Goal: Obtain resource: Obtain resource

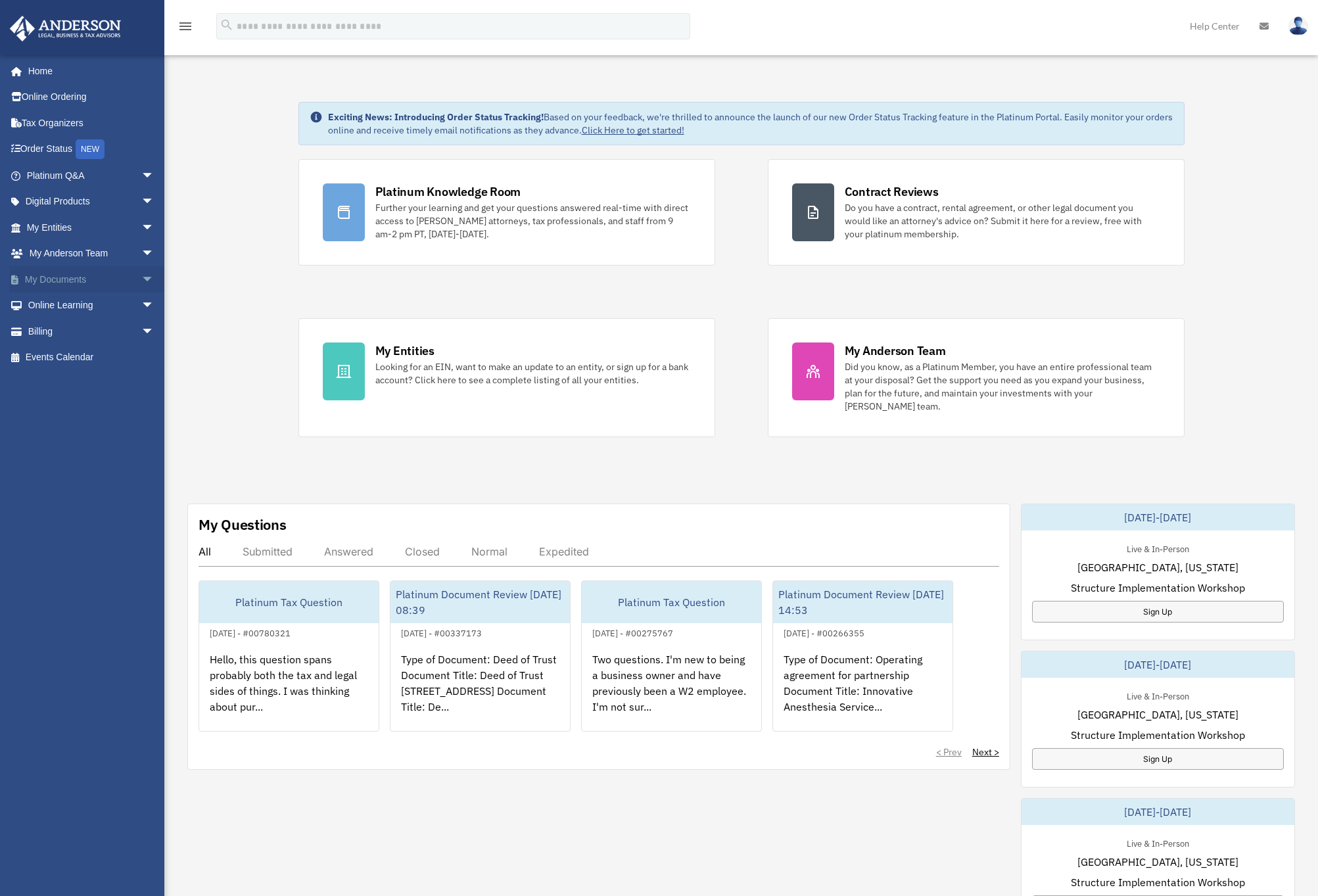
click at [141, 284] on span "arrow_drop_down" at bounding box center [154, 280] width 26 height 27
click at [93, 255] on link "My Anderson Team arrow_drop_down" at bounding box center [91, 254] width 165 height 26
click at [141, 235] on span "arrow_drop_down" at bounding box center [154, 228] width 26 height 27
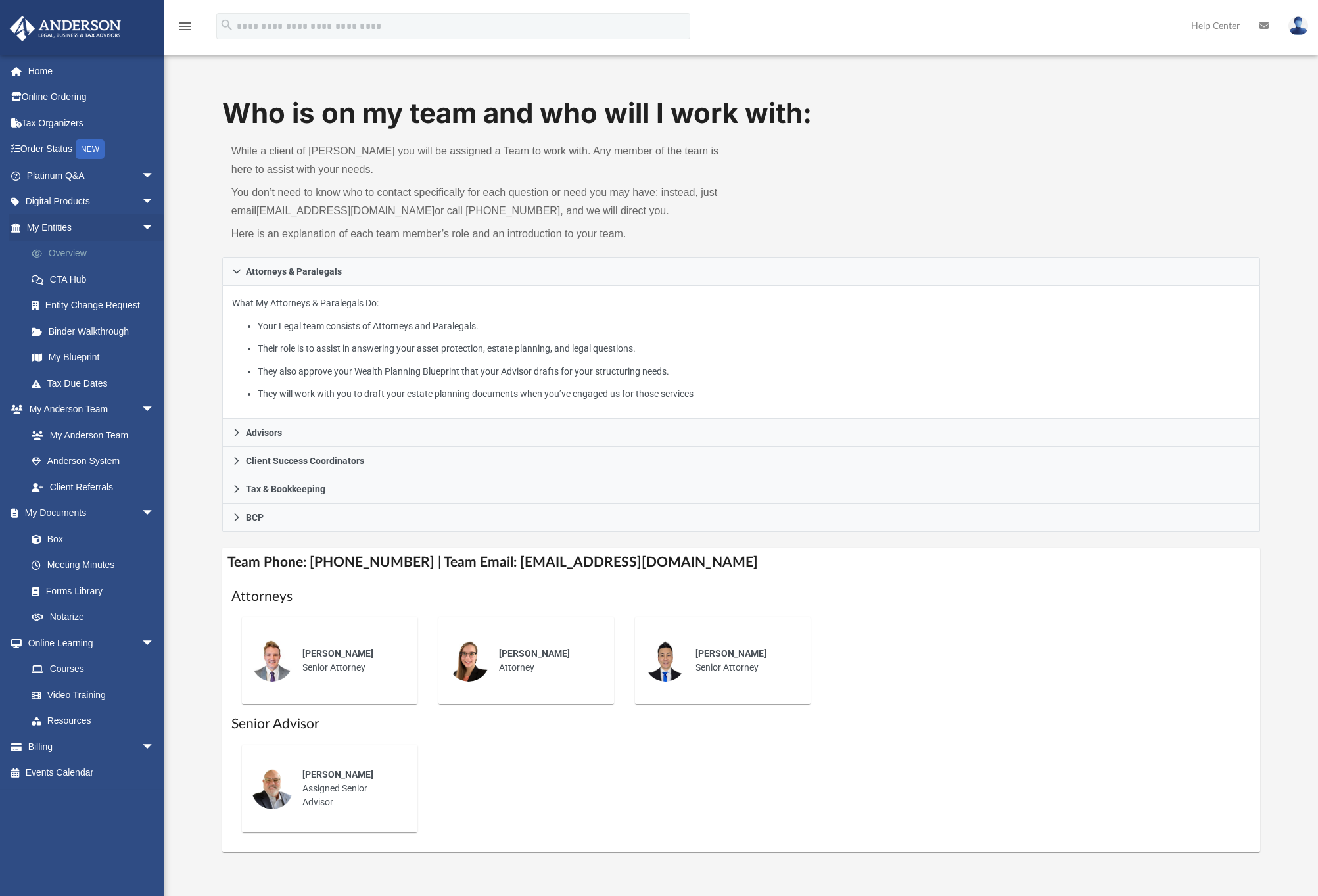
click at [71, 255] on link "Overview" at bounding box center [96, 254] width 156 height 26
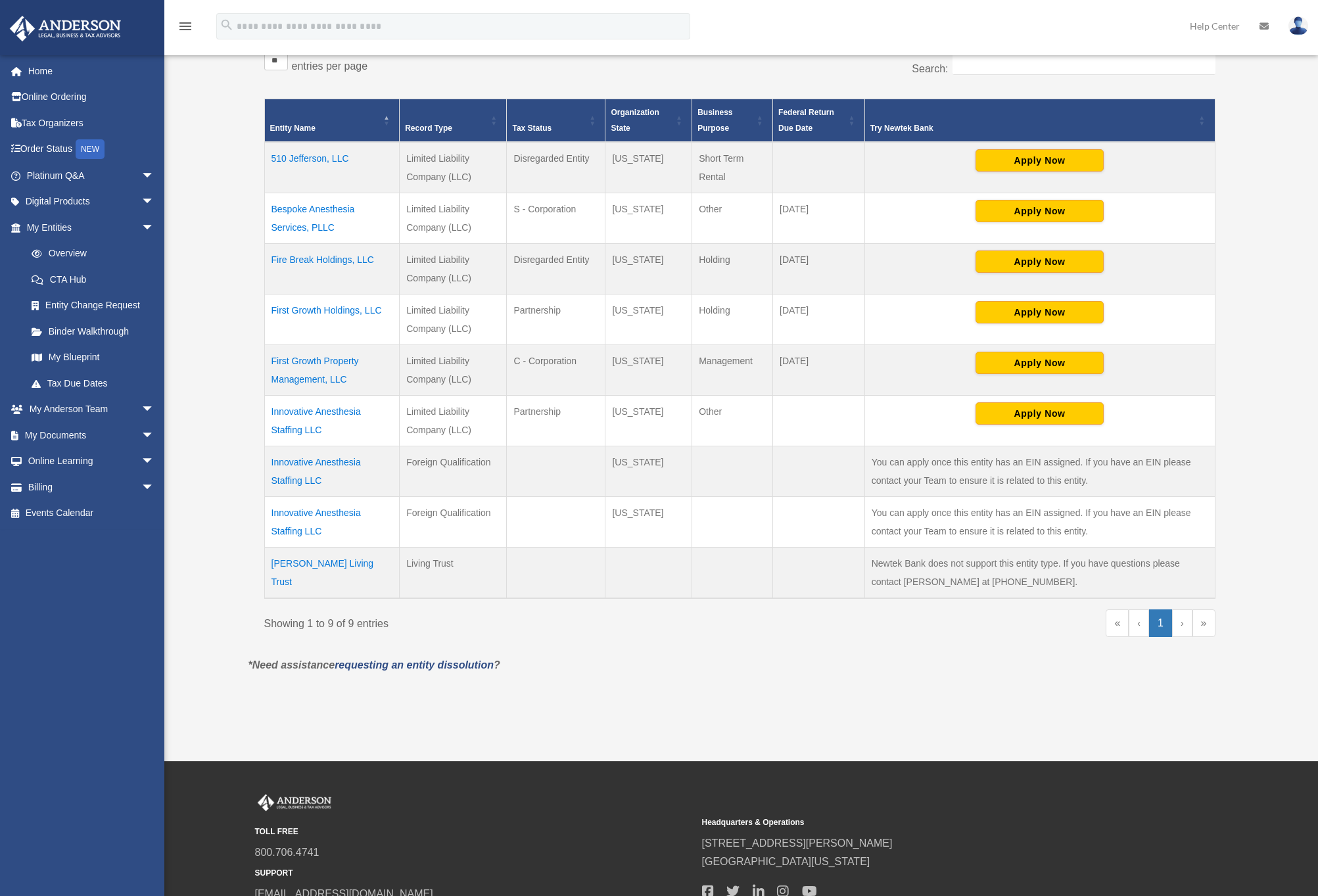
scroll to position [245, 0]
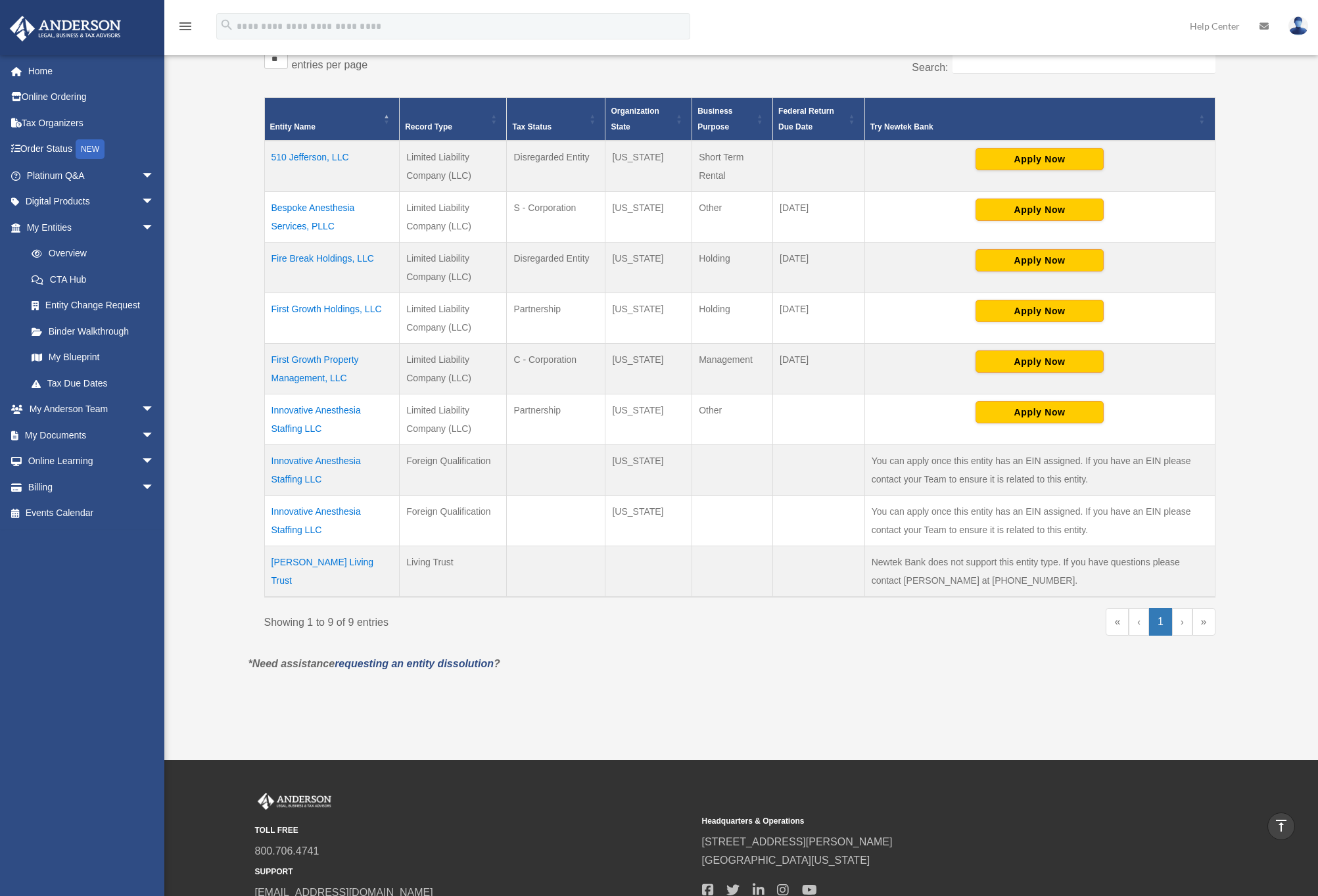
click at [317, 161] on td "510 Jefferson, LLC" at bounding box center [332, 166] width 136 height 51
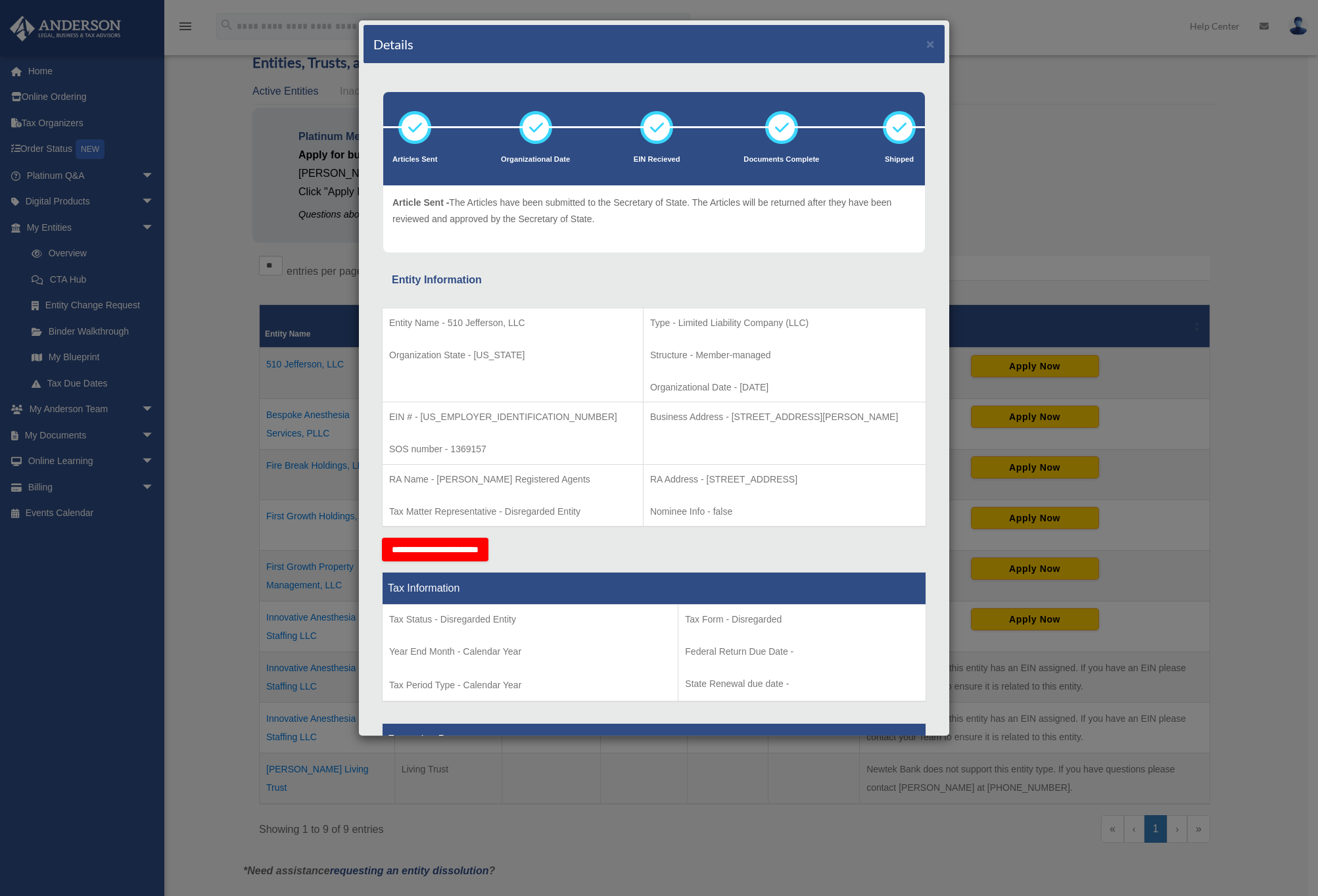
scroll to position [0, 0]
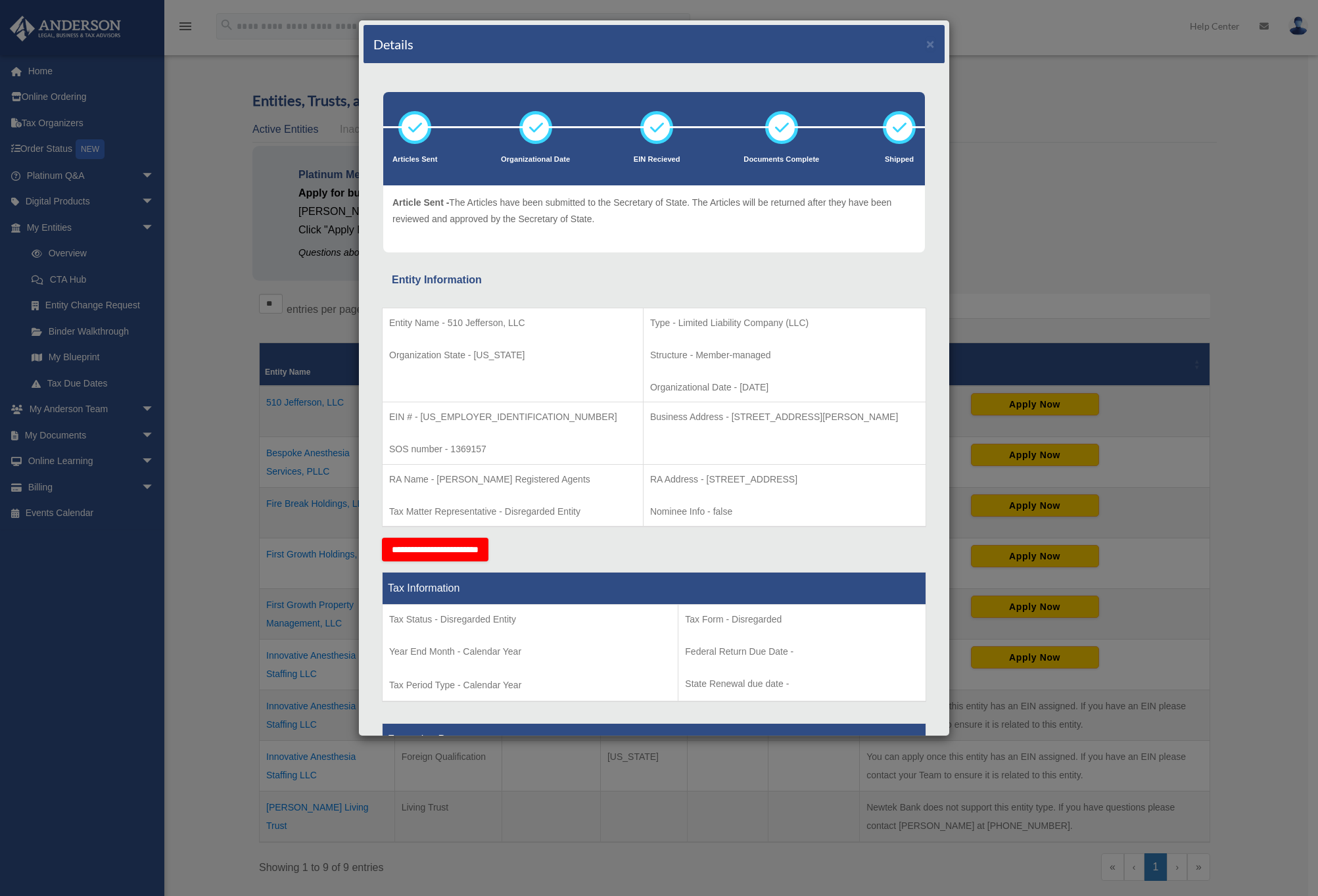
click at [339, 425] on div "Details × Articles Sent Organizational Date" at bounding box center [659, 448] width 1318 height 896
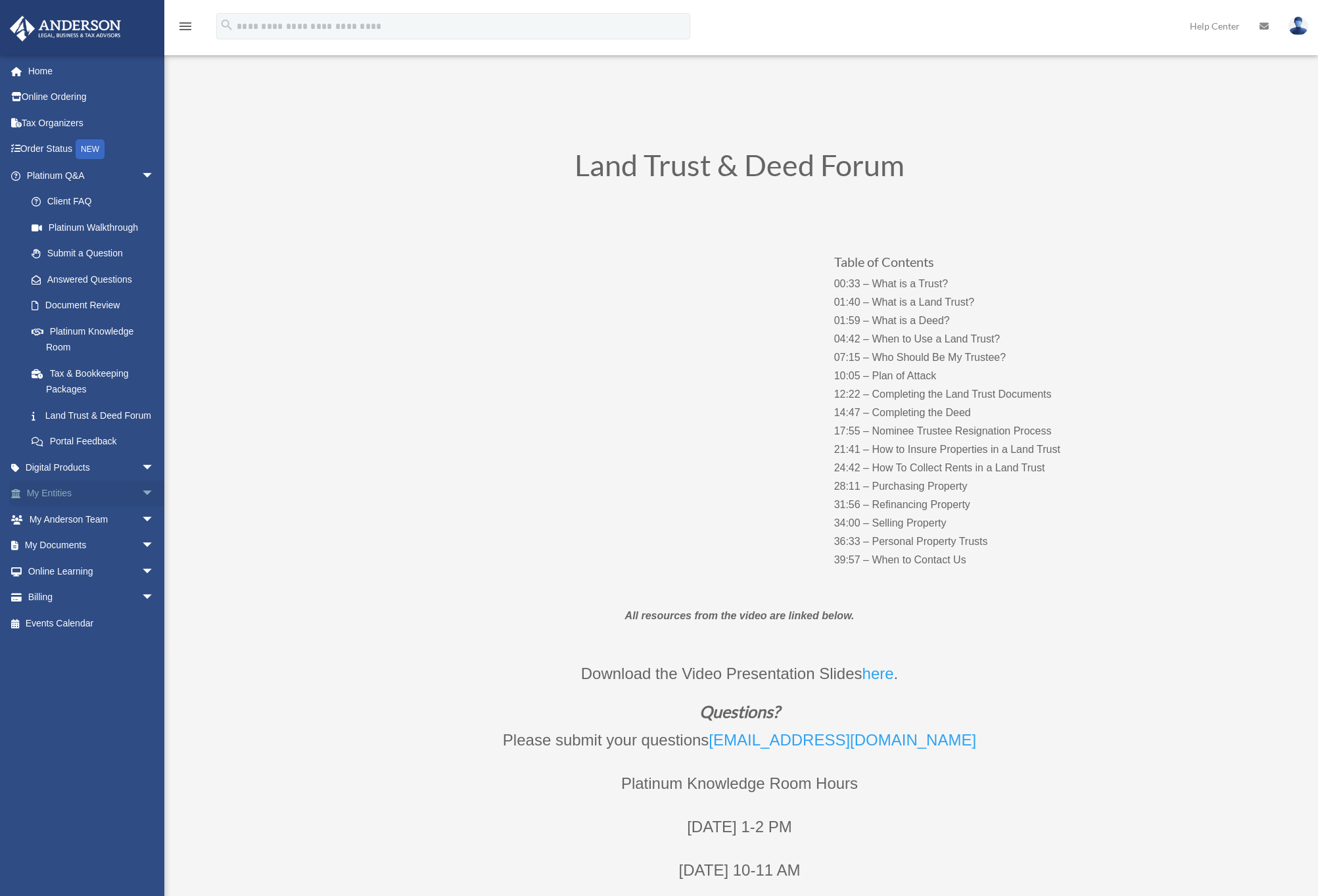
click at [69, 506] on link "My Entities arrow_drop_down" at bounding box center [91, 493] width 165 height 26
click at [82, 558] on link "My Documents arrow_drop_down" at bounding box center [91, 545] width 165 height 26
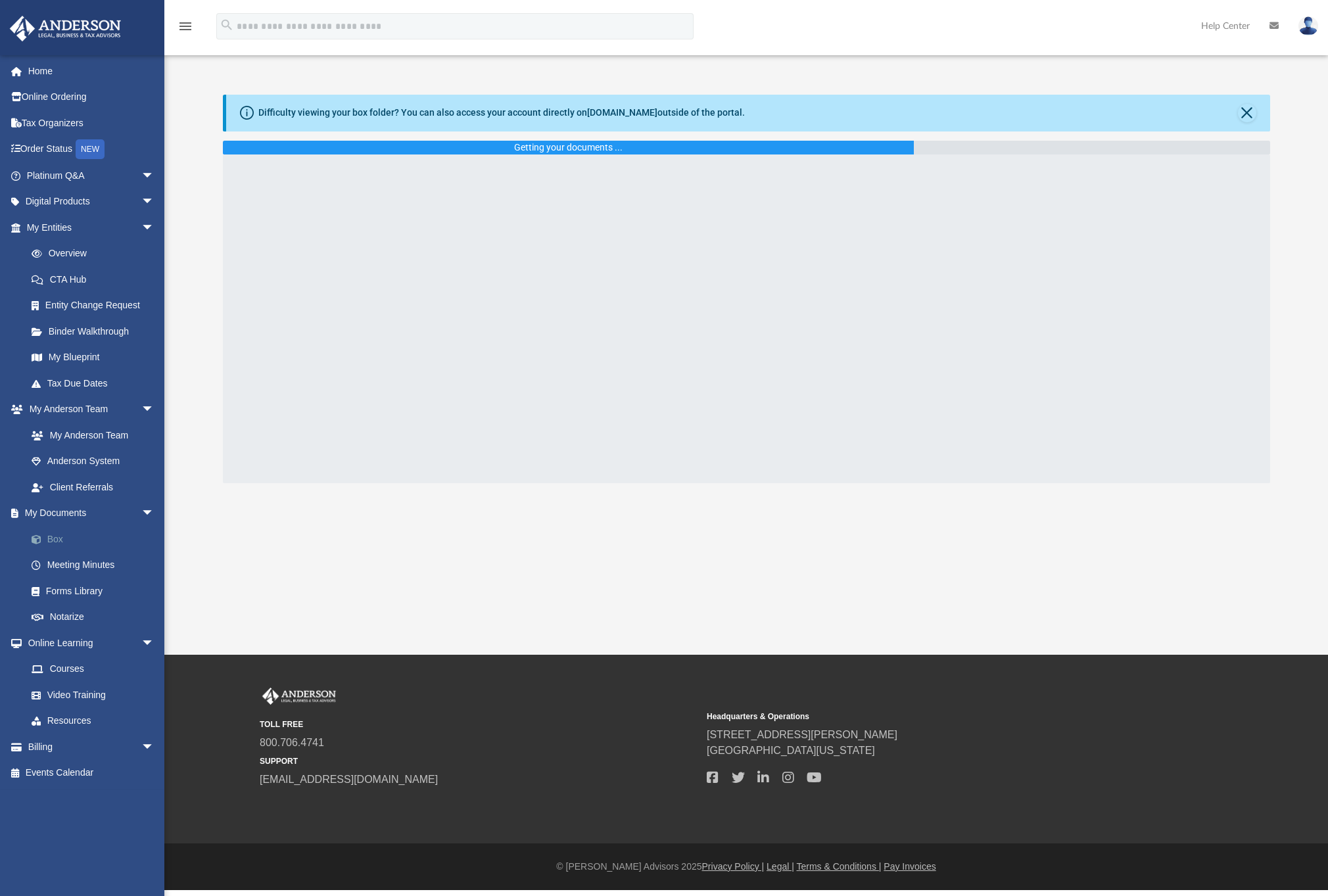
click at [74, 543] on link "Box" at bounding box center [96, 539] width 156 height 26
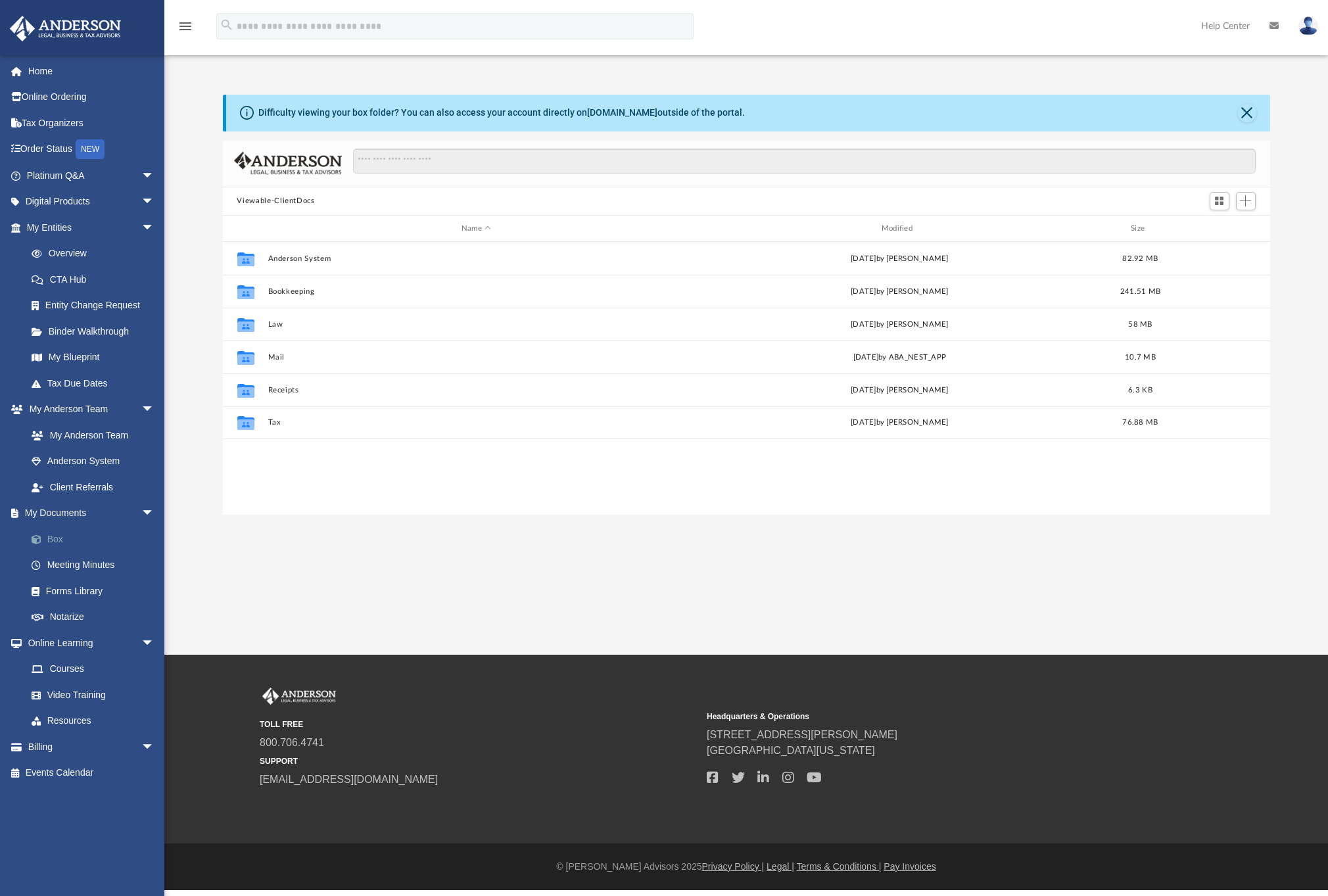
scroll to position [289, 1037]
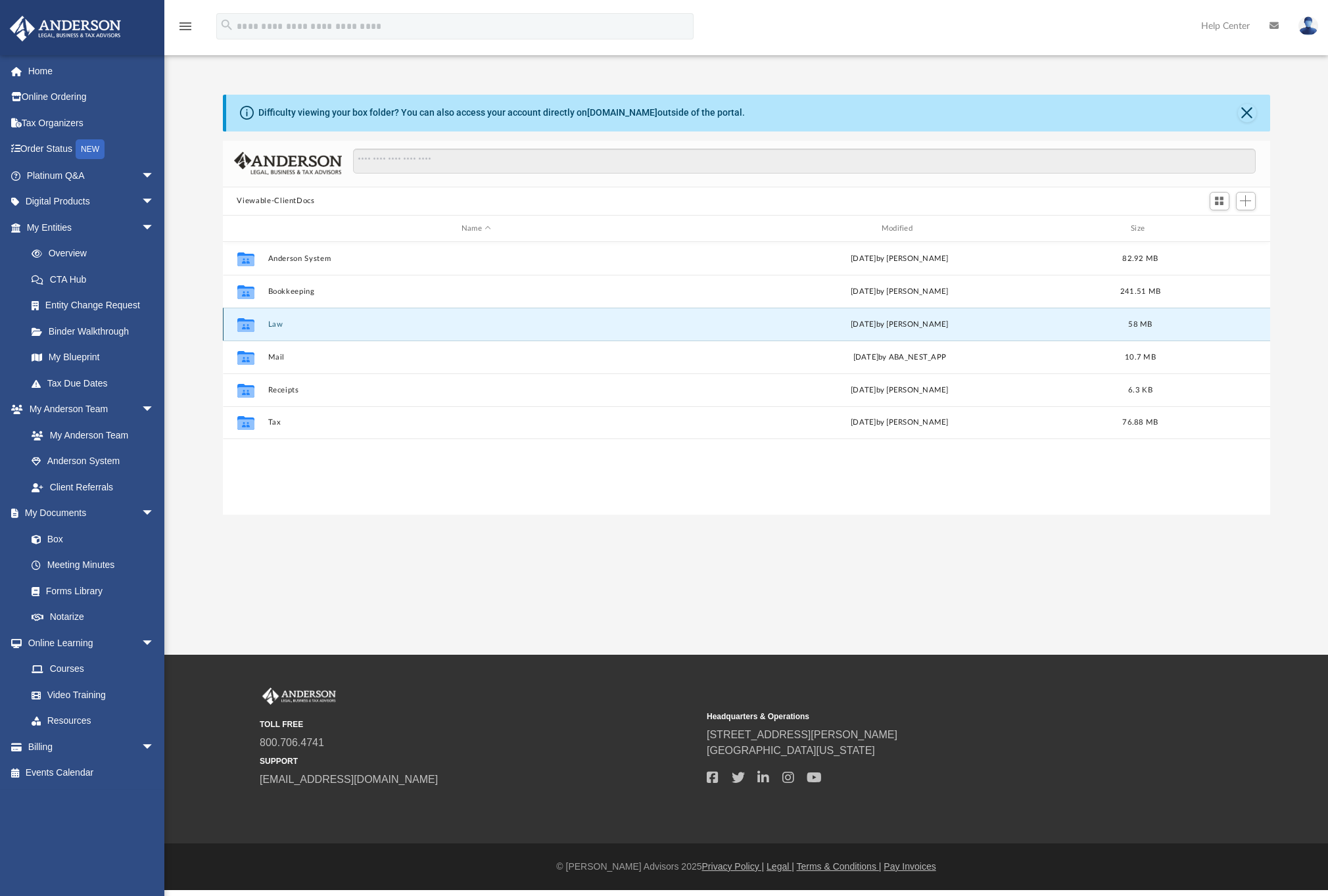
click at [277, 321] on button "Law" at bounding box center [476, 324] width 417 height 8
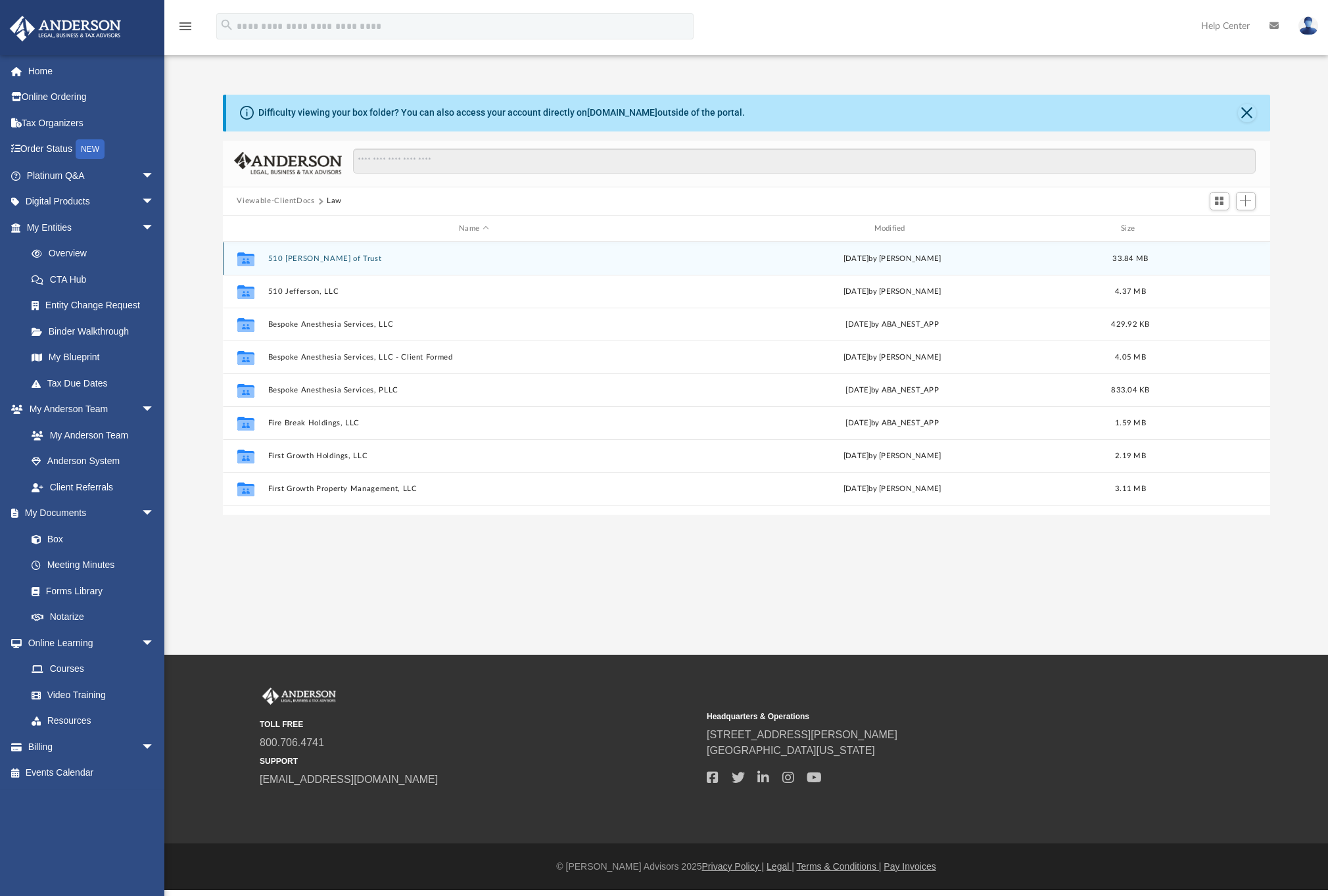
click at [332, 259] on button "510 Jefferson Deed of Trust" at bounding box center [473, 259] width 412 height 8
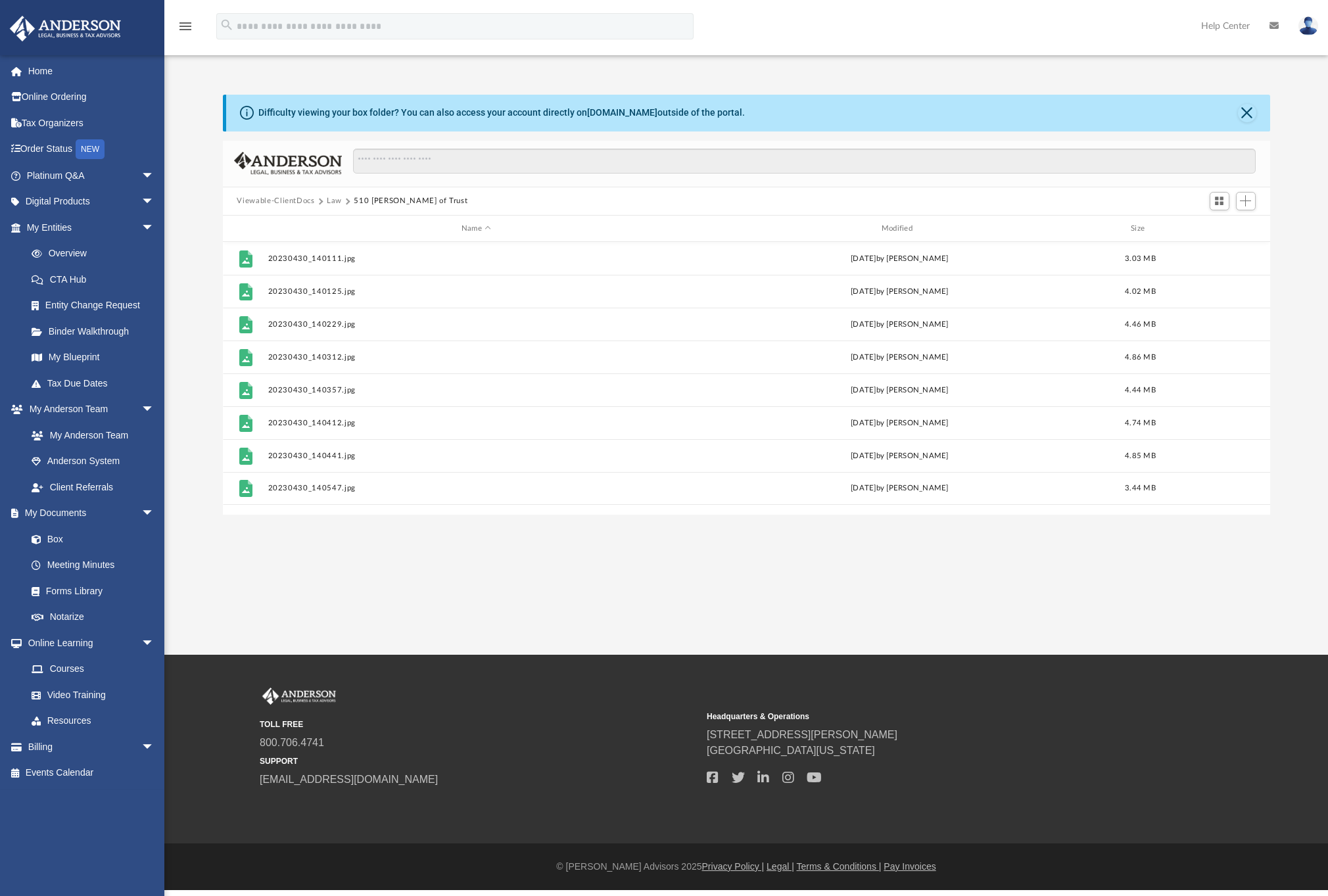
click at [338, 201] on button "Law" at bounding box center [334, 201] width 15 height 12
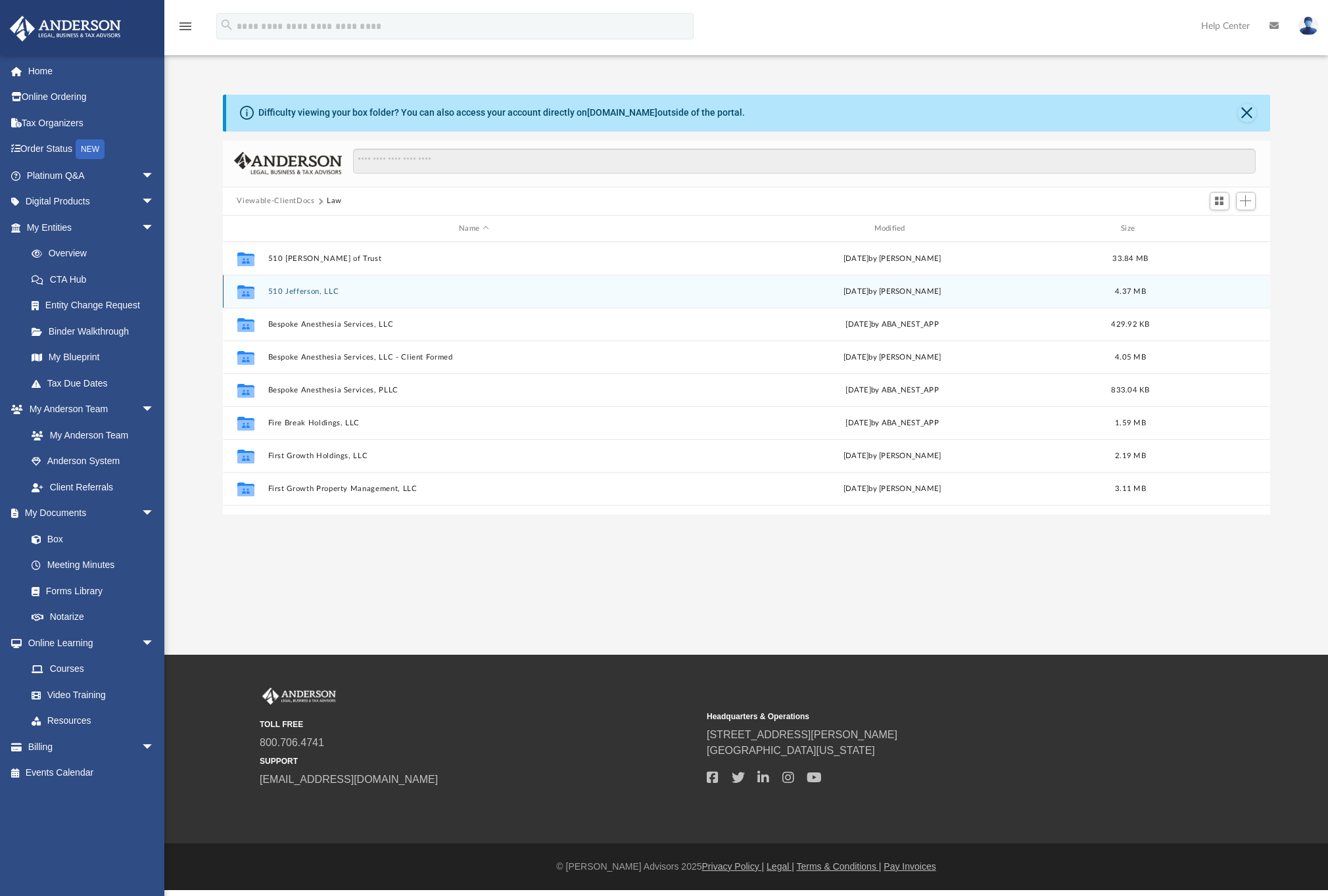
click at [325, 289] on button "510 Jefferson, LLC" at bounding box center [473, 291] width 412 height 8
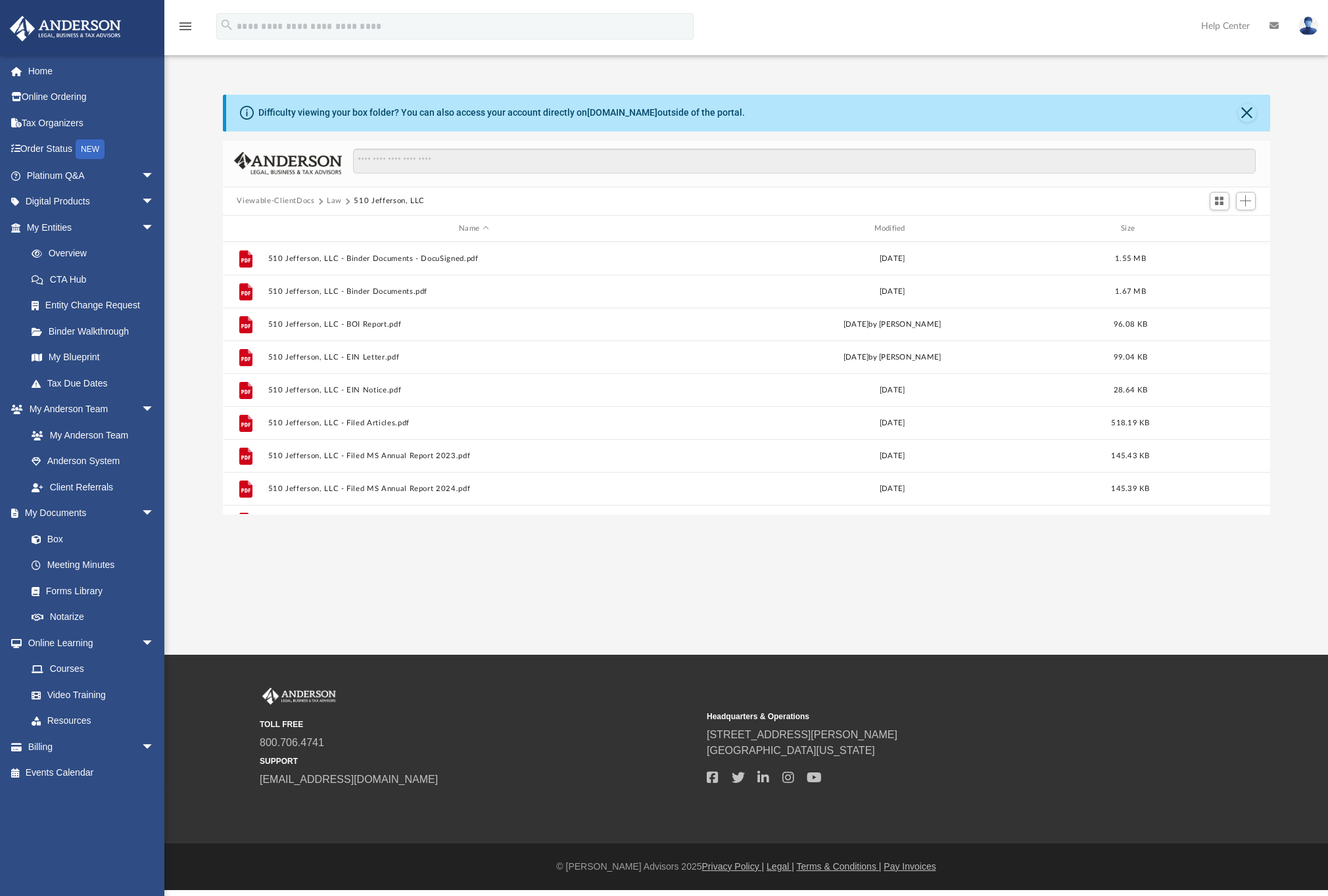
click at [328, 201] on button "Law" at bounding box center [334, 201] width 15 height 12
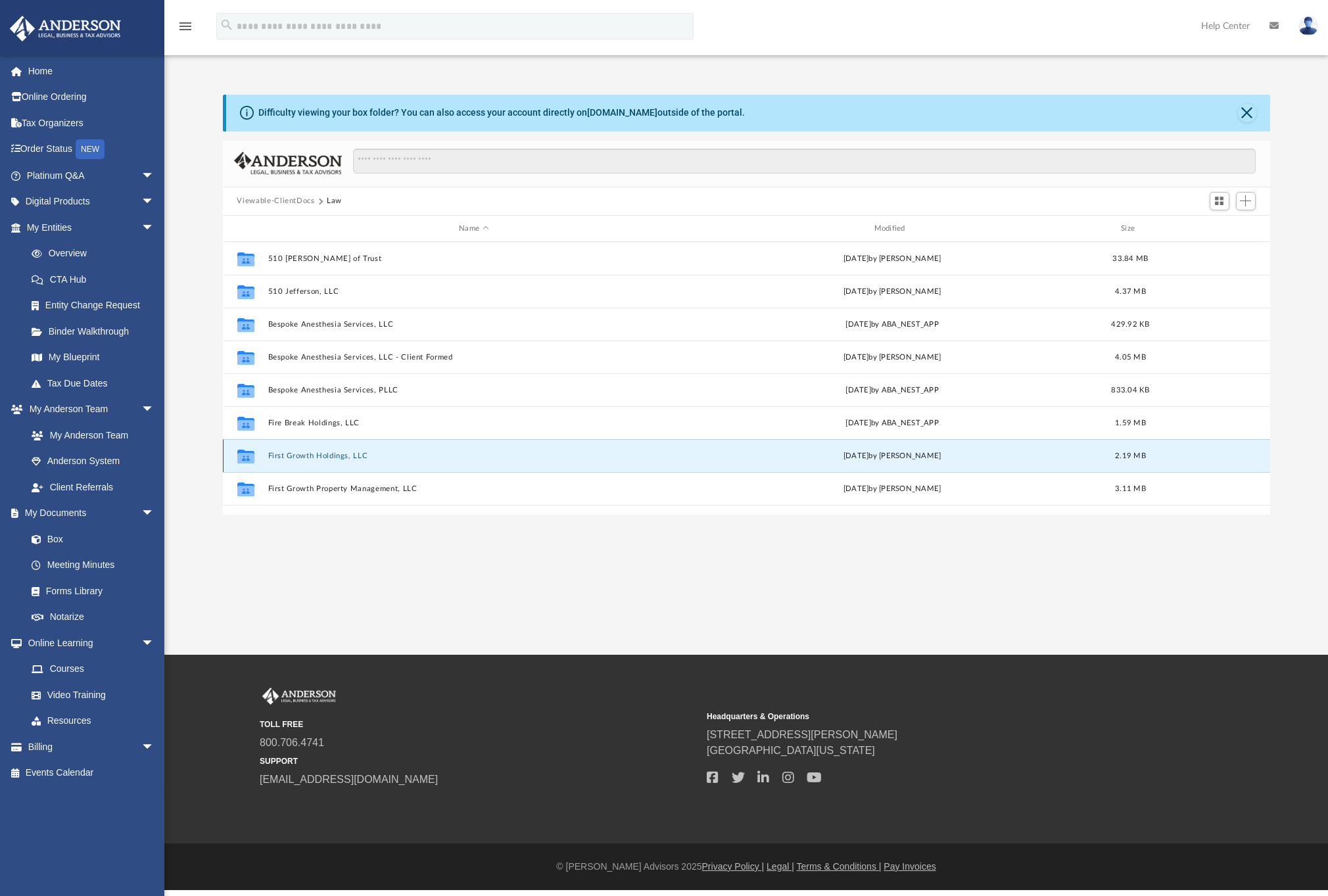
click at [329, 457] on button "First Growth Holdings, LLC" at bounding box center [473, 455] width 412 height 8
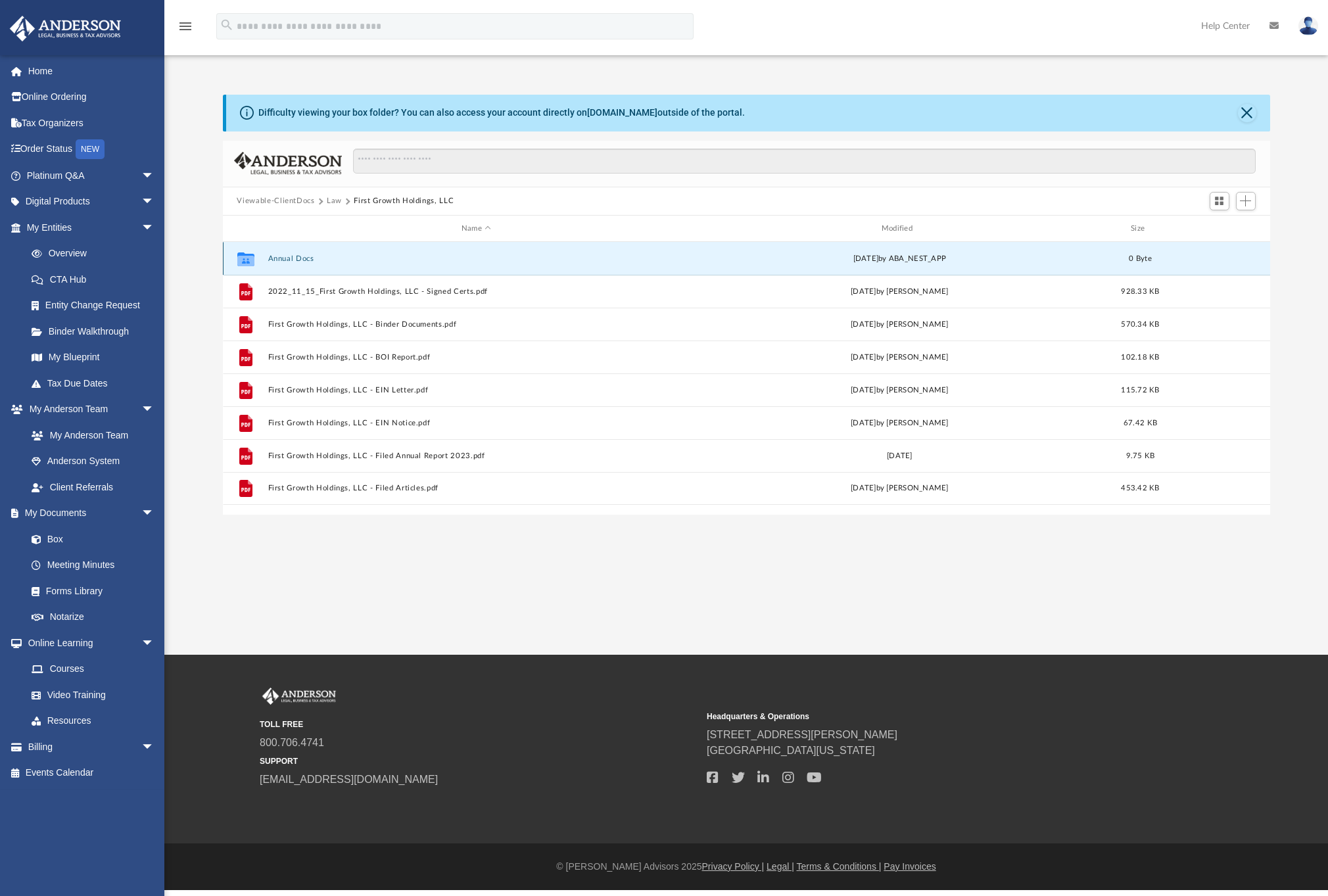
click at [291, 259] on button "Annual Docs" at bounding box center [476, 259] width 417 height 8
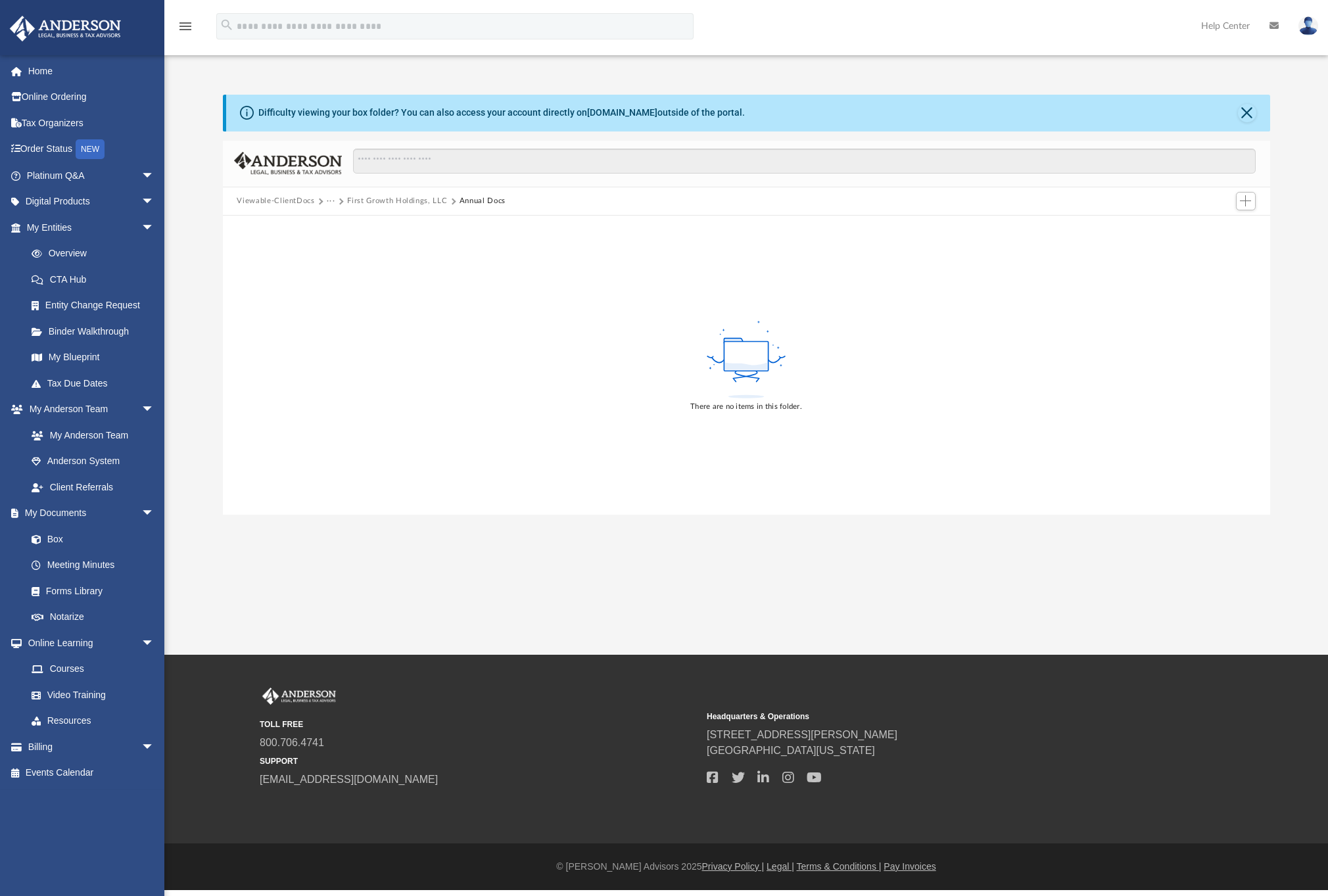
click at [319, 199] on span at bounding box center [320, 201] width 6 height 6
click at [325, 199] on span "Viewable-ClientDocs" at bounding box center [282, 201] width 90 height 12
click at [295, 202] on button "Viewable-ClientDocs" at bounding box center [275, 201] width 78 height 12
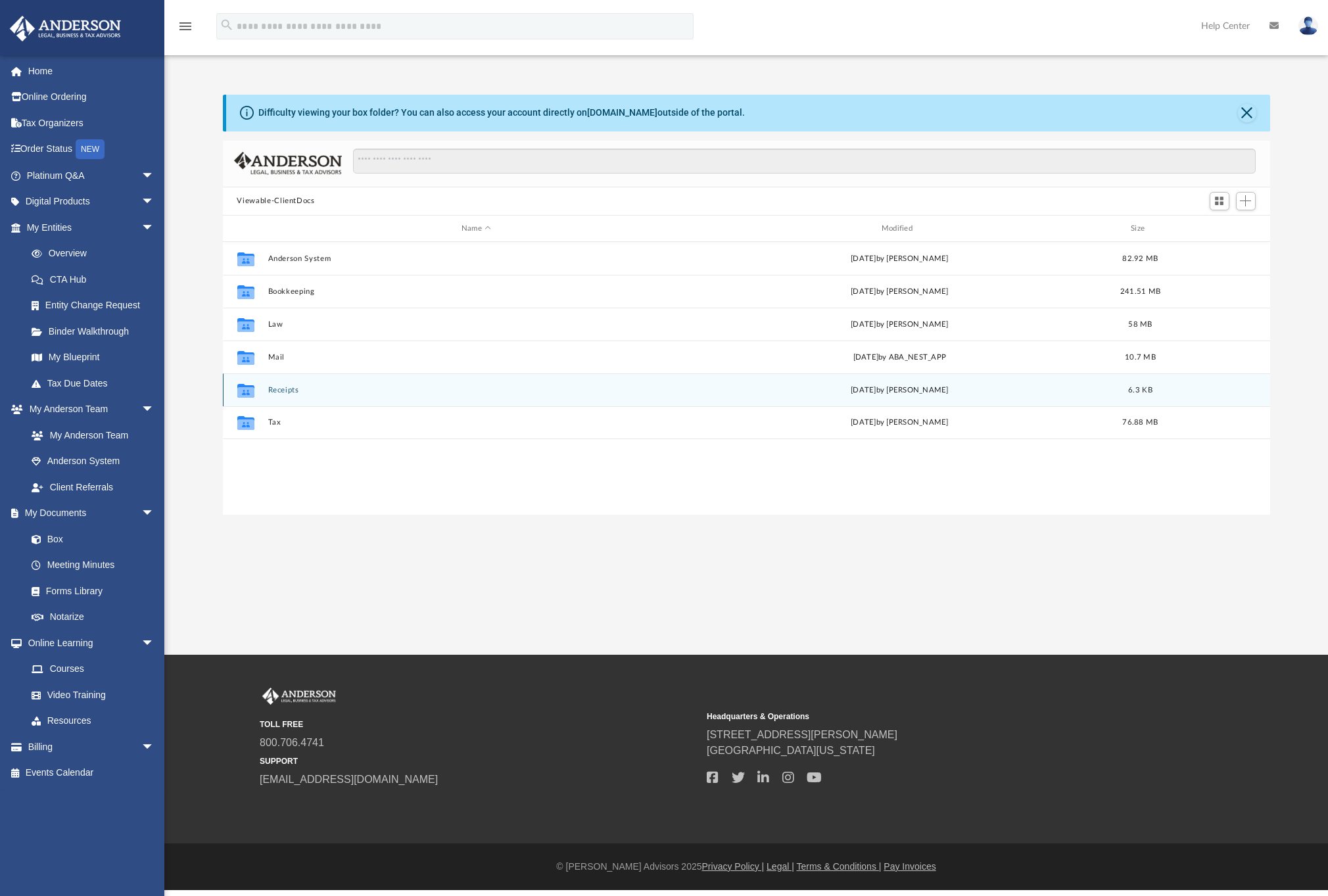
click at [292, 395] on div "Collaborated Folder Receipts Mon Mar 11 2024 by Cassie Yurk 6.3 KB" at bounding box center [746, 389] width 1047 height 33
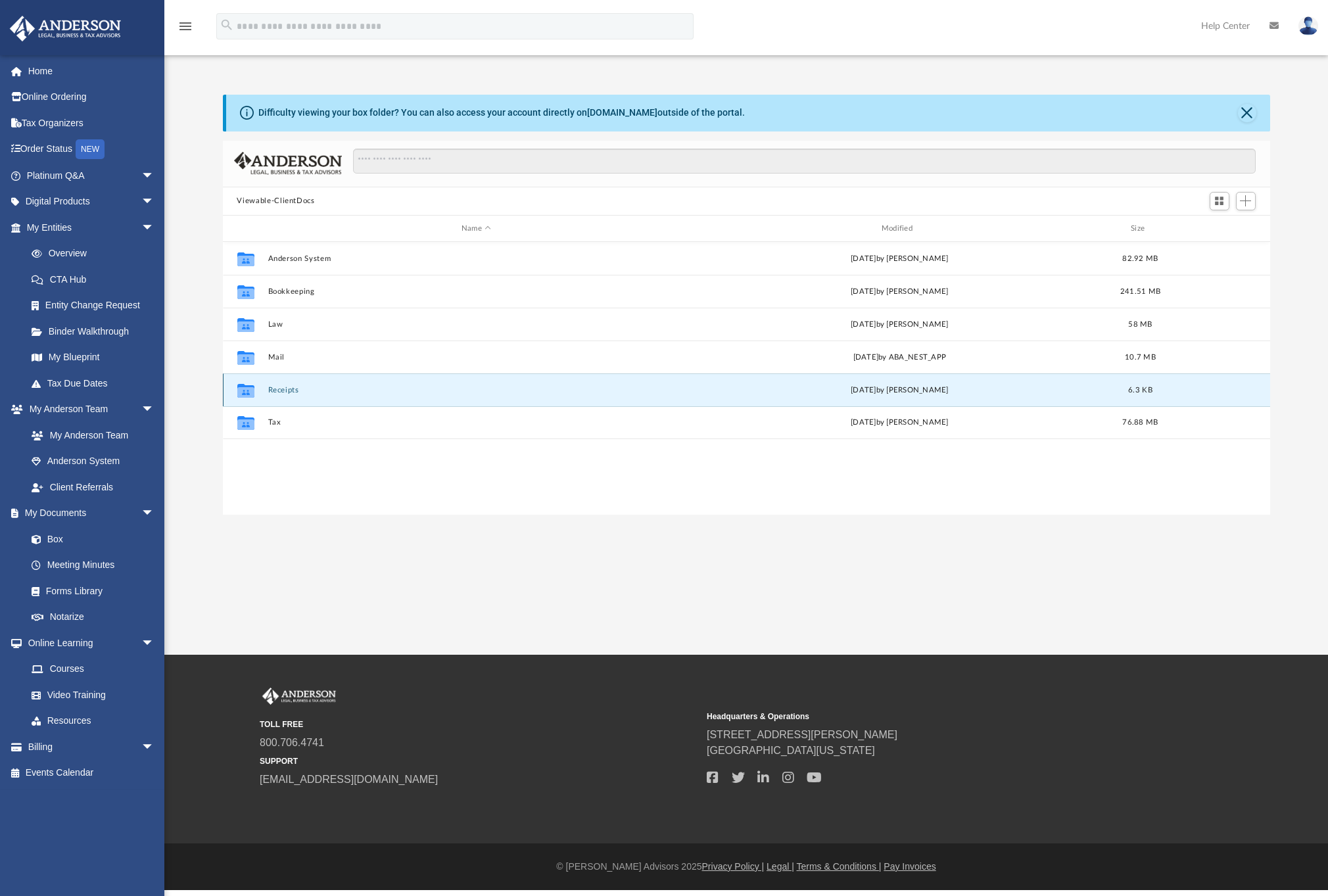
click at [286, 389] on button "Receipts" at bounding box center [476, 390] width 417 height 8
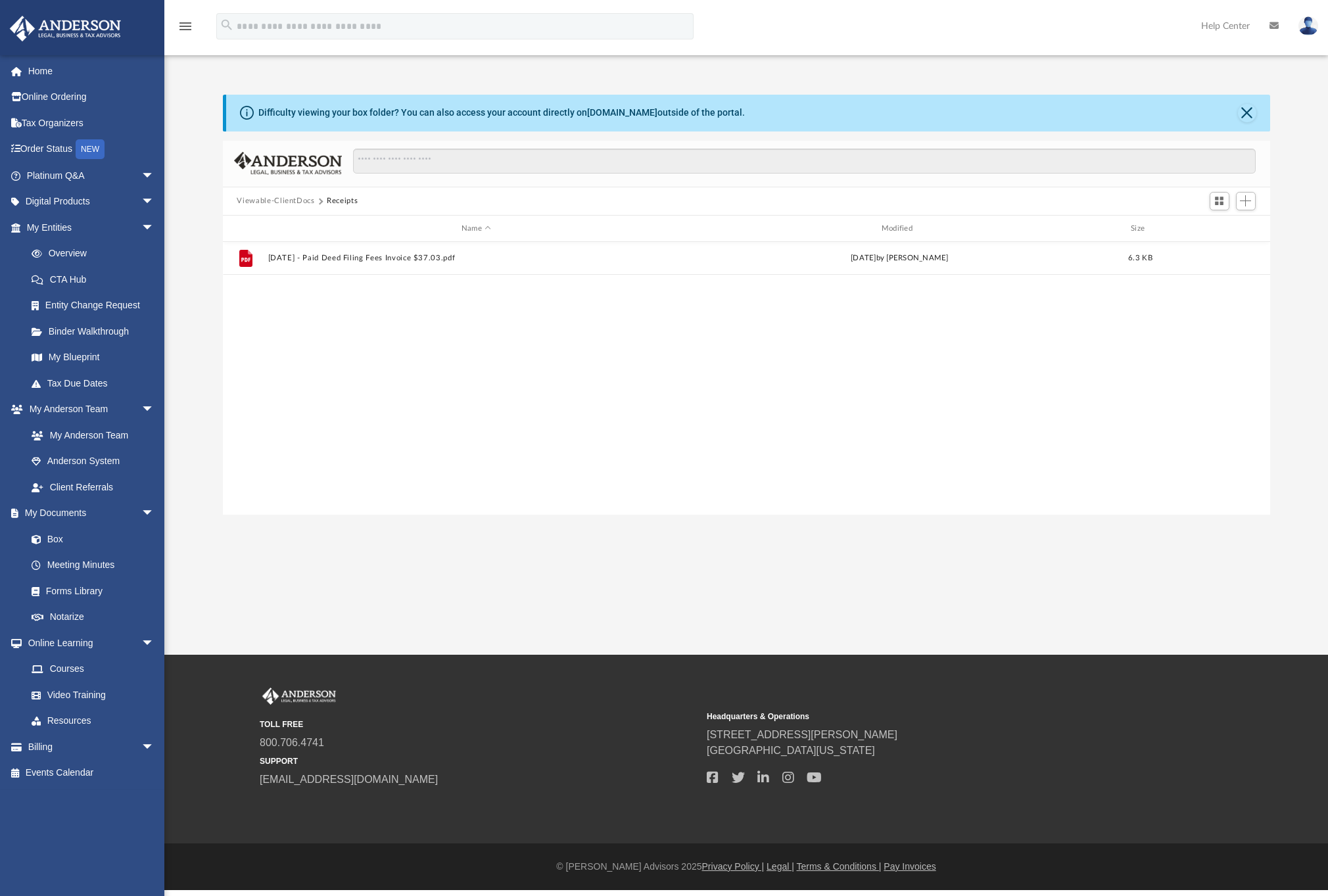
click at [295, 203] on button "Viewable-ClientDocs" at bounding box center [275, 201] width 78 height 12
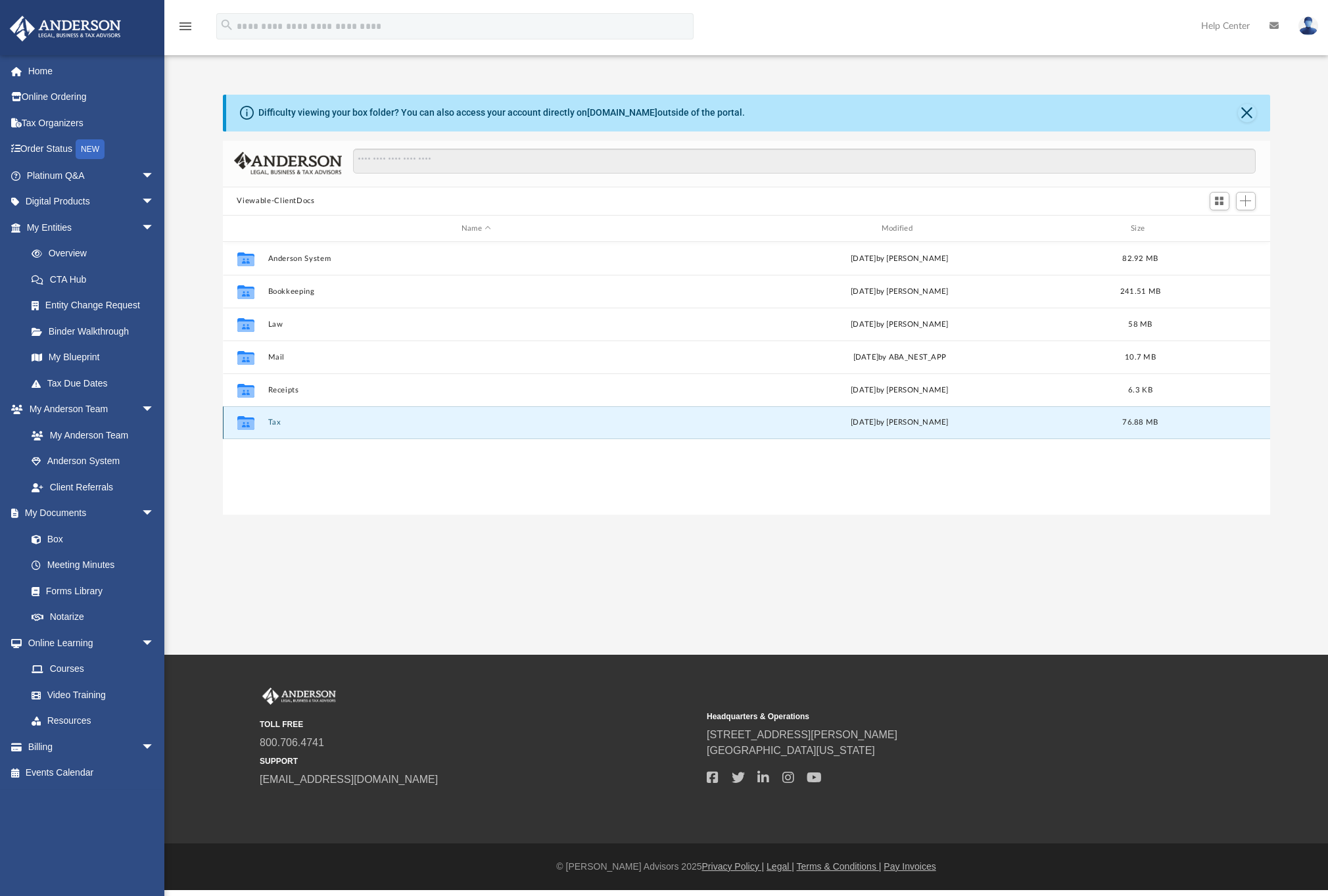
click at [271, 421] on button "Tax" at bounding box center [476, 423] width 417 height 8
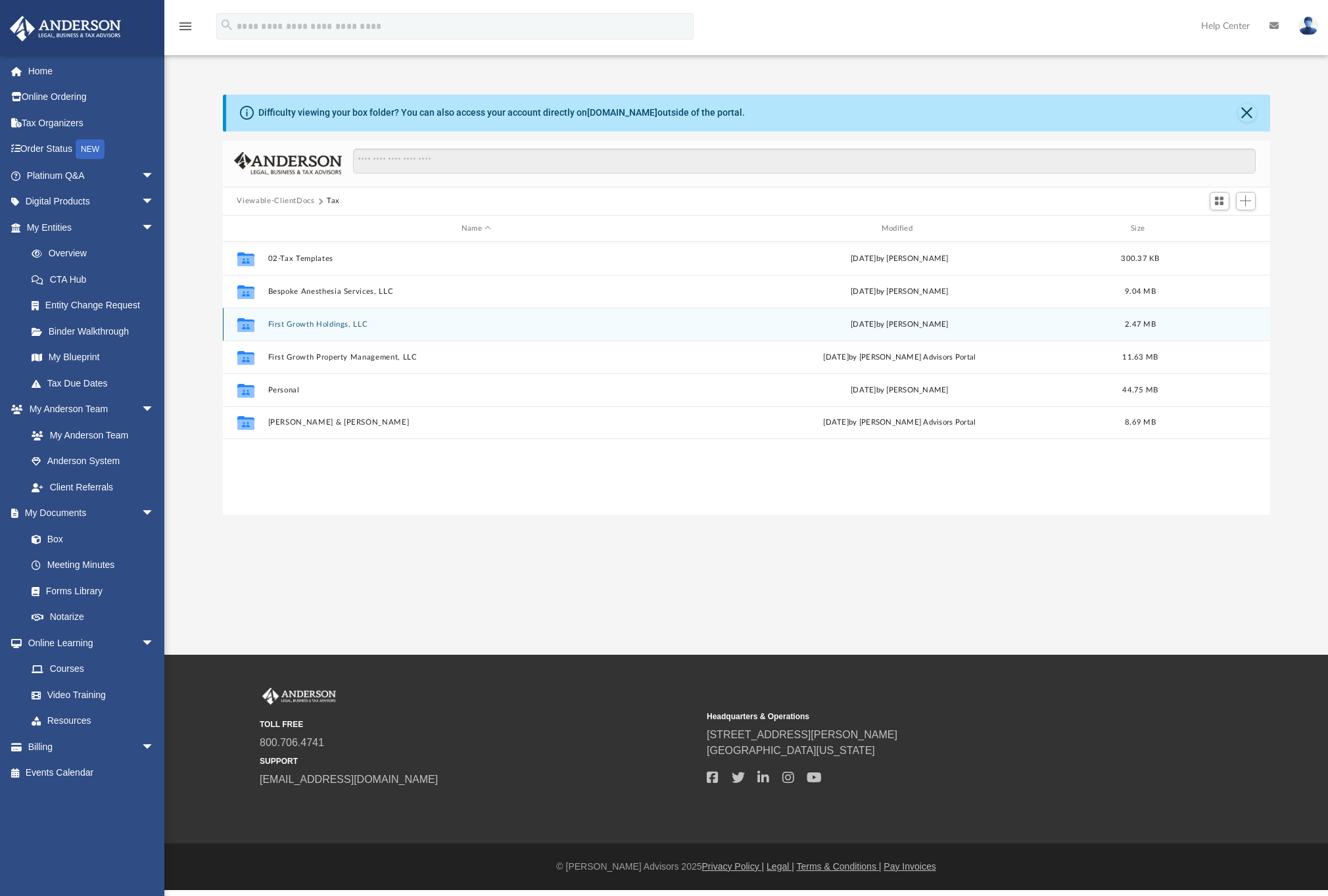
click at [307, 325] on button "First Growth Holdings, LLC" at bounding box center [476, 324] width 417 height 8
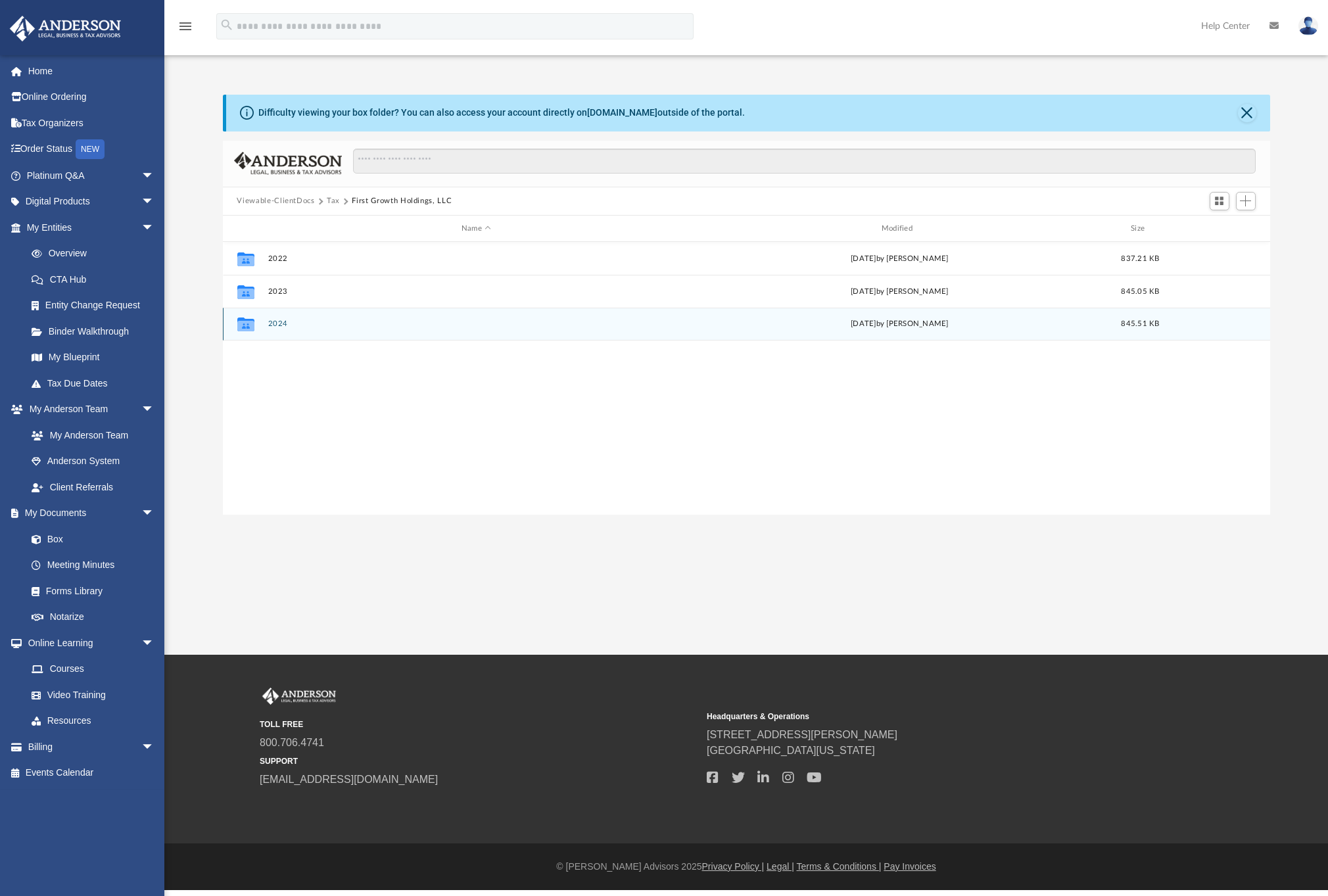
click at [305, 324] on button "2024" at bounding box center [476, 324] width 417 height 8
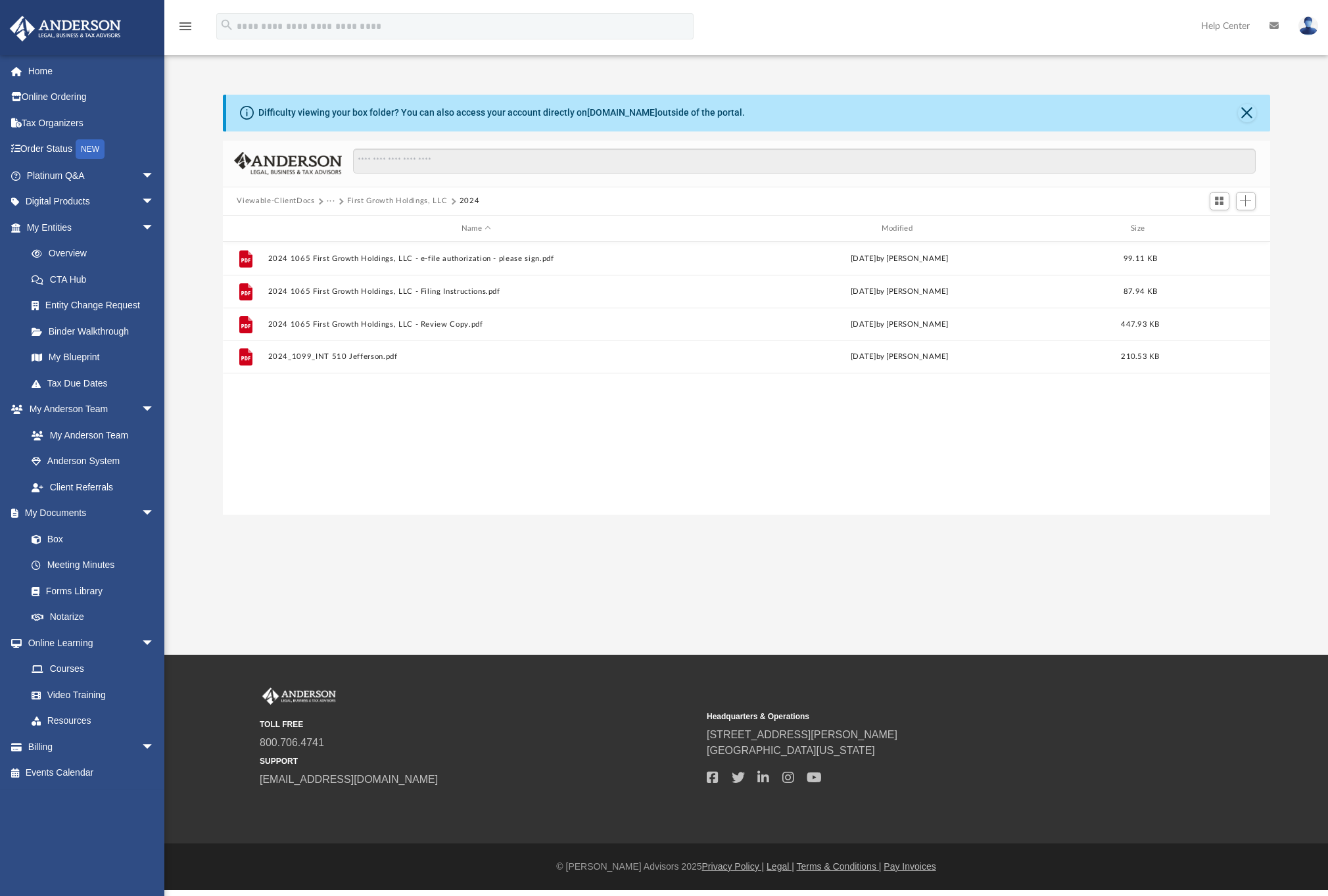
click at [329, 202] on button "···" at bounding box center [331, 201] width 8 height 12
click at [330, 203] on button "···" at bounding box center [331, 201] width 8 height 12
click at [336, 224] on li "Tax" at bounding box center [340, 224] width 12 height 14
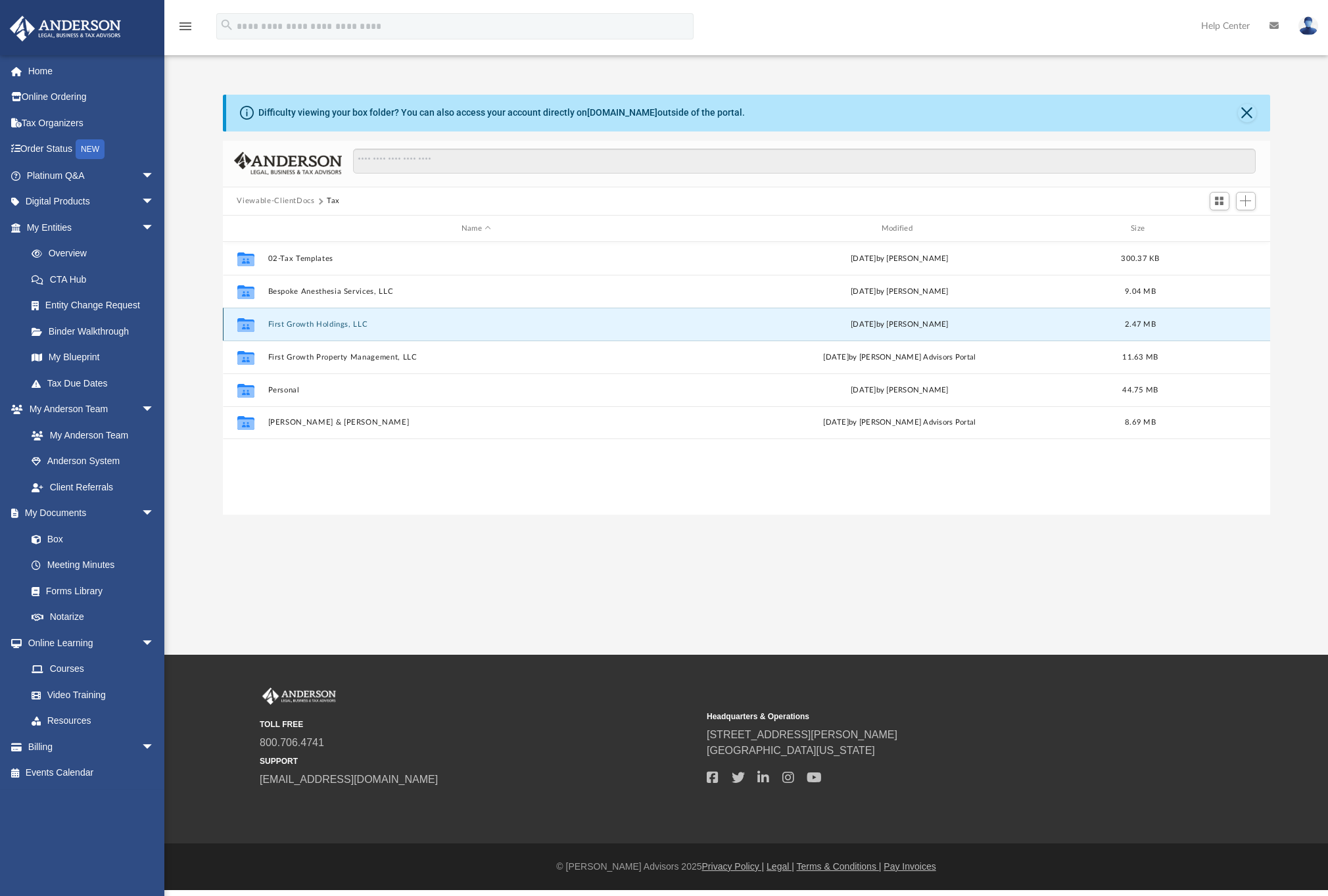
click at [320, 324] on button "First Growth Holdings, LLC" at bounding box center [476, 324] width 417 height 8
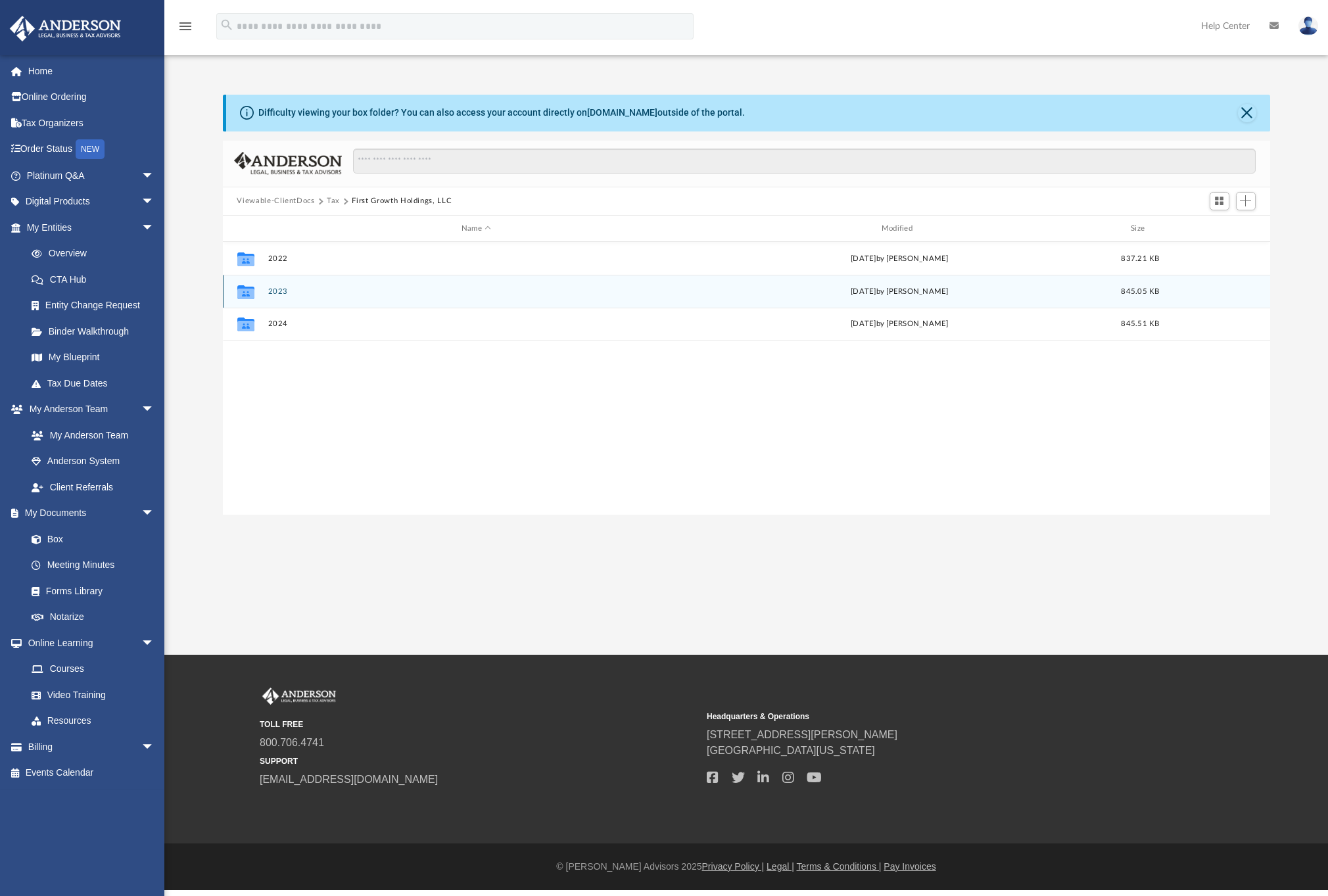
click at [321, 294] on button "2023" at bounding box center [476, 291] width 417 height 8
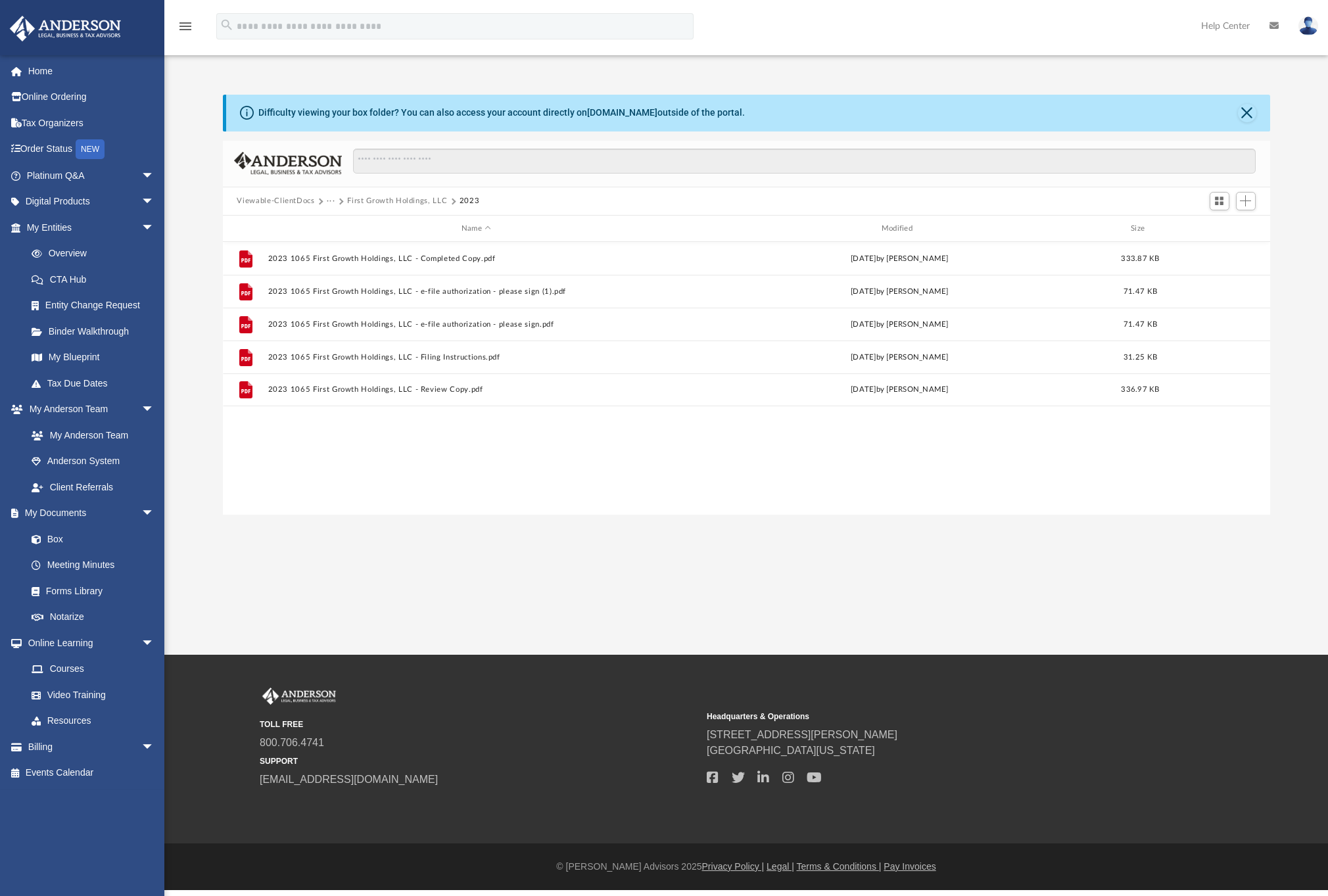
click at [299, 203] on button "Viewable-ClientDocs" at bounding box center [275, 201] width 78 height 12
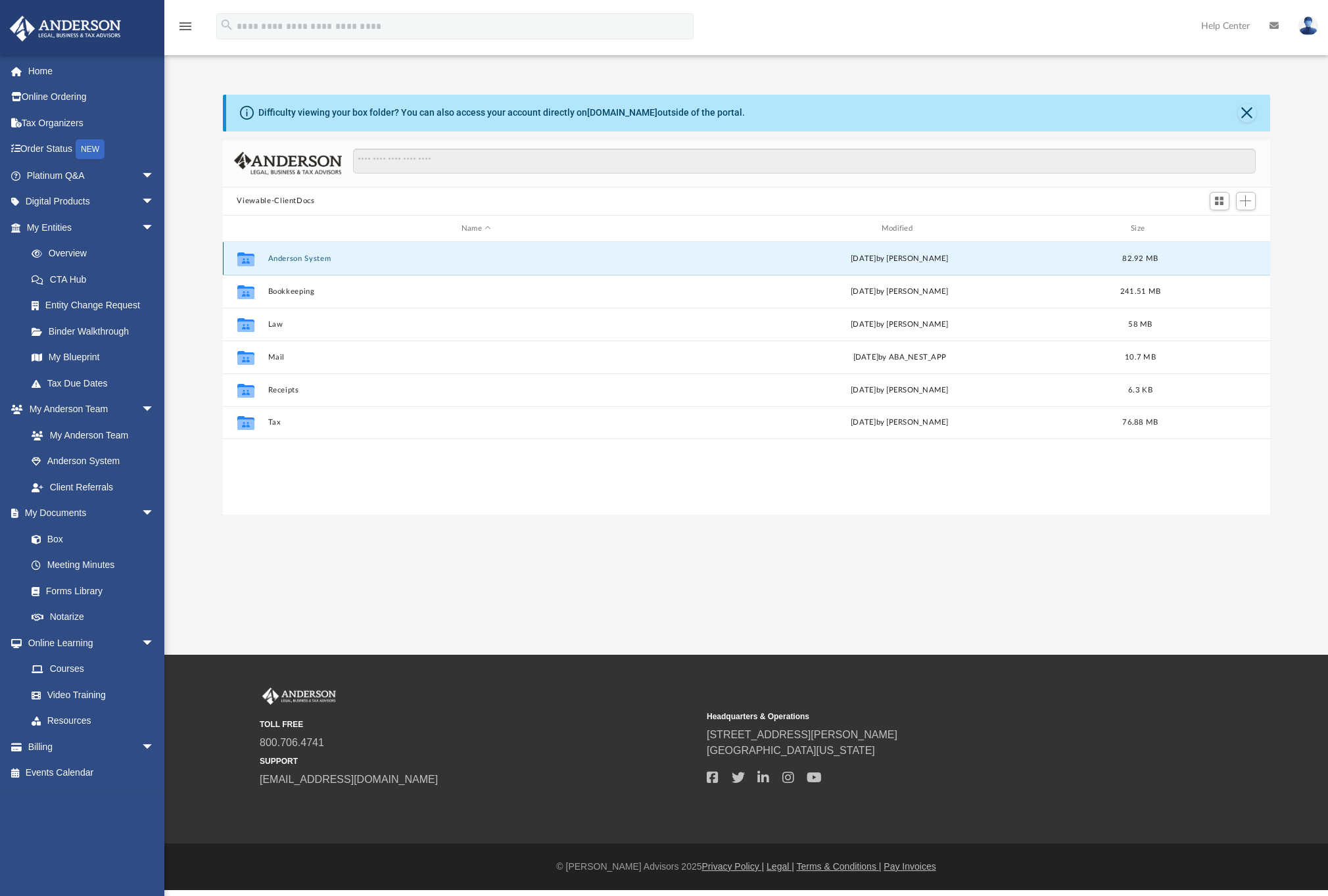
click at [295, 258] on button "Anderson System" at bounding box center [476, 259] width 417 height 8
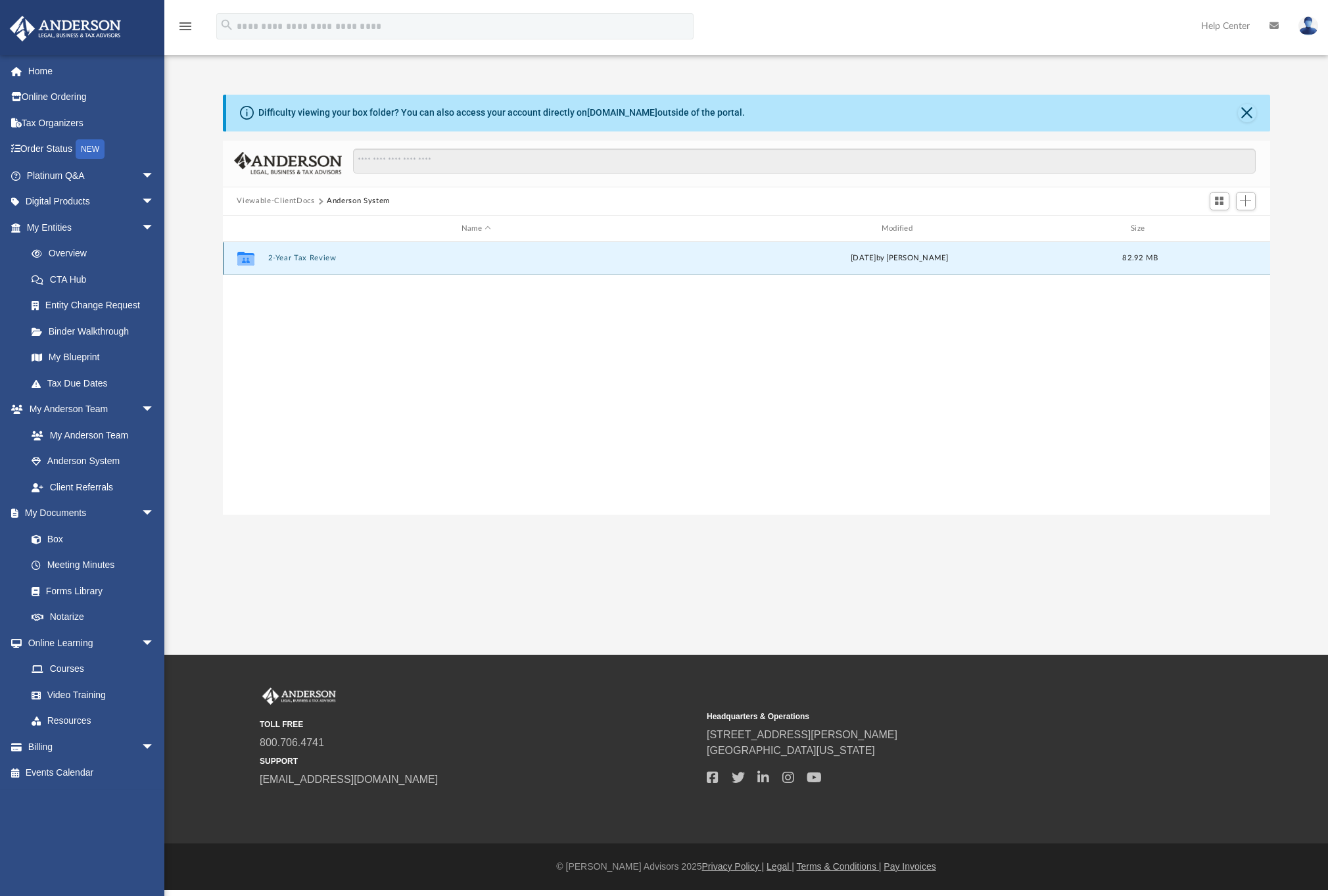
click at [295, 258] on button "2-Year Tax Review" at bounding box center [476, 259] width 417 height 8
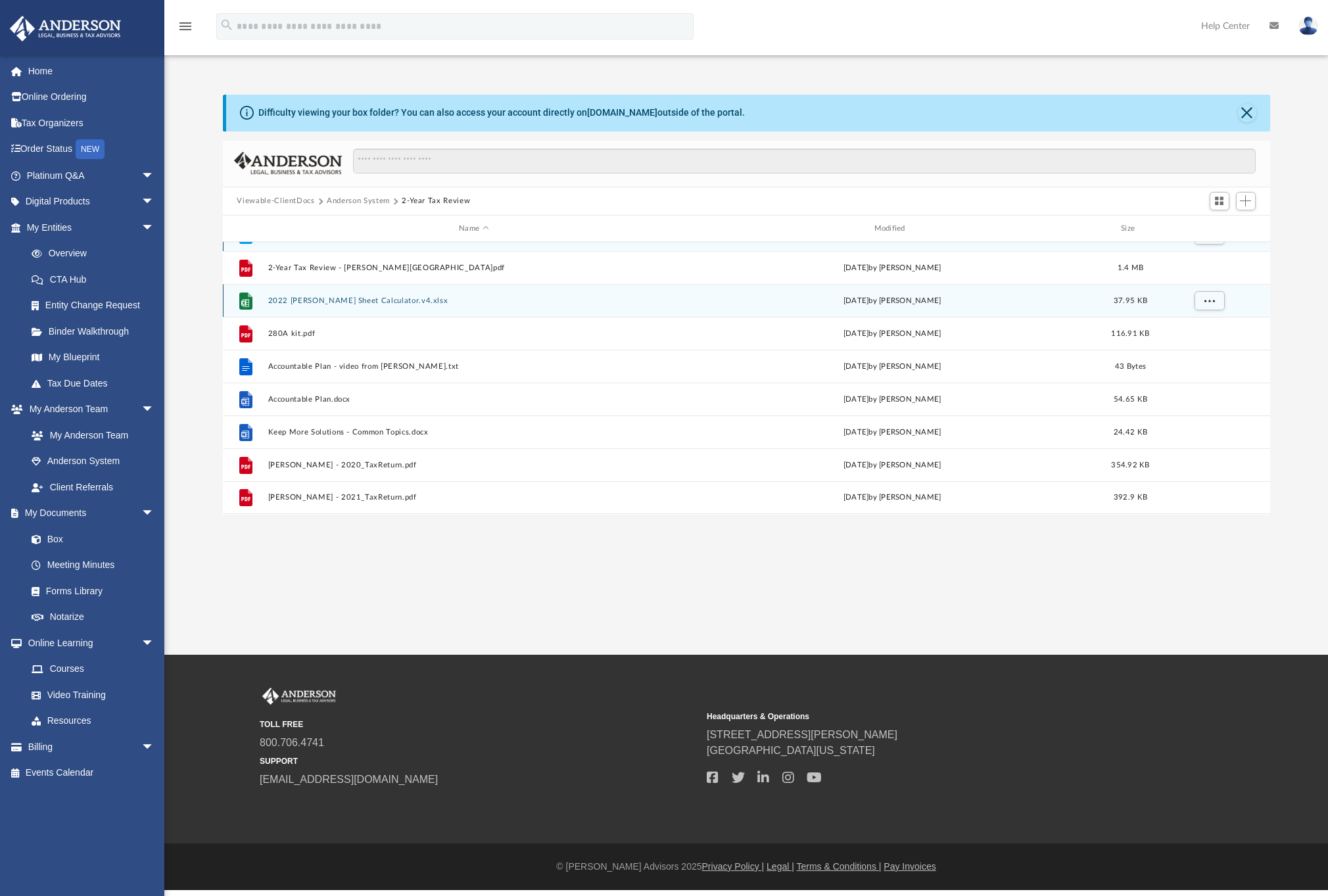
scroll to position [0, 0]
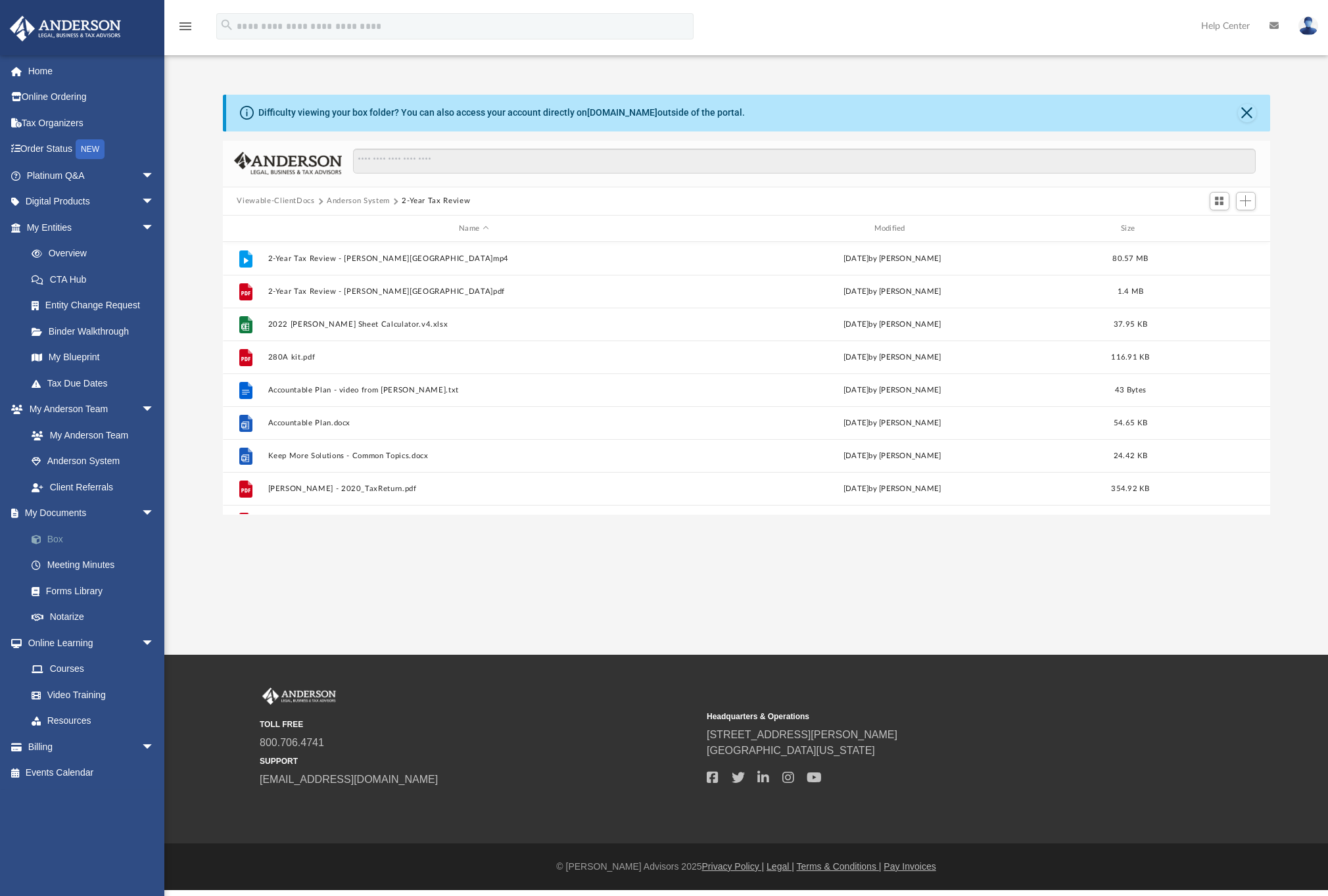
click at [79, 538] on link "Box" at bounding box center [96, 539] width 156 height 26
click at [60, 540] on link "Box" at bounding box center [96, 539] width 156 height 26
click at [347, 204] on button "Anderson System" at bounding box center [358, 201] width 63 height 12
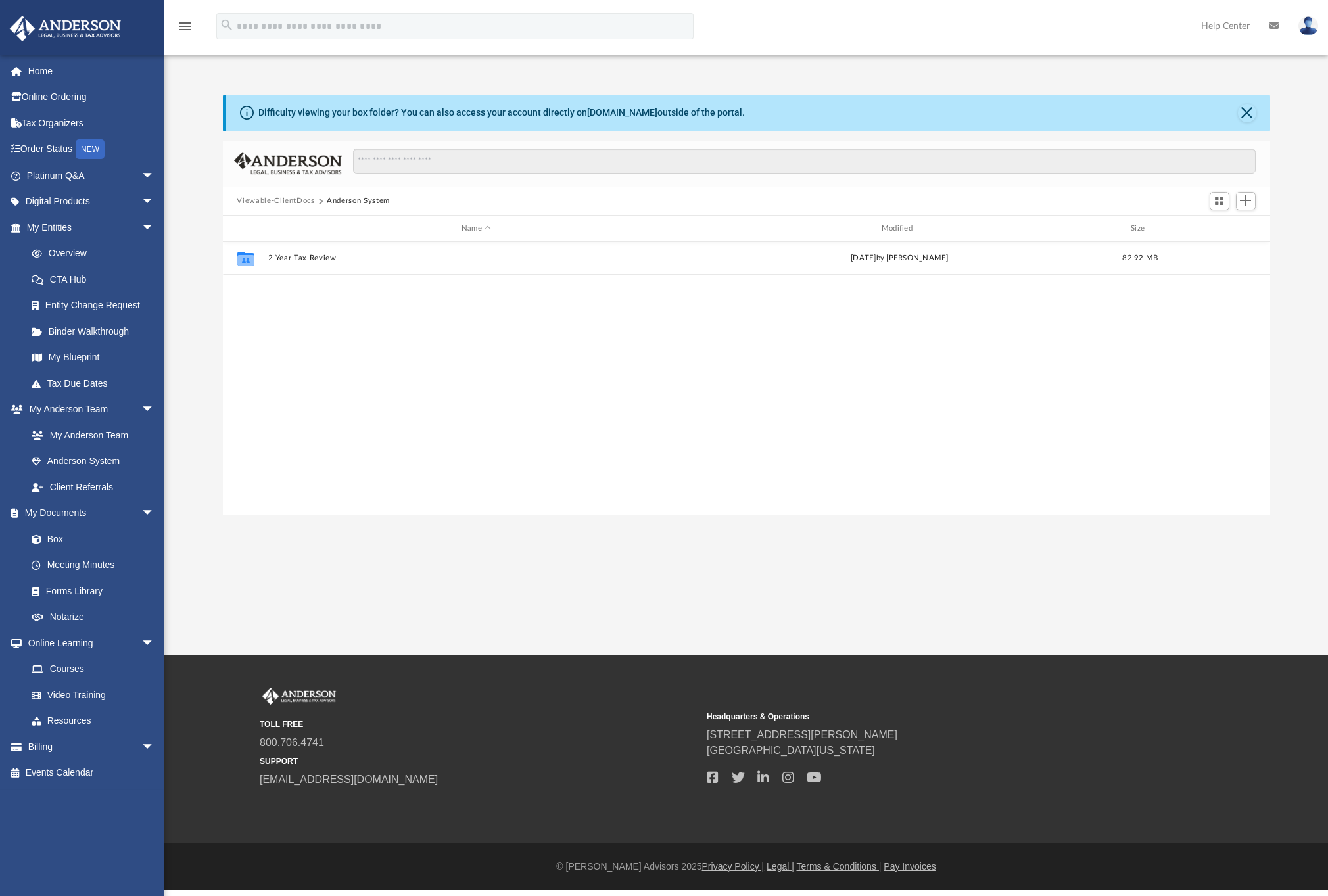
click at [292, 203] on button "Viewable-ClientDocs" at bounding box center [275, 201] width 78 height 12
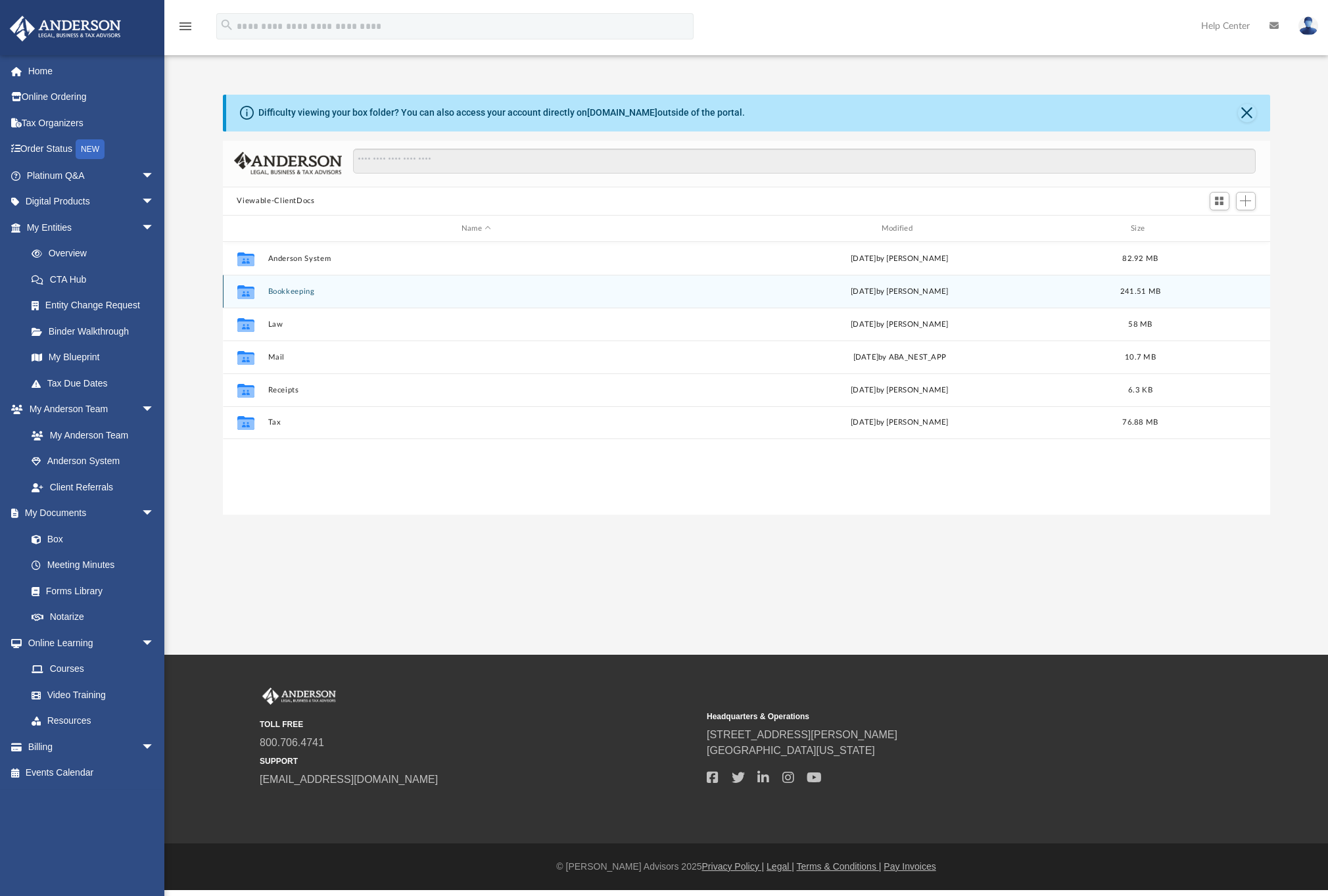
click at [297, 294] on button "Bookkeeping" at bounding box center [476, 291] width 417 height 8
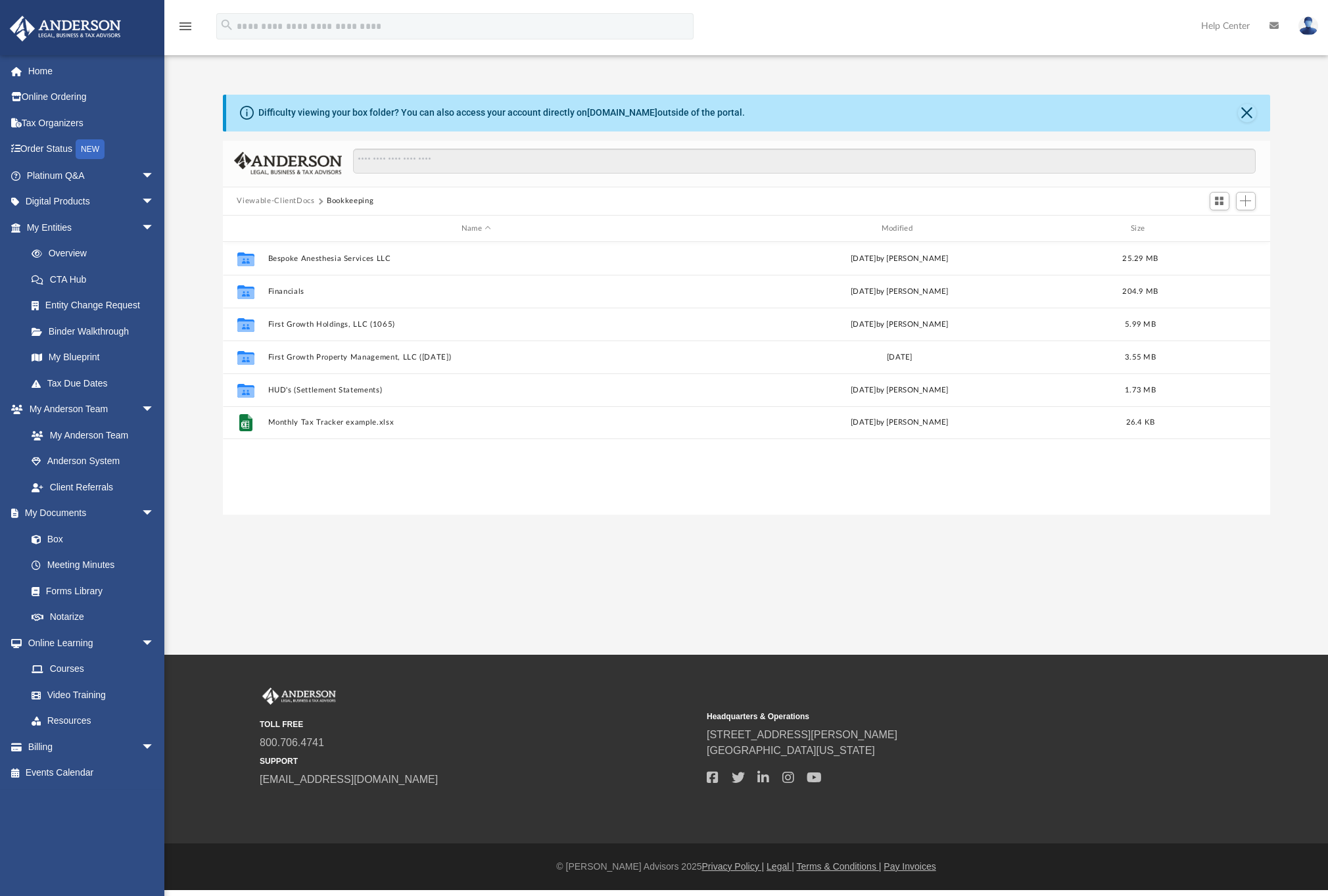
click at [295, 203] on button "Viewable-ClientDocs" at bounding box center [275, 201] width 78 height 12
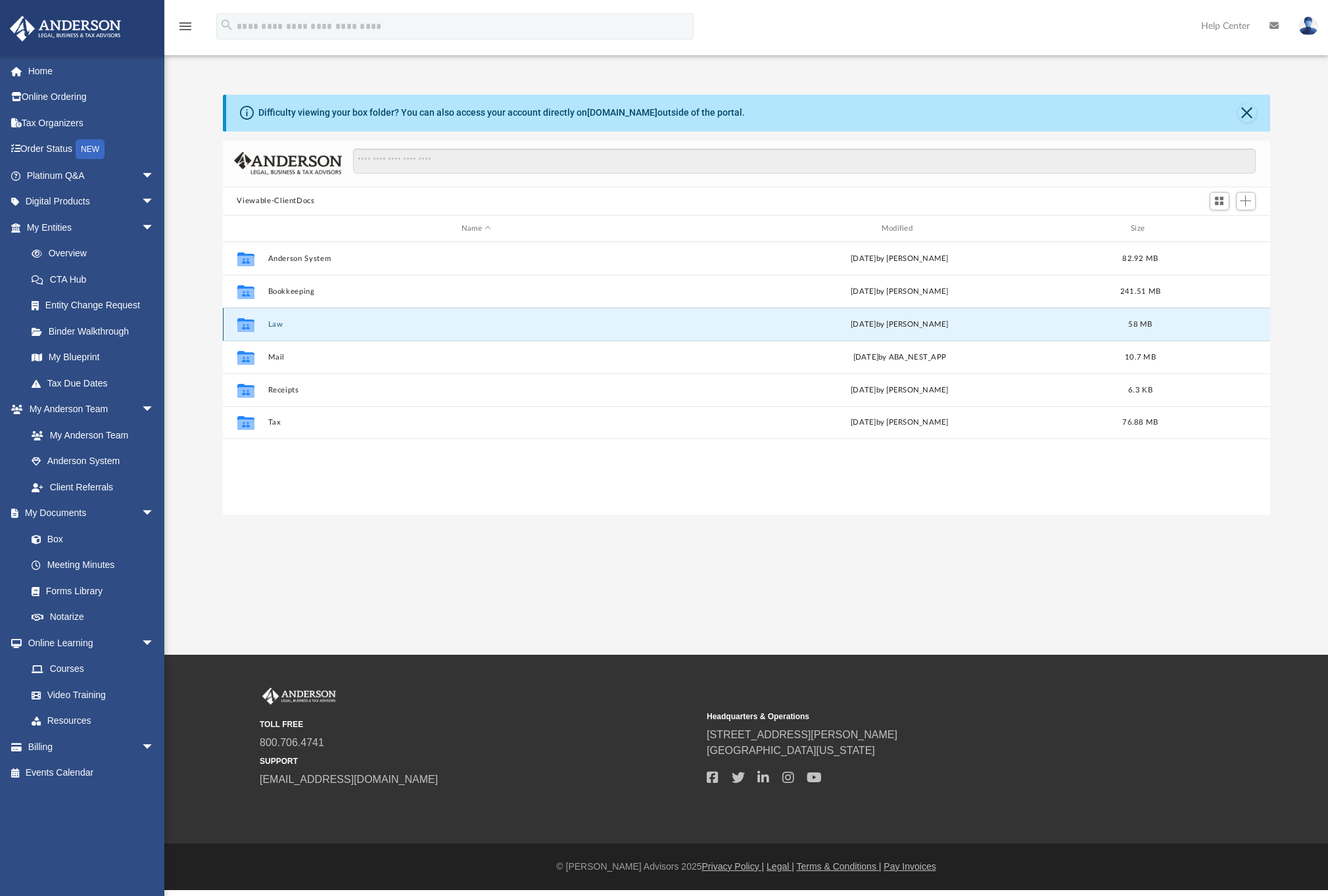
click at [273, 324] on button "Law" at bounding box center [476, 324] width 417 height 8
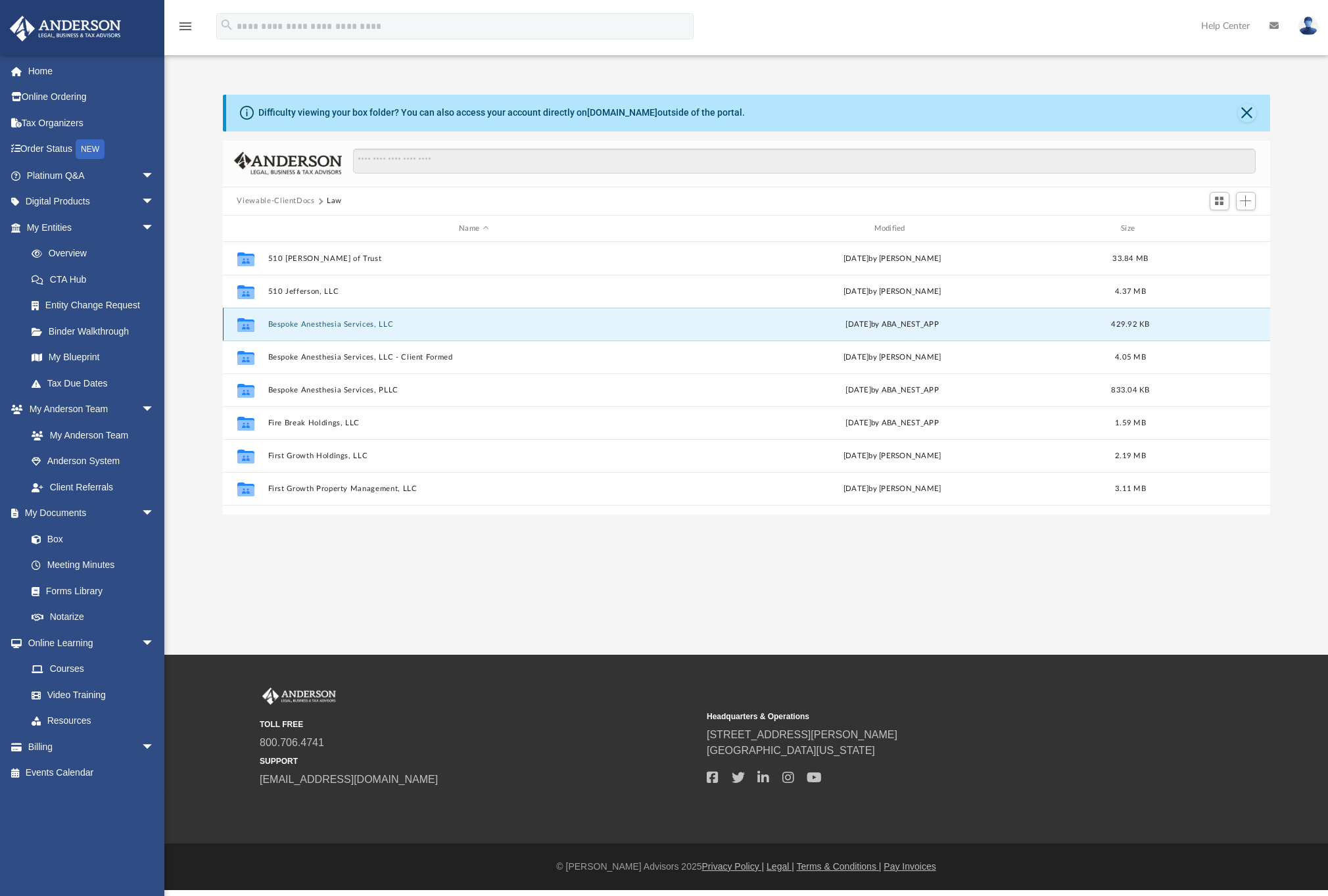
click at [280, 326] on button "Bespoke Anesthesia Services, LLC" at bounding box center [473, 324] width 412 height 8
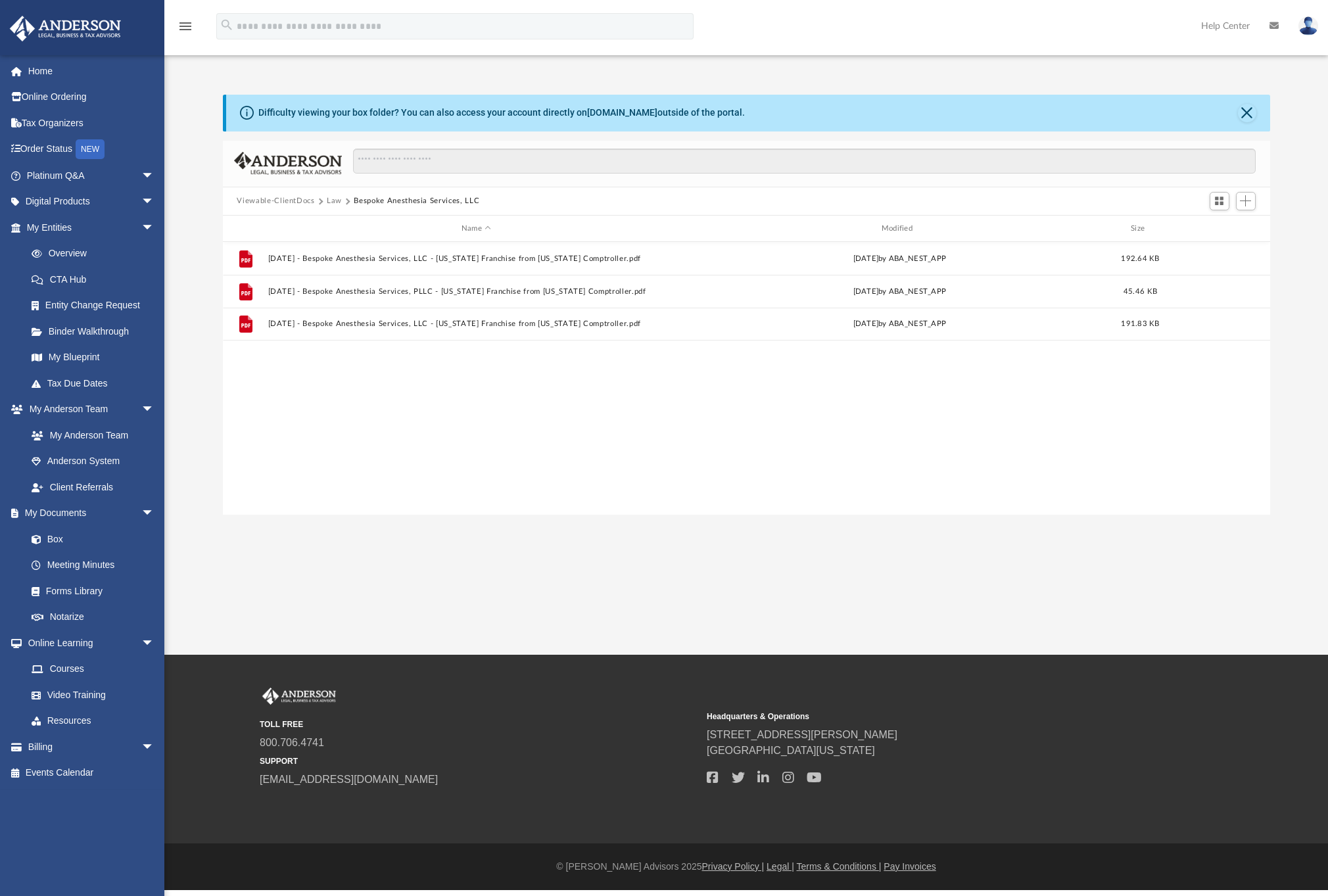
click at [334, 203] on button "Law" at bounding box center [334, 201] width 15 height 12
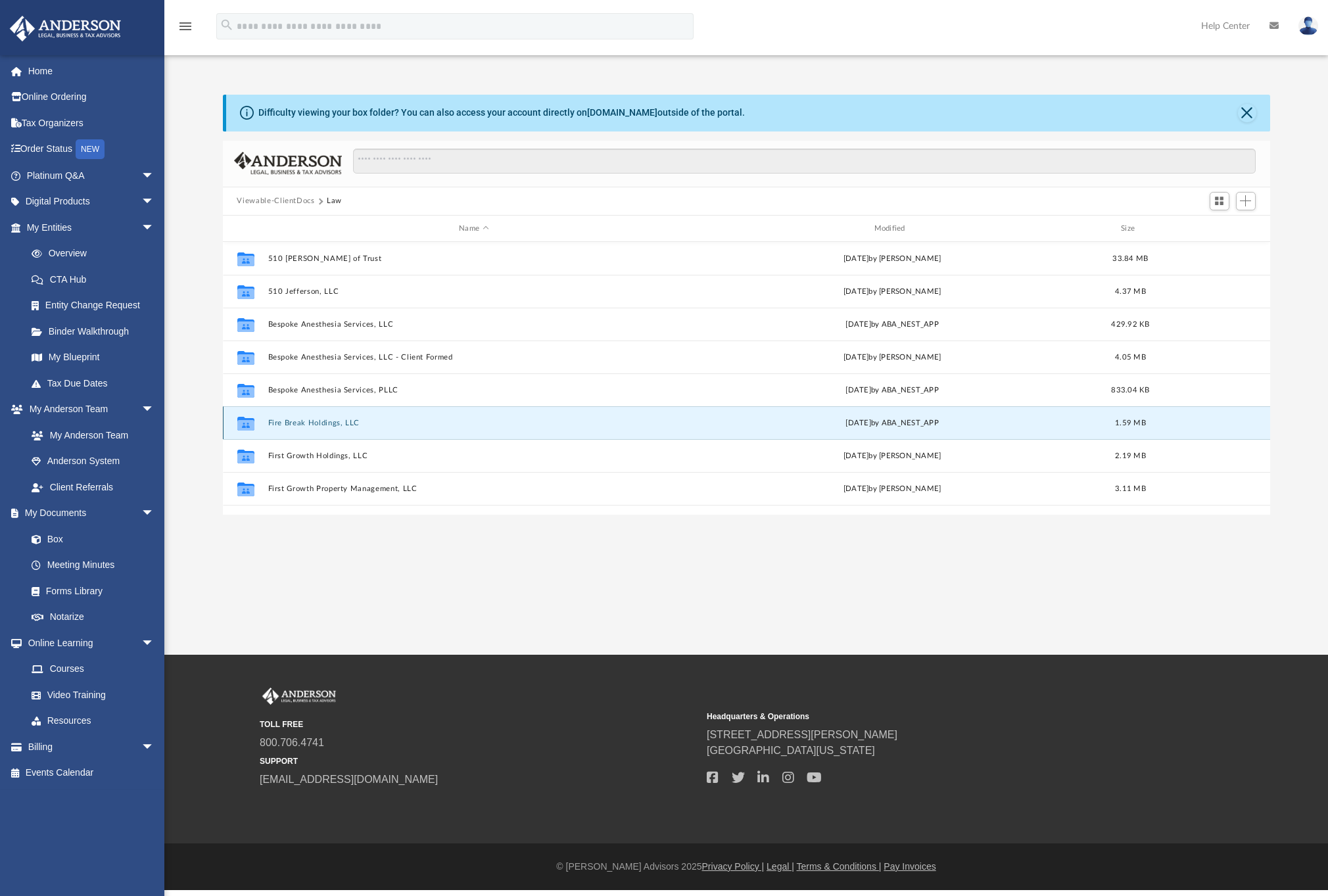
click at [326, 422] on button "Fire Break Holdings, LLC" at bounding box center [473, 423] width 412 height 8
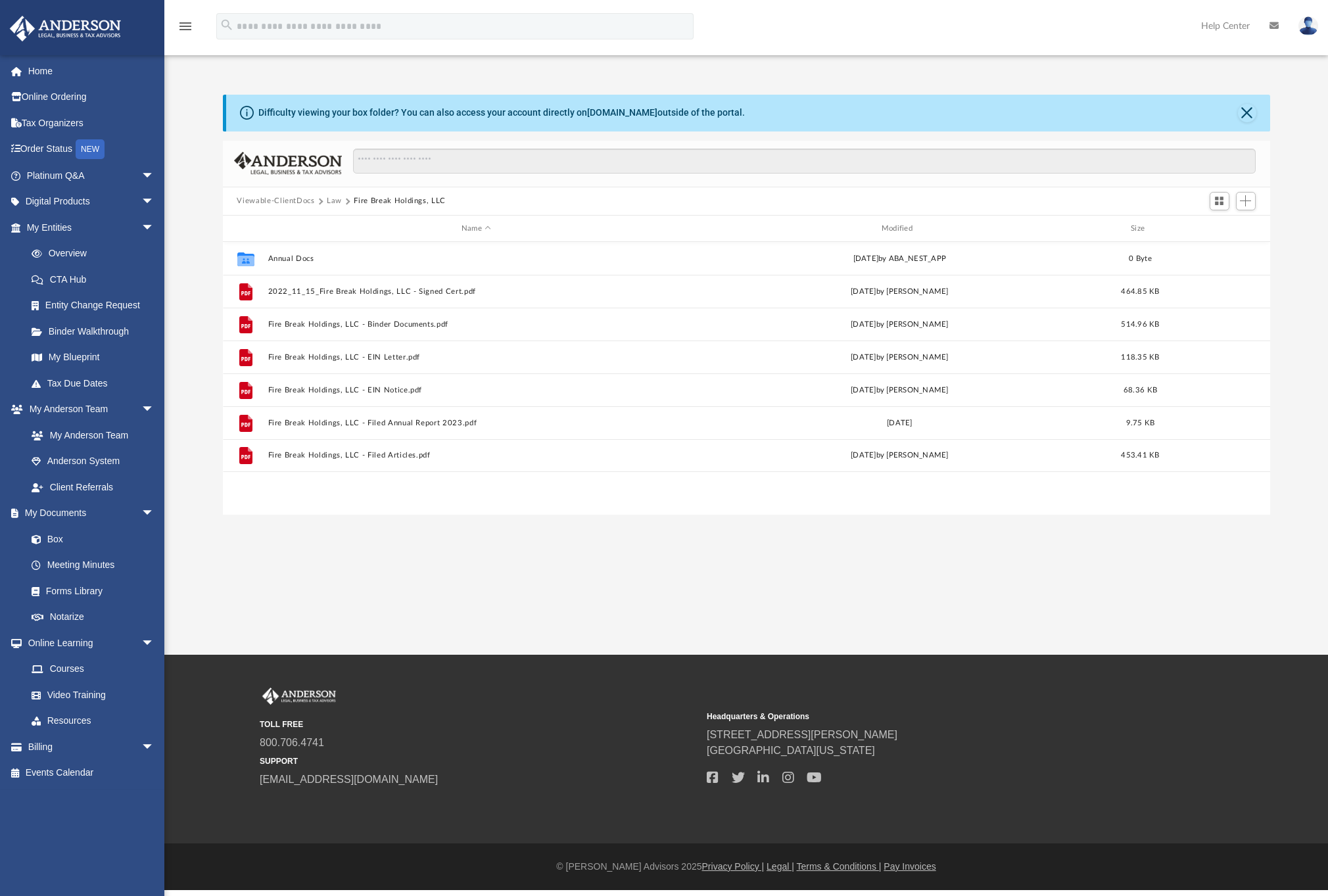
click at [327, 203] on button "Law" at bounding box center [334, 201] width 15 height 12
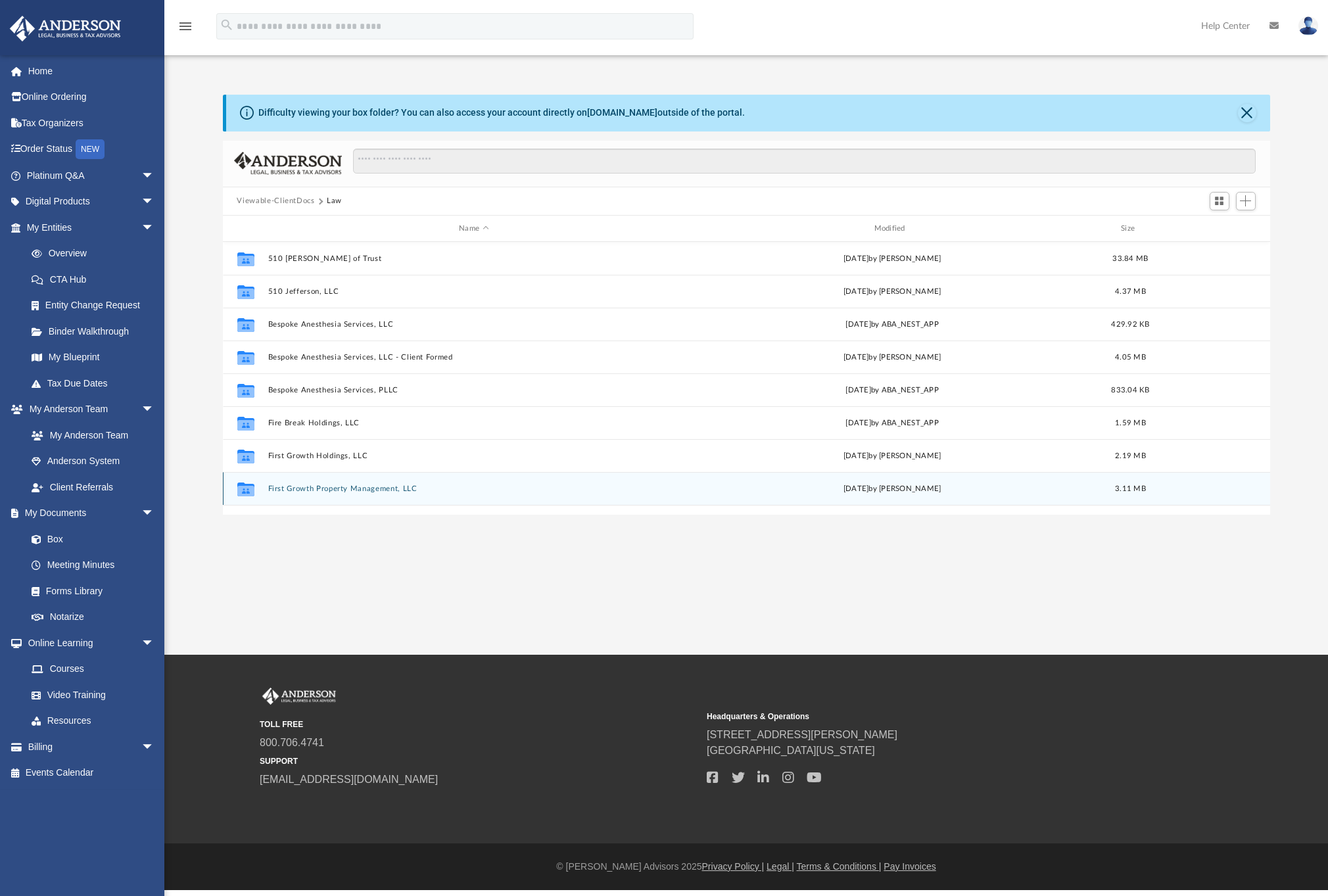
click at [365, 491] on button "First Growth Property Management, LLC" at bounding box center [473, 488] width 412 height 8
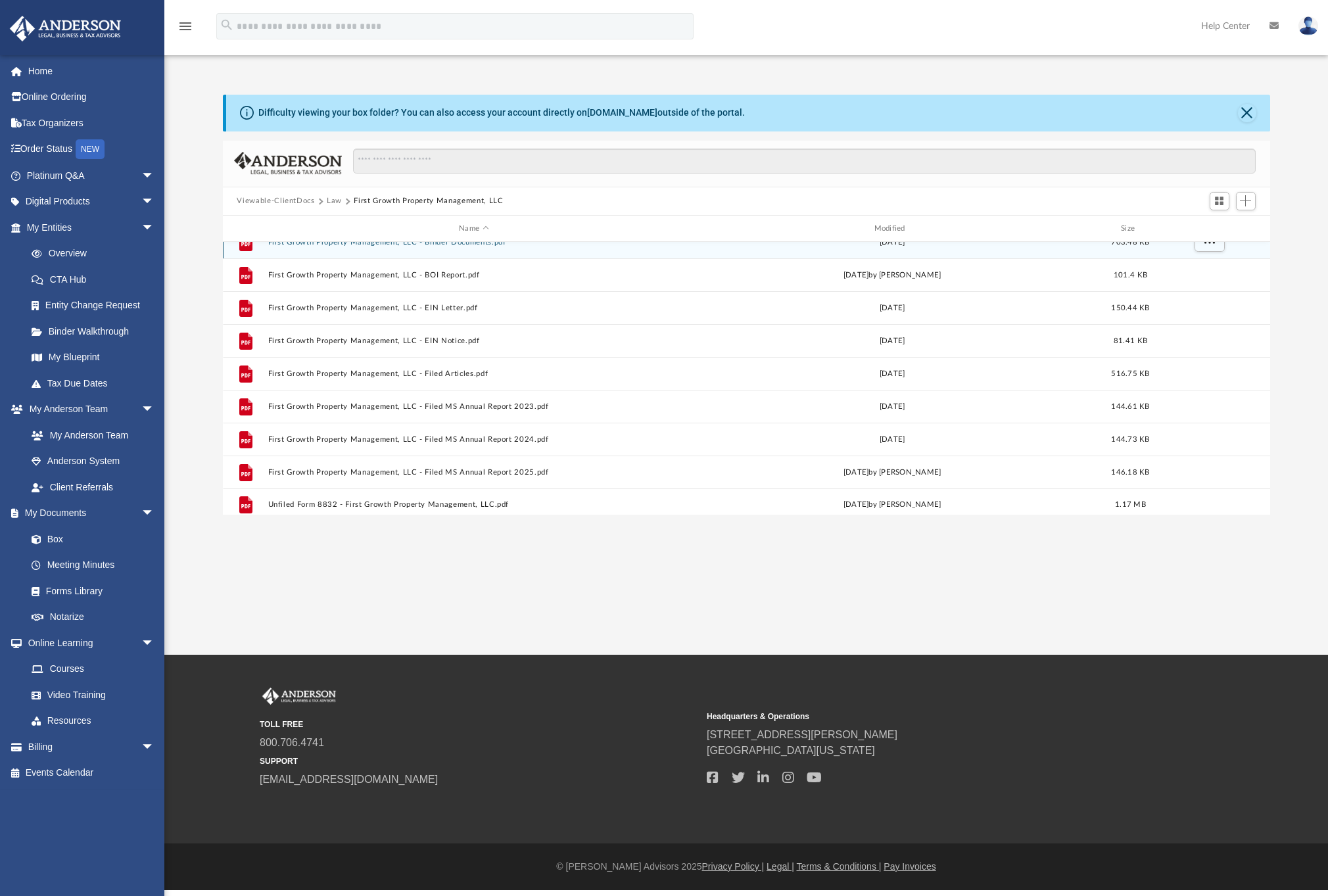
scroll to position [24, 0]
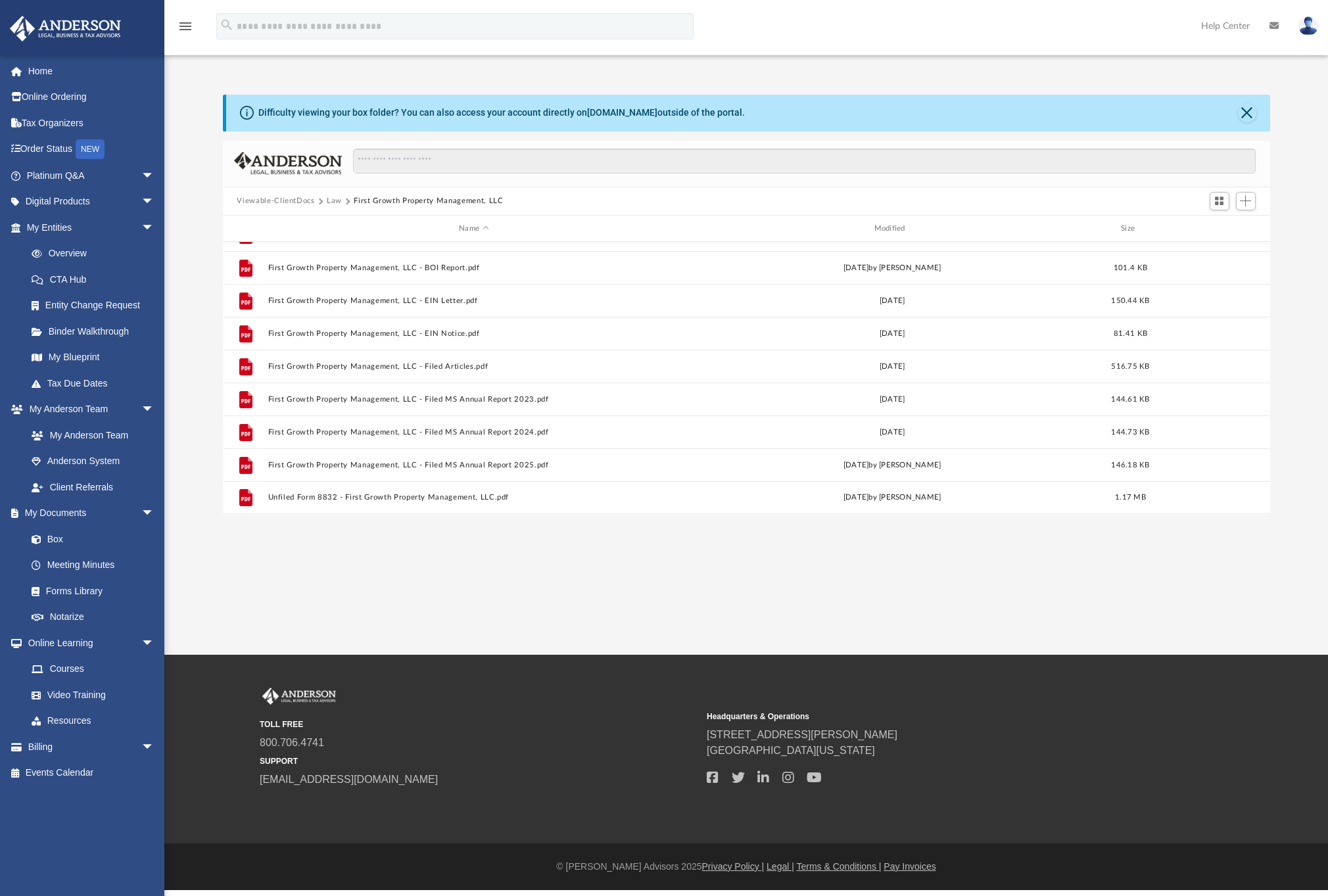
click at [340, 201] on button "Law" at bounding box center [334, 201] width 15 height 12
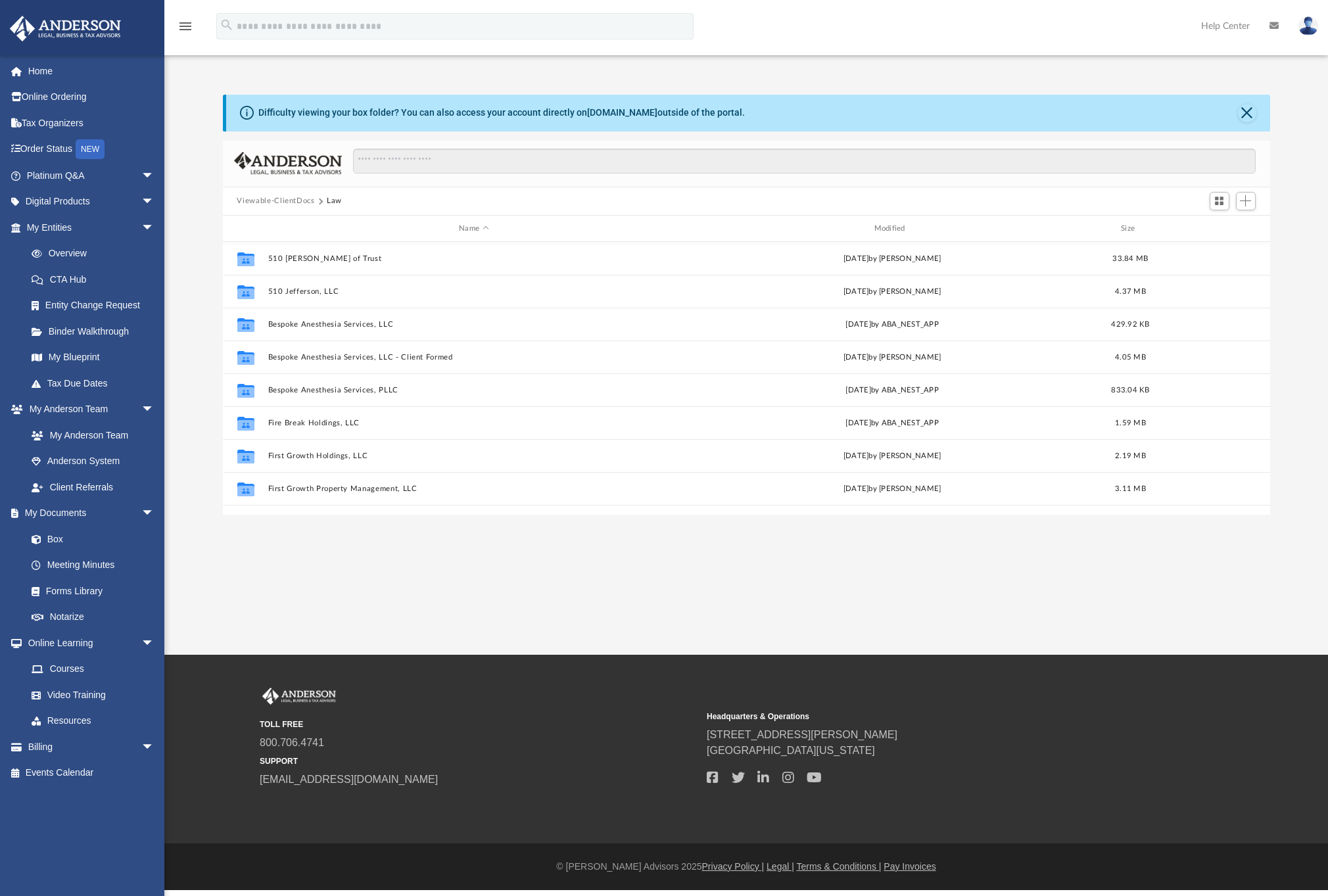
click at [304, 203] on button "Viewable-ClientDocs" at bounding box center [275, 201] width 78 height 12
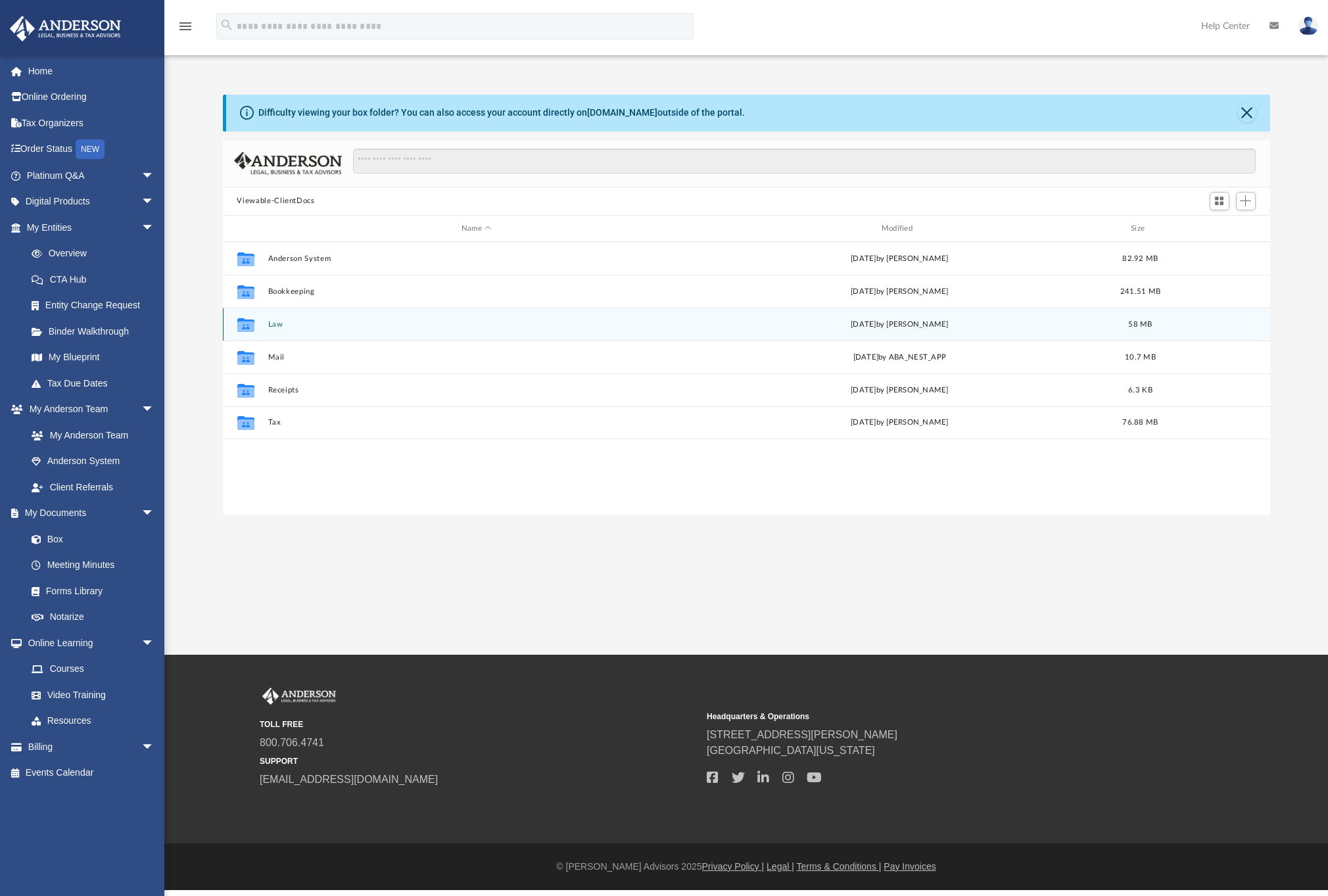
click at [275, 324] on button "Law" at bounding box center [476, 324] width 417 height 8
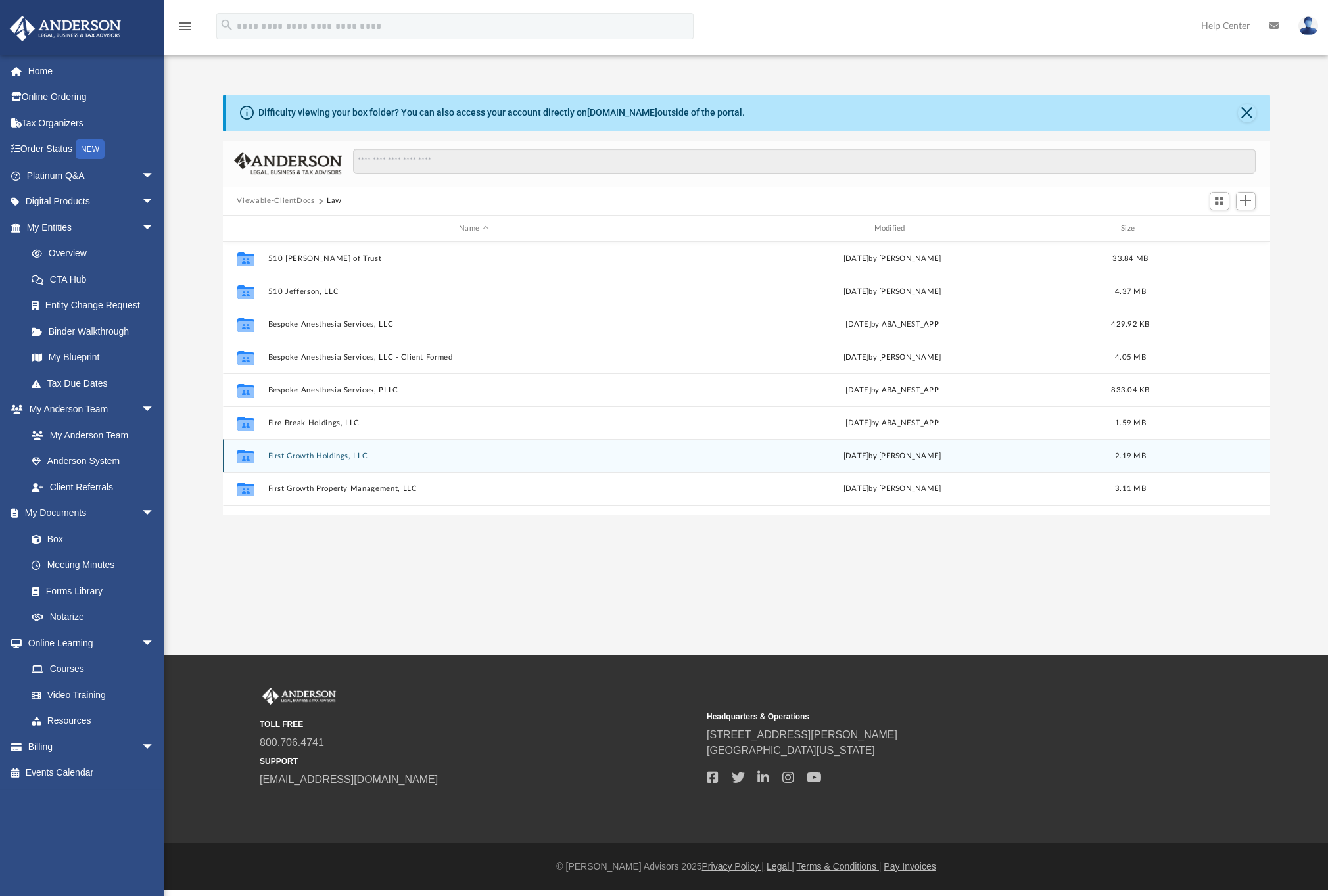
click at [320, 459] on button "First Growth Holdings, LLC" at bounding box center [473, 455] width 412 height 8
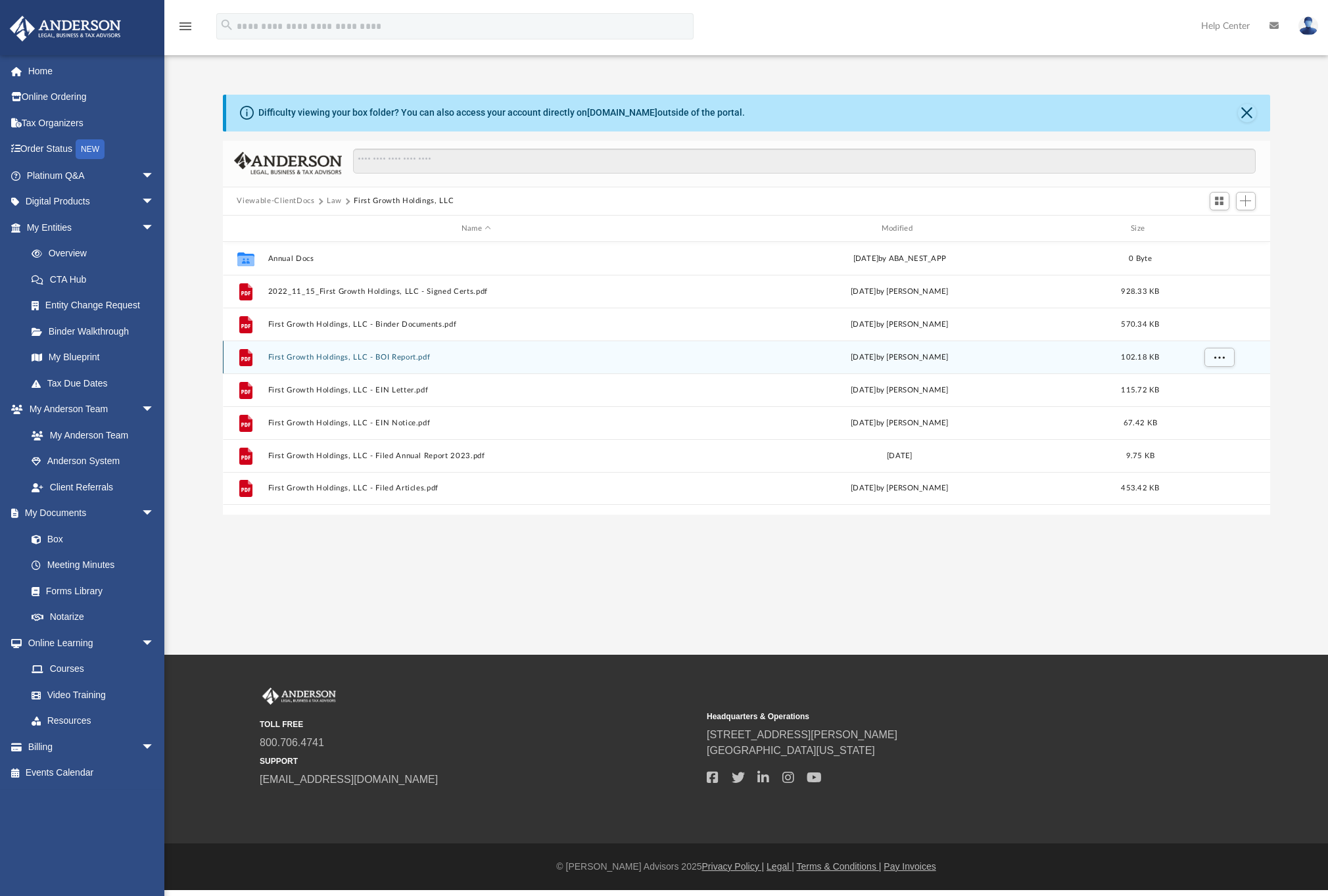
click at [345, 356] on button "First Growth Holdings, LLC - BOI Report.pdf" at bounding box center [476, 357] width 417 height 8
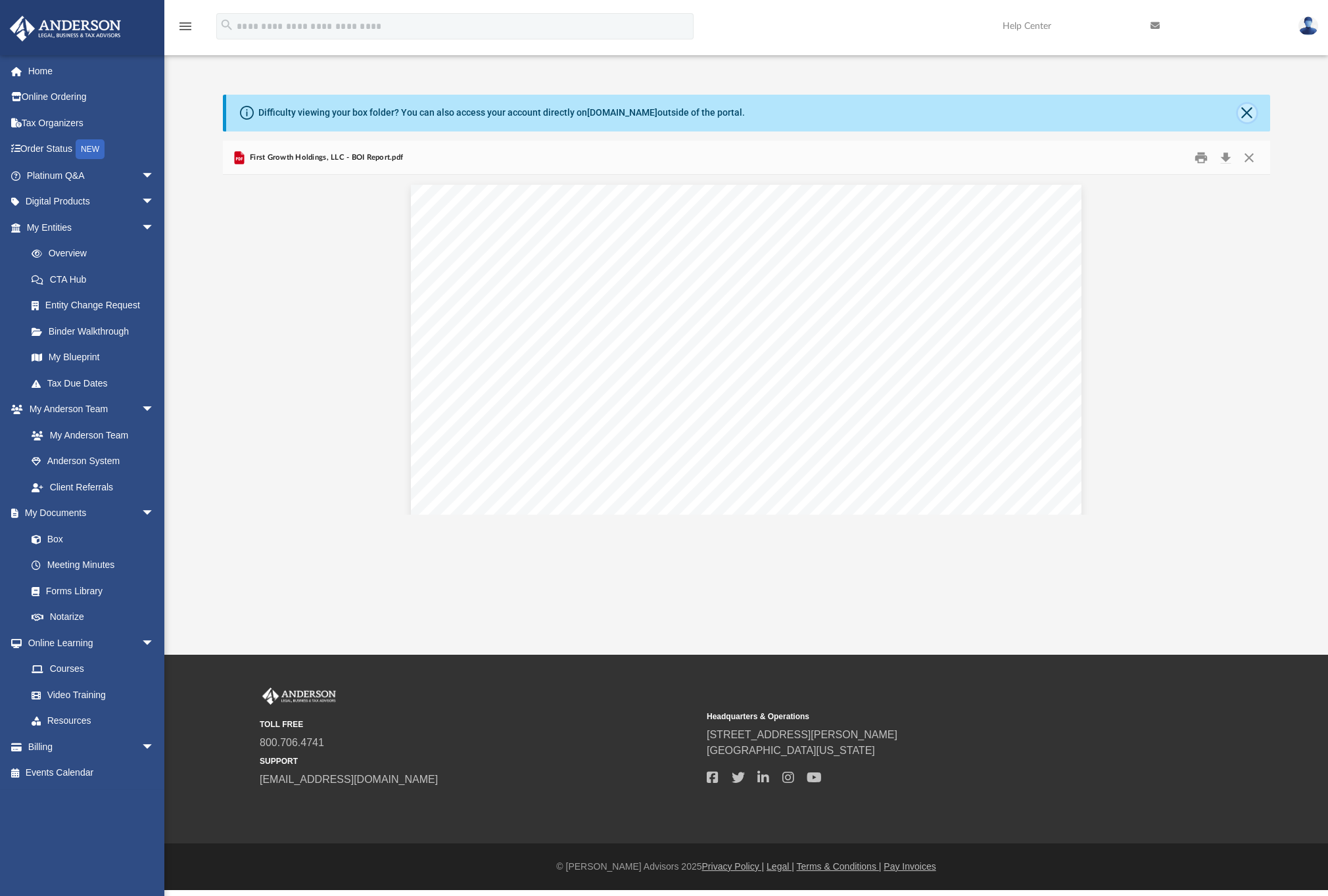
click at [1242, 111] on button "Close" at bounding box center [1246, 113] width 19 height 19
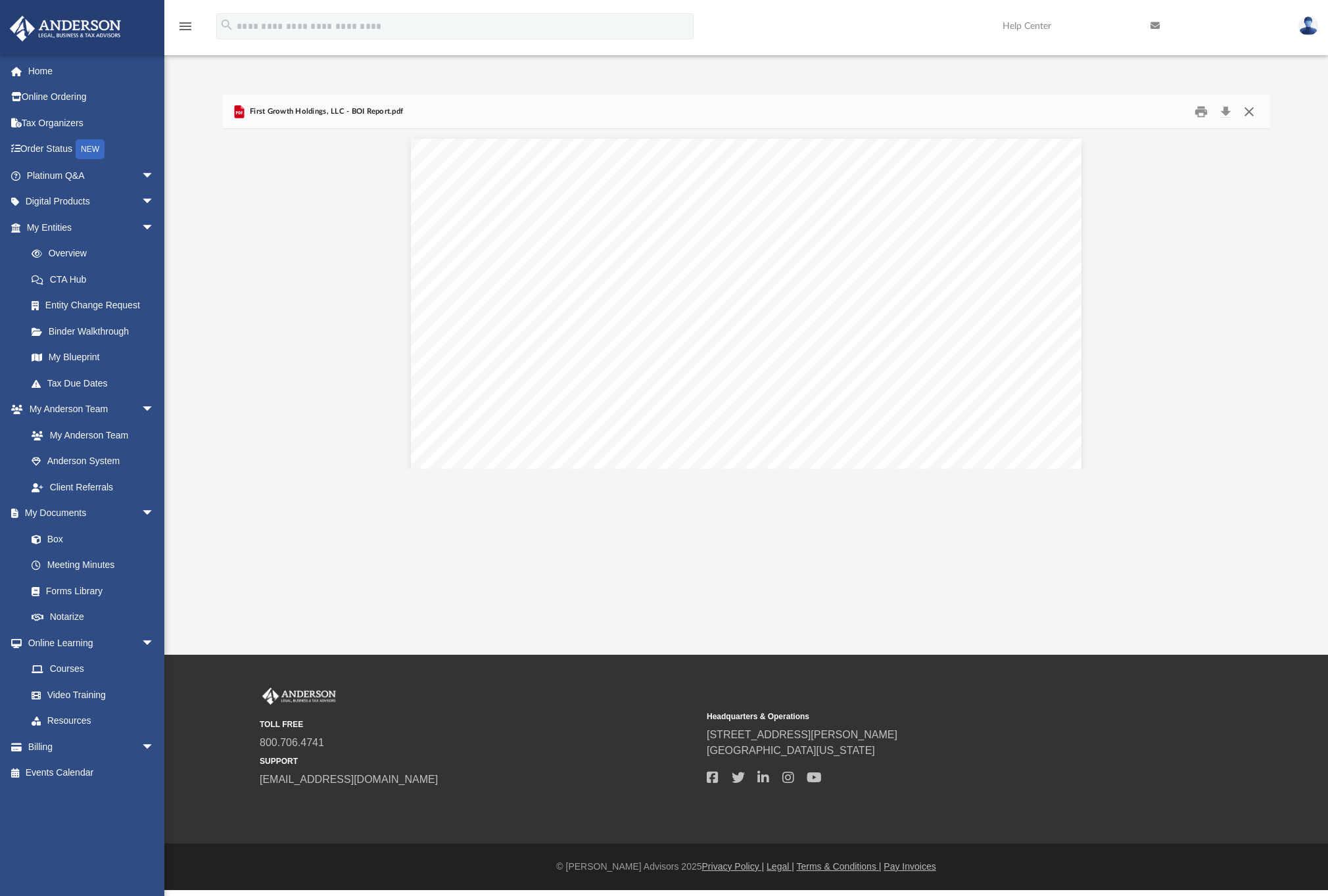
click at [1247, 109] on button "Close" at bounding box center [1248, 111] width 24 height 20
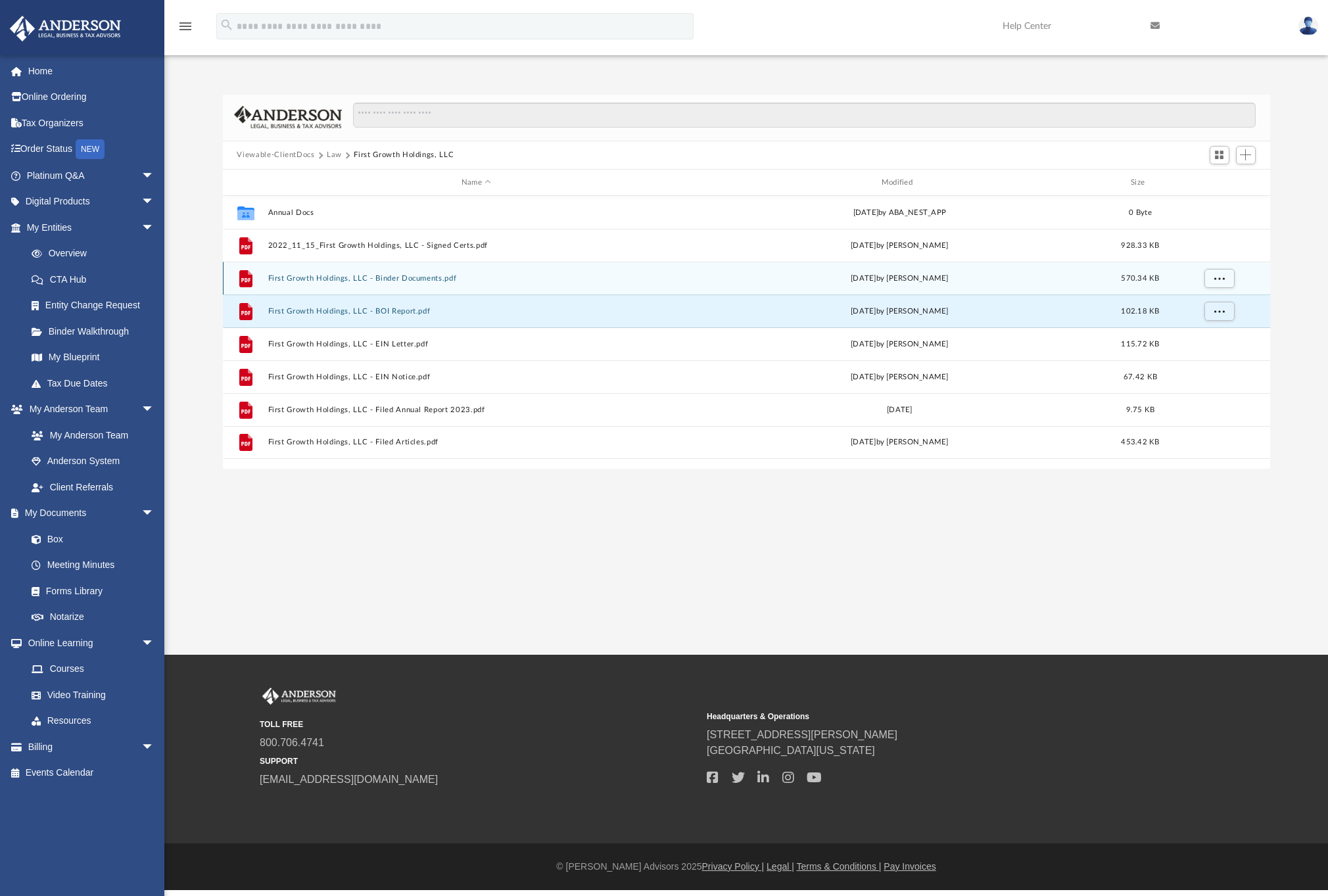
click at [442, 277] on button "First Growth Holdings, LLC - Binder Documents.pdf" at bounding box center [476, 278] width 417 height 8
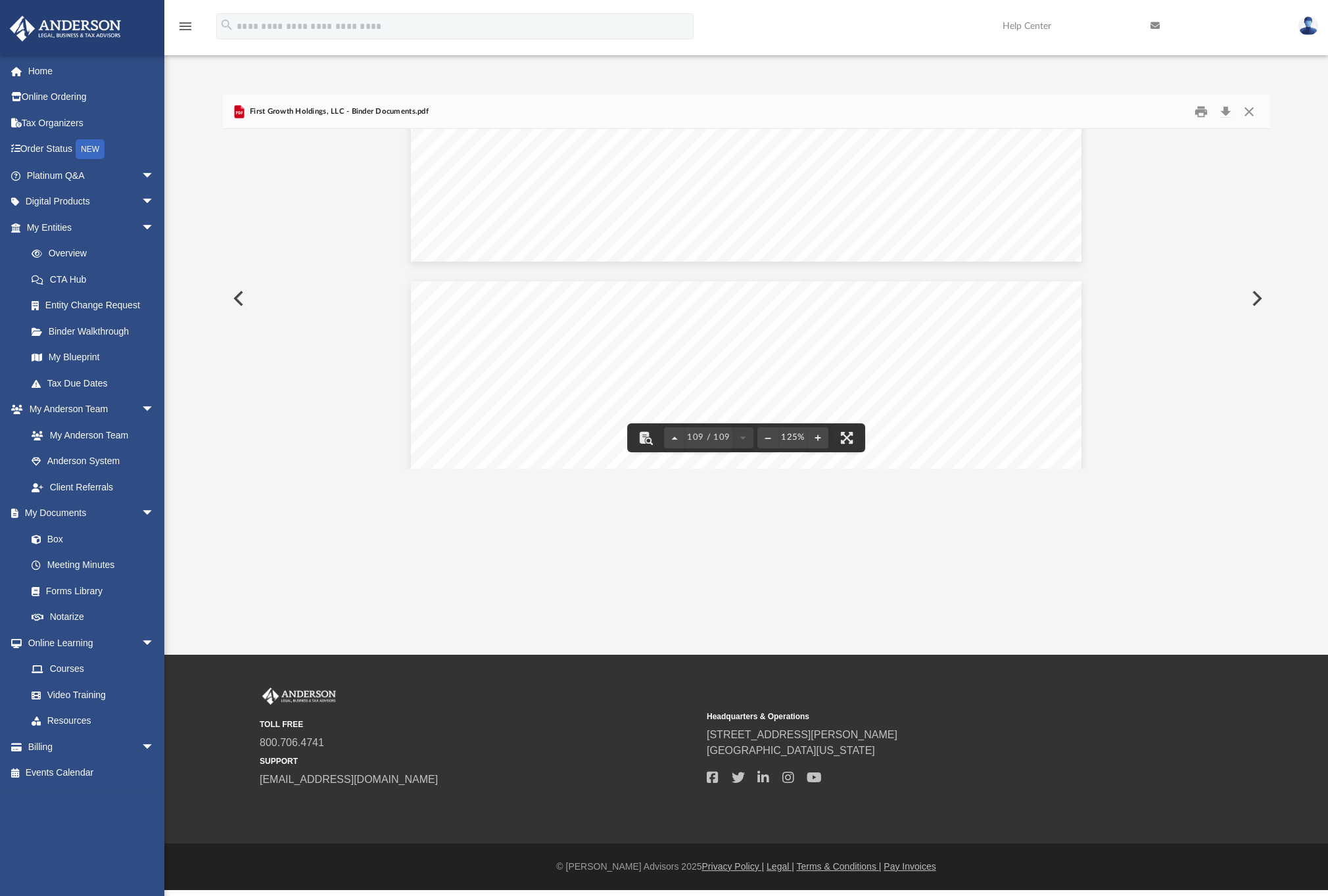
scroll to position [96357, 0]
click at [1251, 114] on button "Close" at bounding box center [1248, 111] width 24 height 20
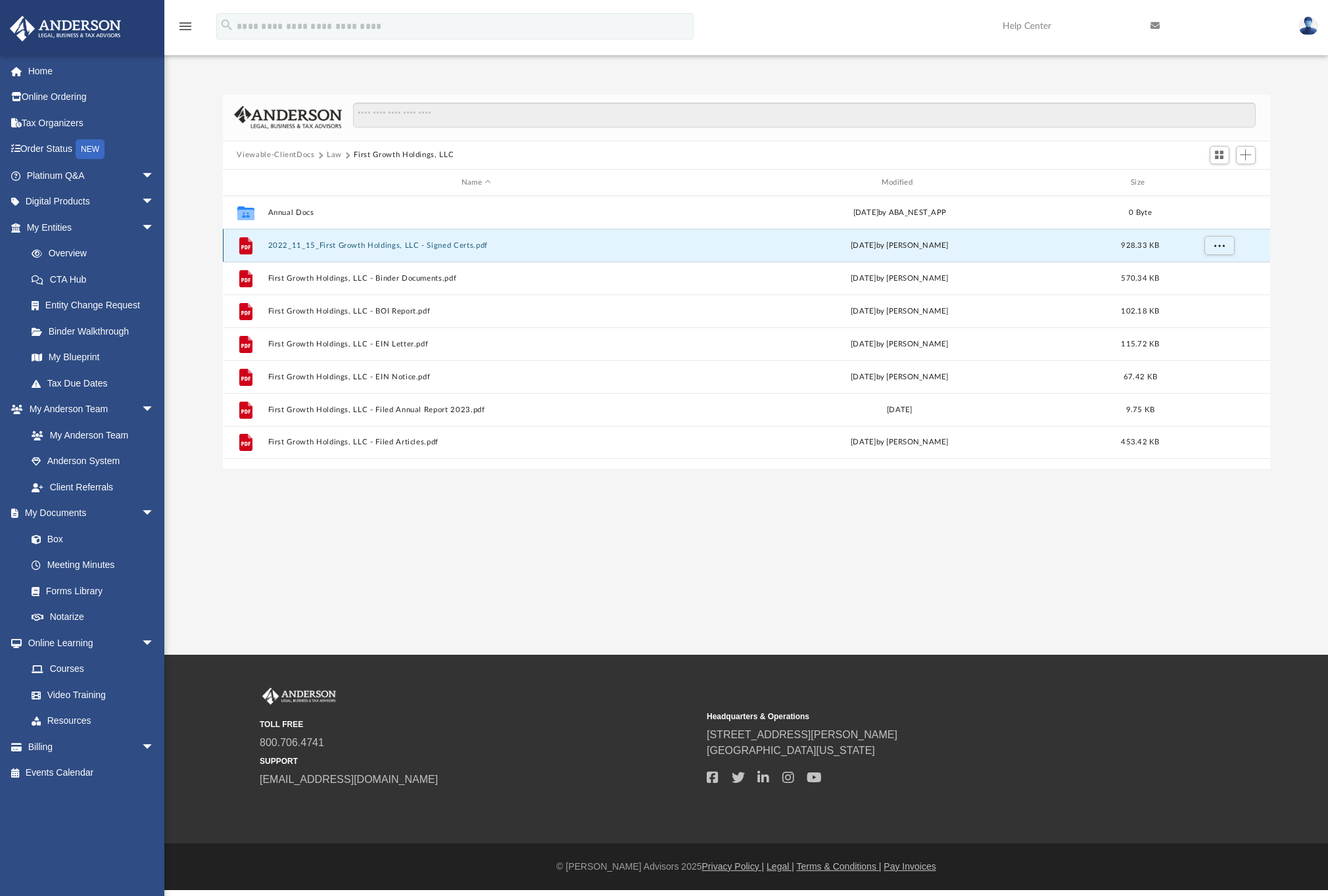
click at [403, 242] on button "2022_11_15_First Growth Holdings, LLC - Signed Certs.pdf" at bounding box center [476, 246] width 417 height 8
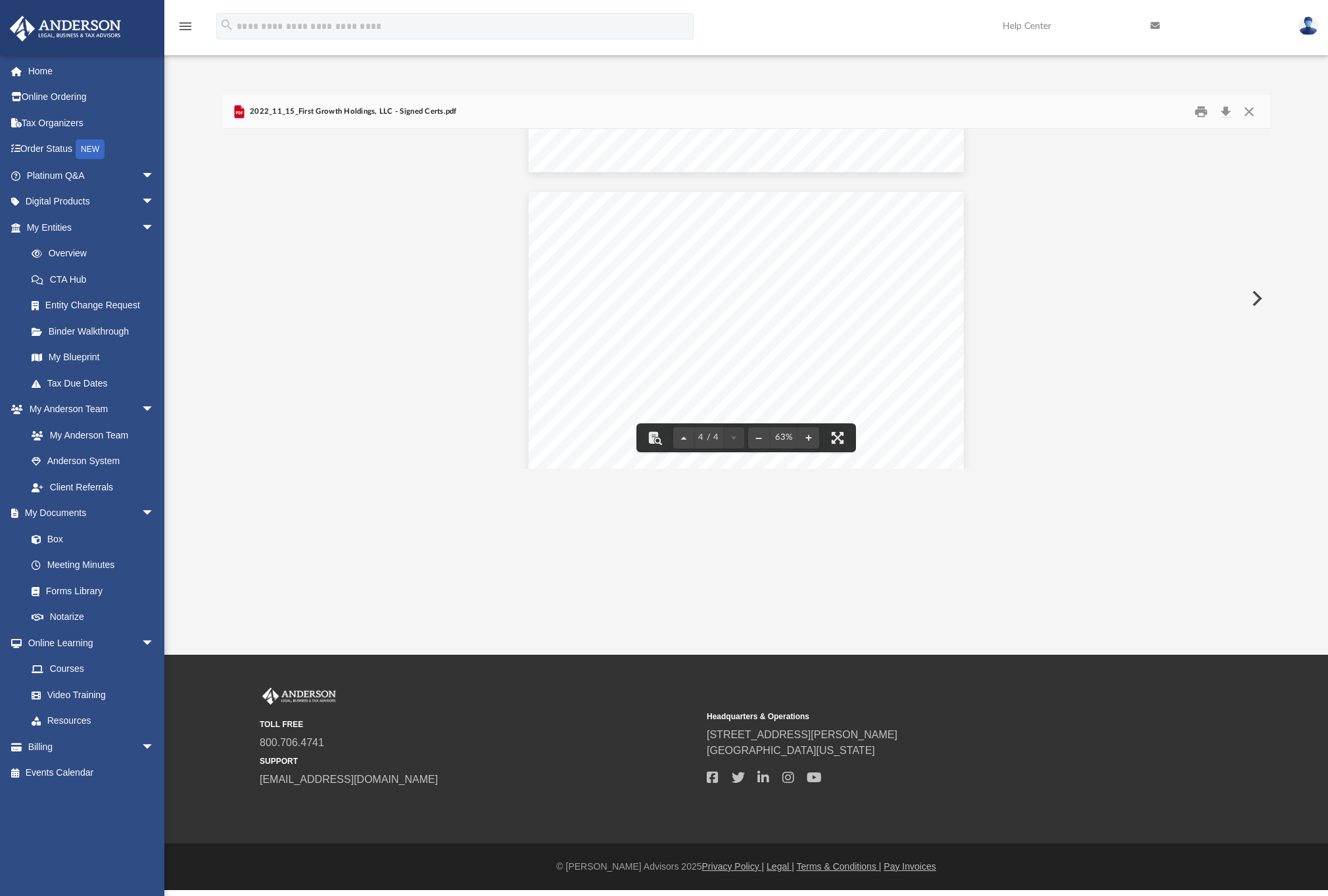
scroll to position [0, 0]
click at [1253, 114] on button "Close" at bounding box center [1248, 111] width 24 height 20
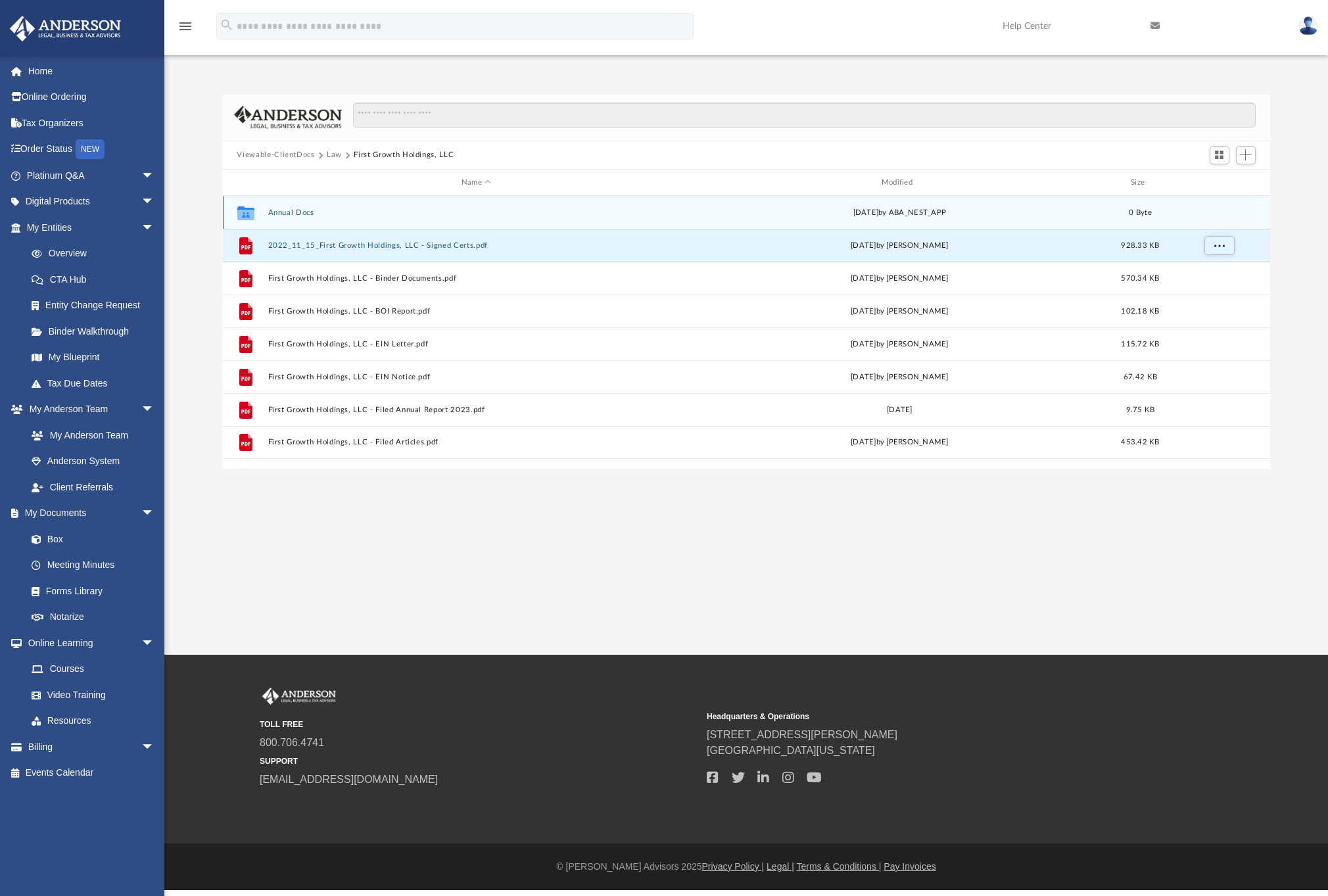
click at [307, 216] on button "Annual Docs" at bounding box center [476, 212] width 417 height 8
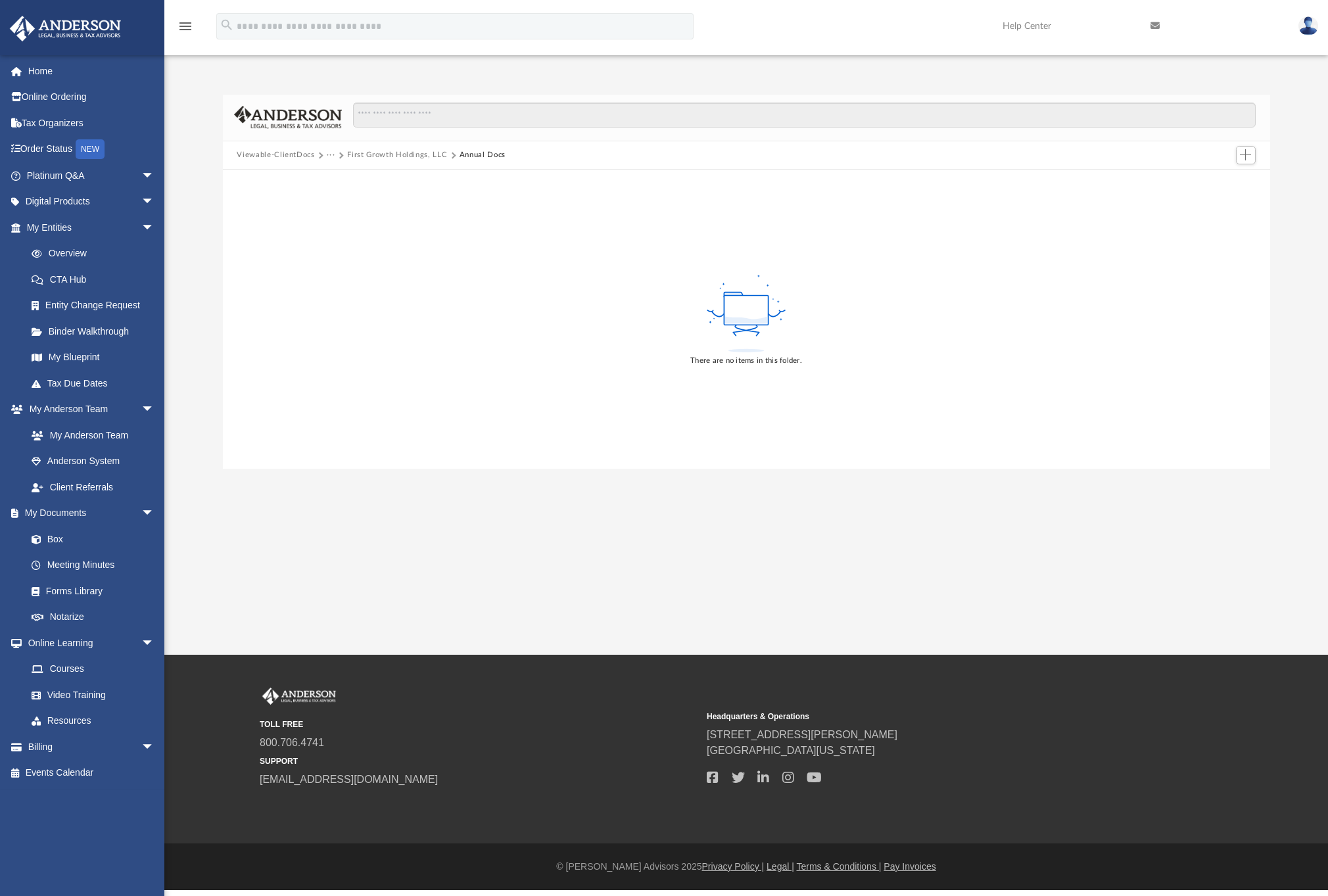
click at [327, 155] on button "···" at bounding box center [331, 155] width 8 height 12
click at [347, 178] on li "Law" at bounding box center [341, 179] width 15 height 14
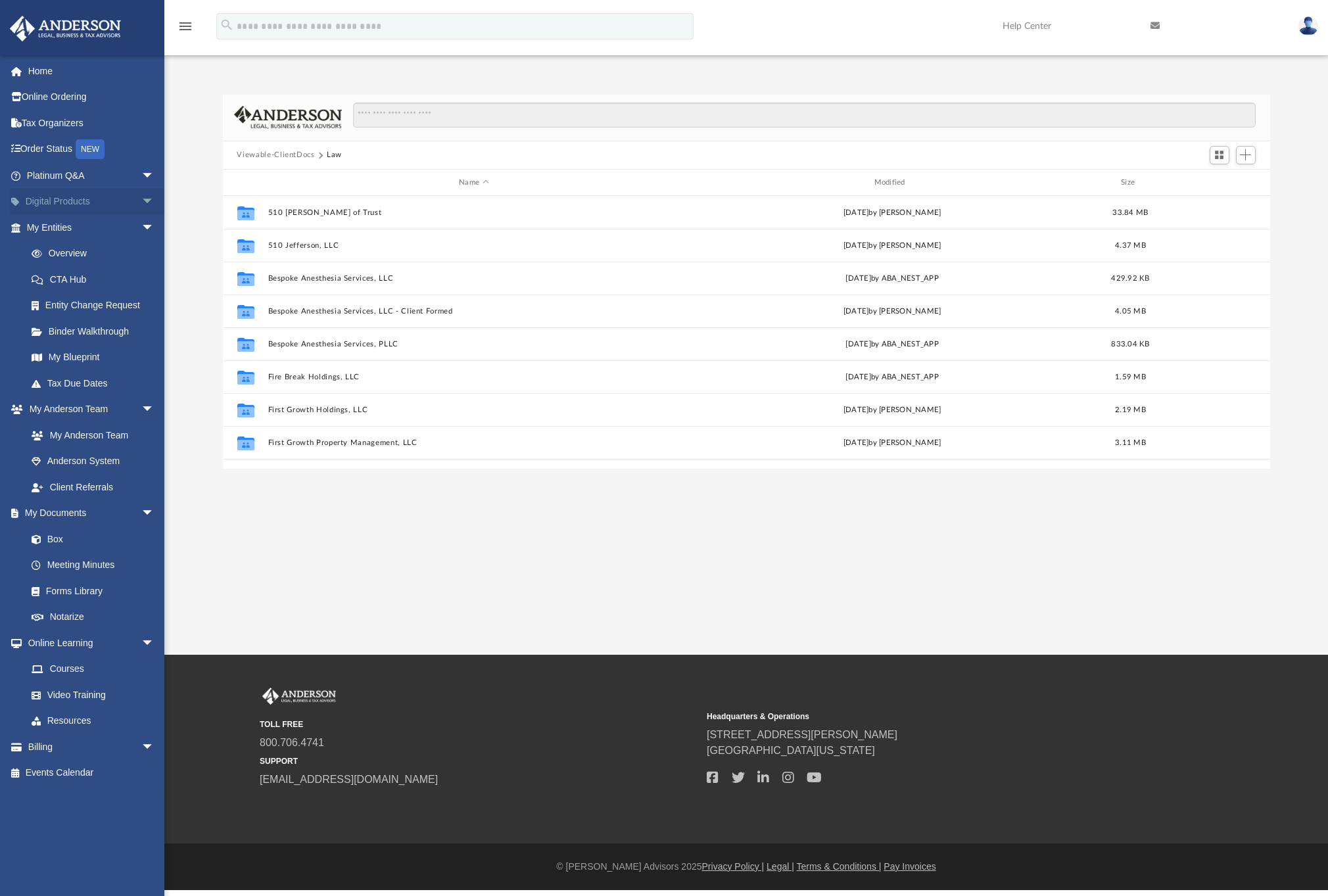
scroll to position [289, 1037]
click at [141, 203] on span "arrow_drop_down" at bounding box center [154, 202] width 26 height 27
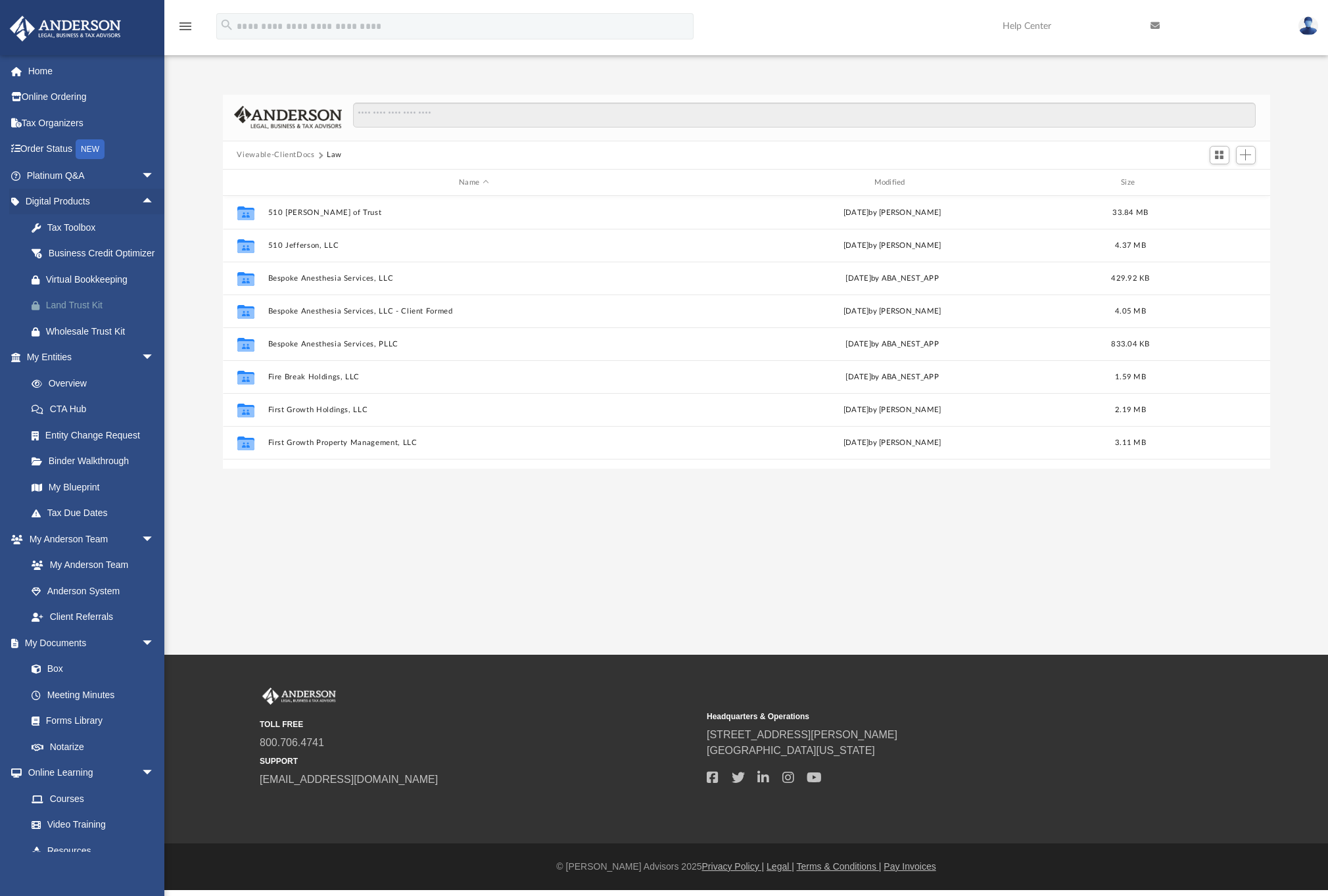
click at [94, 313] on div "Land Trust Kit" at bounding box center [101, 305] width 111 height 17
click at [332, 208] on button "510 Jefferson Deed of Trust" at bounding box center [473, 212] width 412 height 8
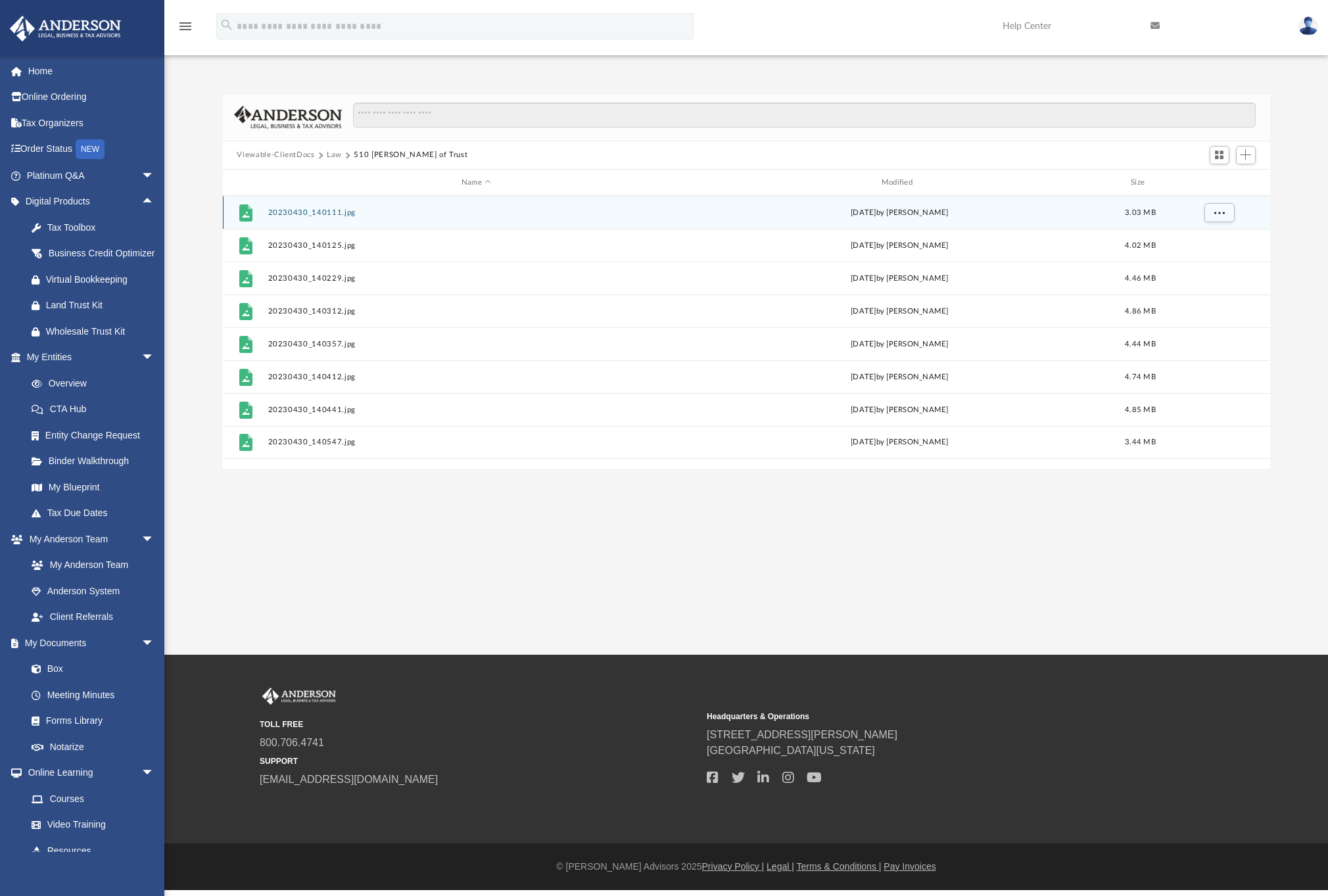
click at [347, 214] on button "20230430_140111.jpg" at bounding box center [476, 212] width 417 height 8
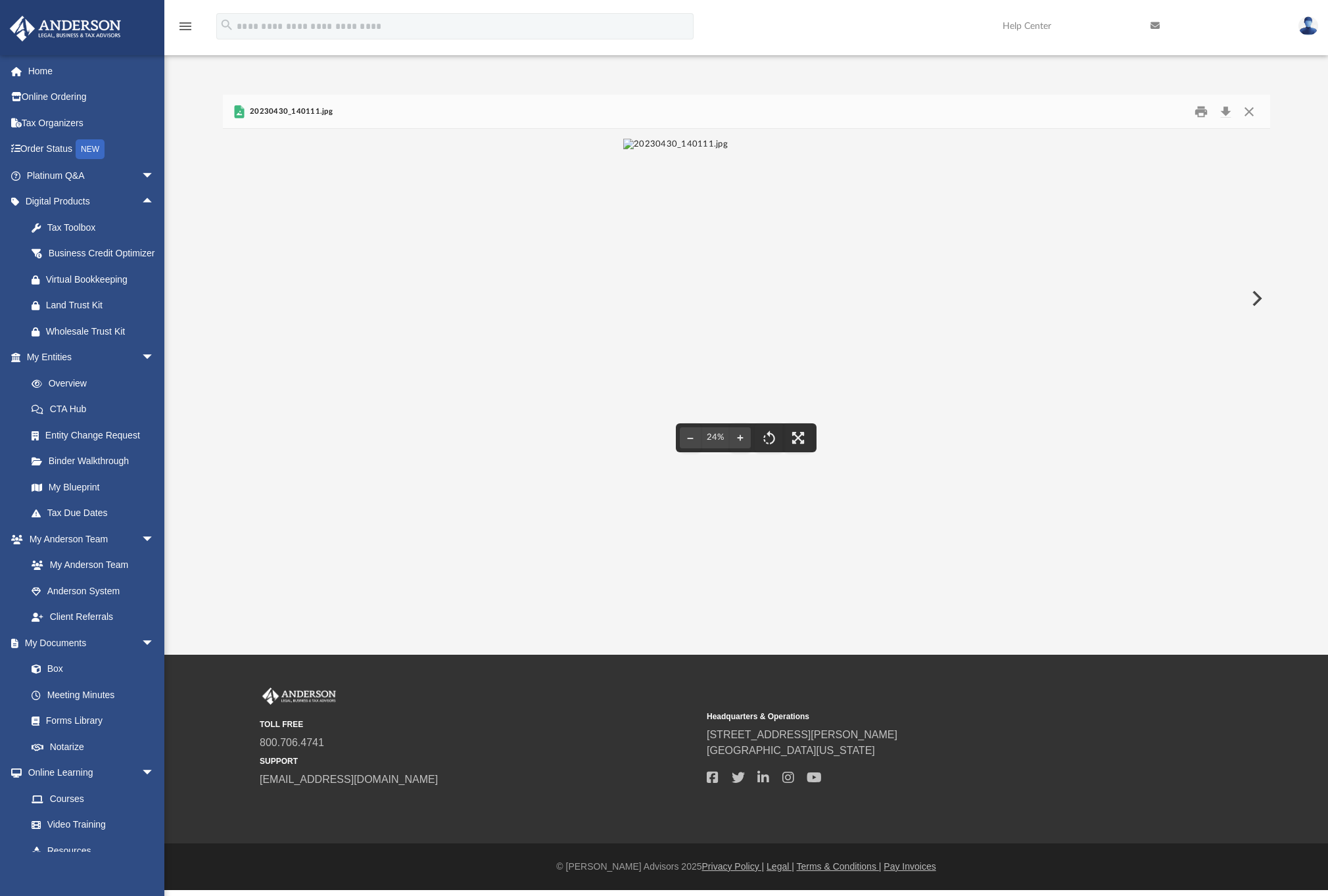
click at [279, 327] on div "File preview" at bounding box center [746, 298] width 1047 height 339
click at [1262, 304] on button "Preview" at bounding box center [1255, 298] width 29 height 37
click at [1259, 301] on button "Preview" at bounding box center [1255, 298] width 29 height 37
click at [1257, 300] on button "Preview" at bounding box center [1255, 298] width 29 height 37
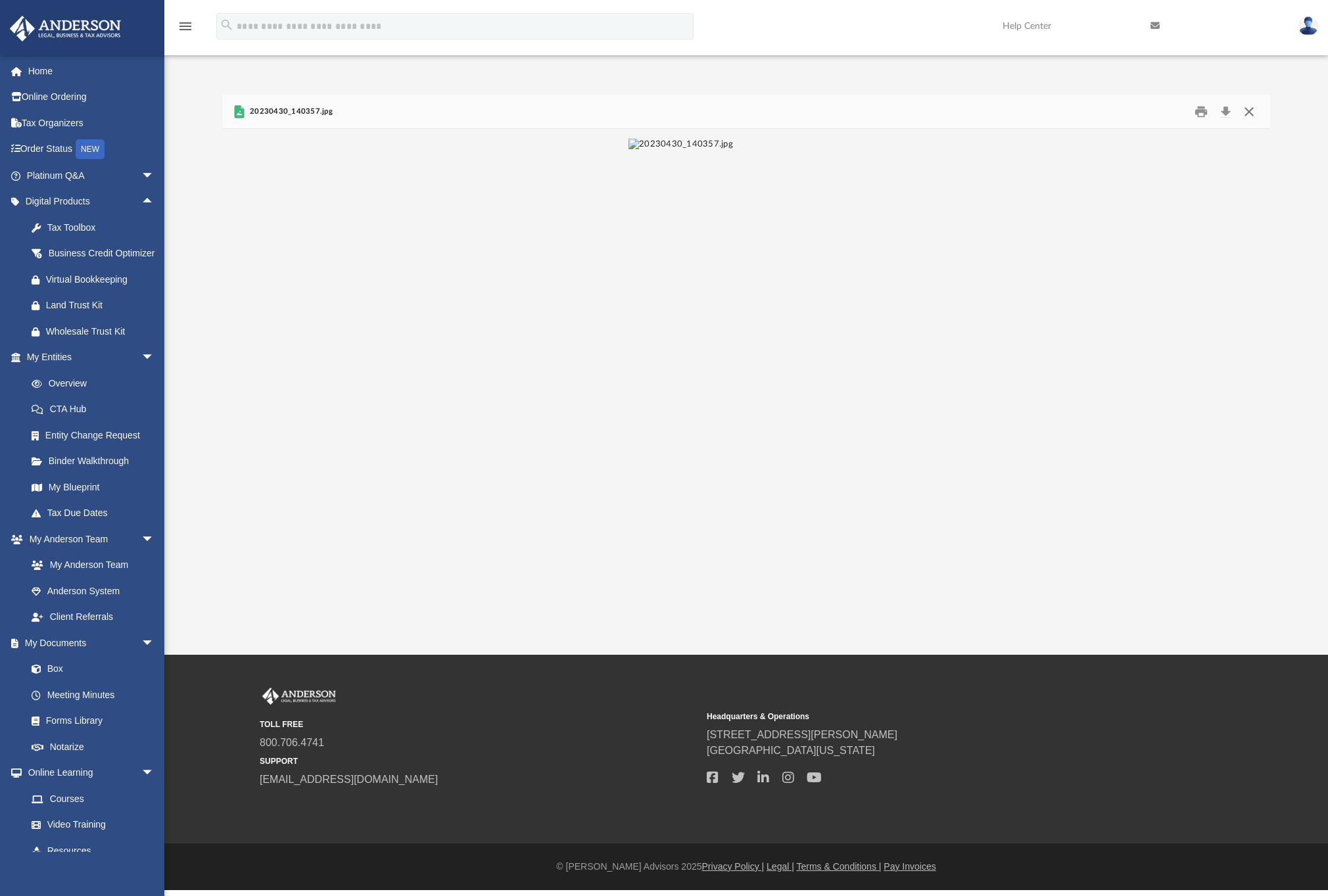
click at [1249, 114] on button "Close" at bounding box center [1248, 111] width 24 height 20
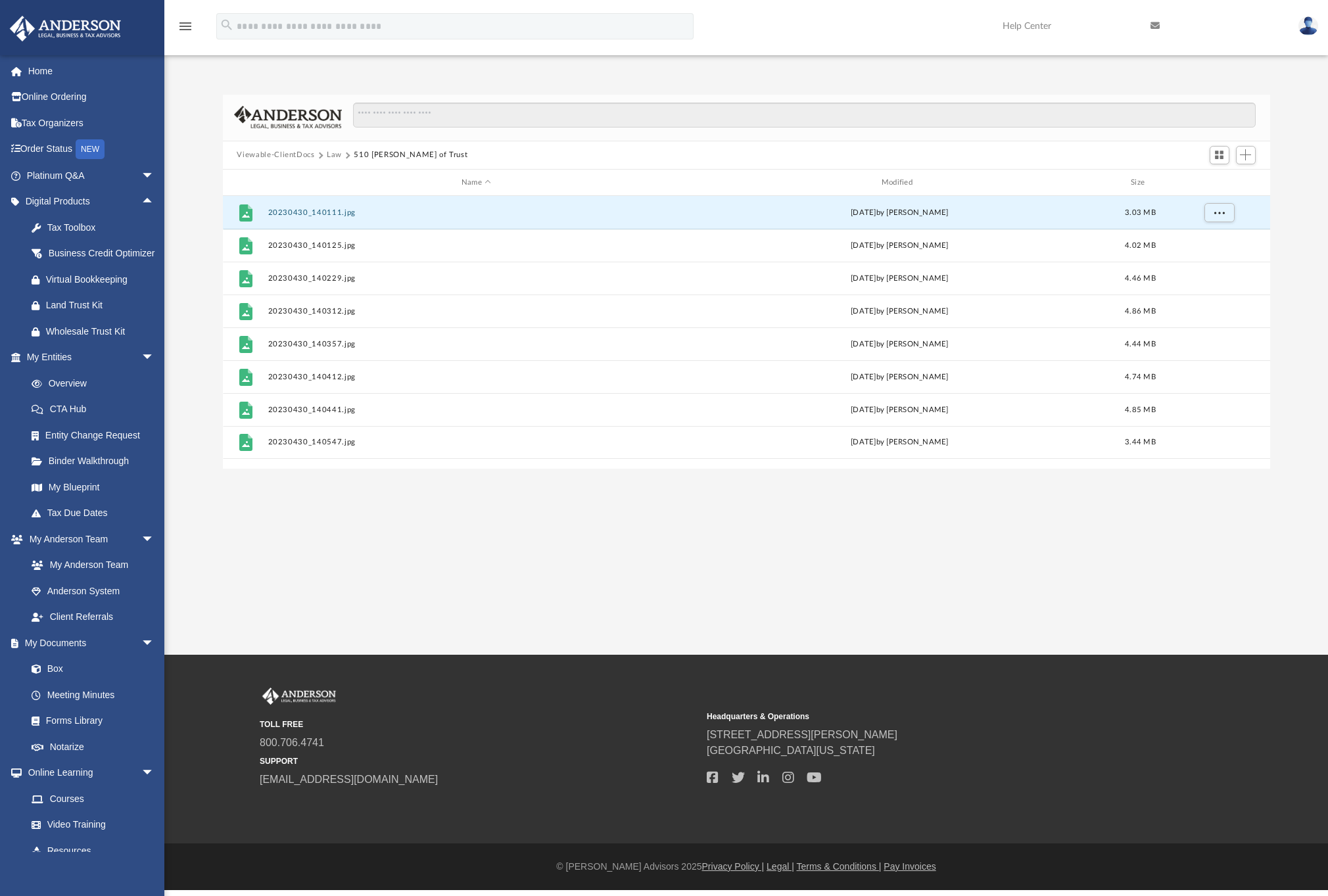
click at [327, 154] on button "Law" at bounding box center [334, 155] width 15 height 12
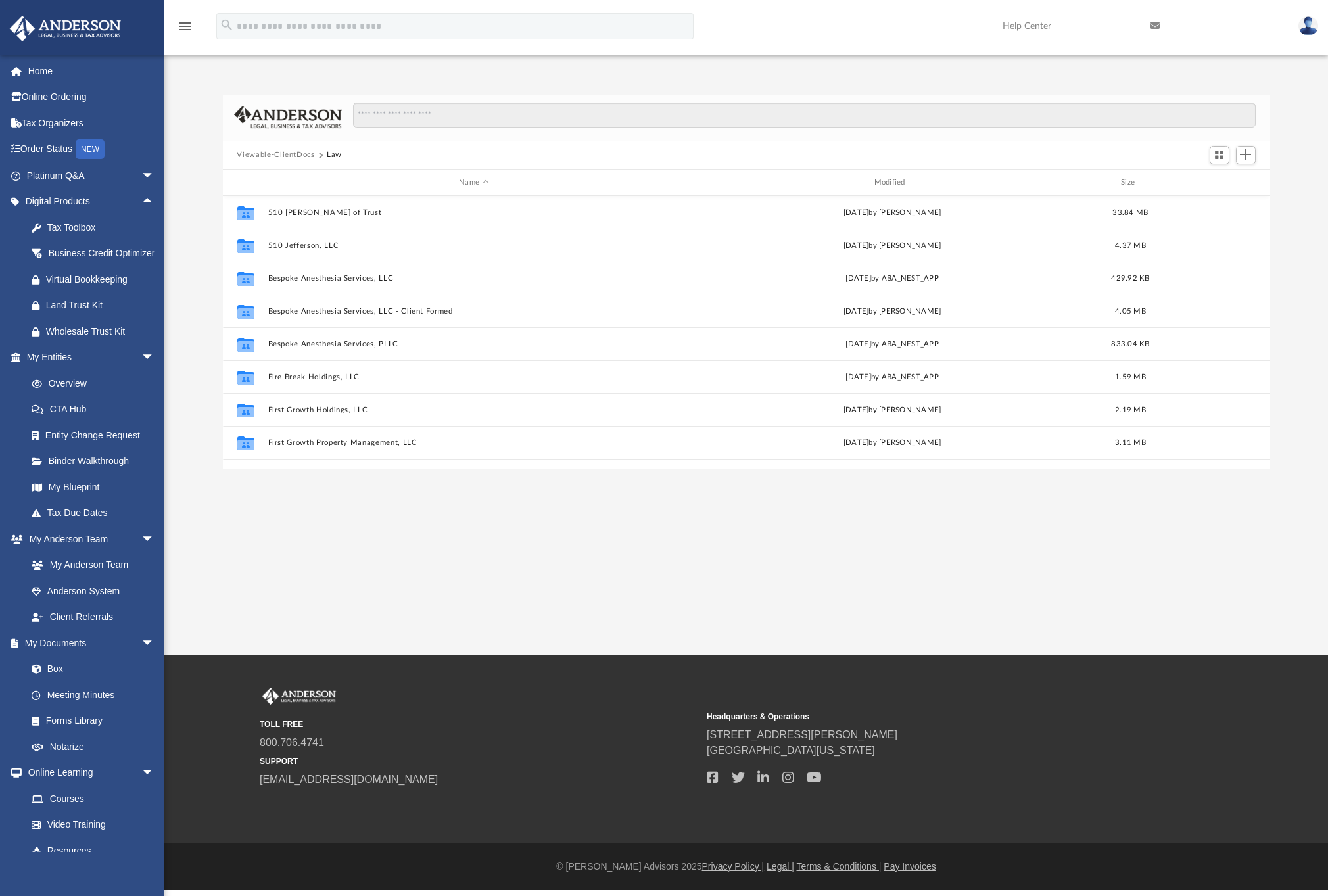
click at [307, 154] on button "Viewable-ClientDocs" at bounding box center [275, 155] width 78 height 12
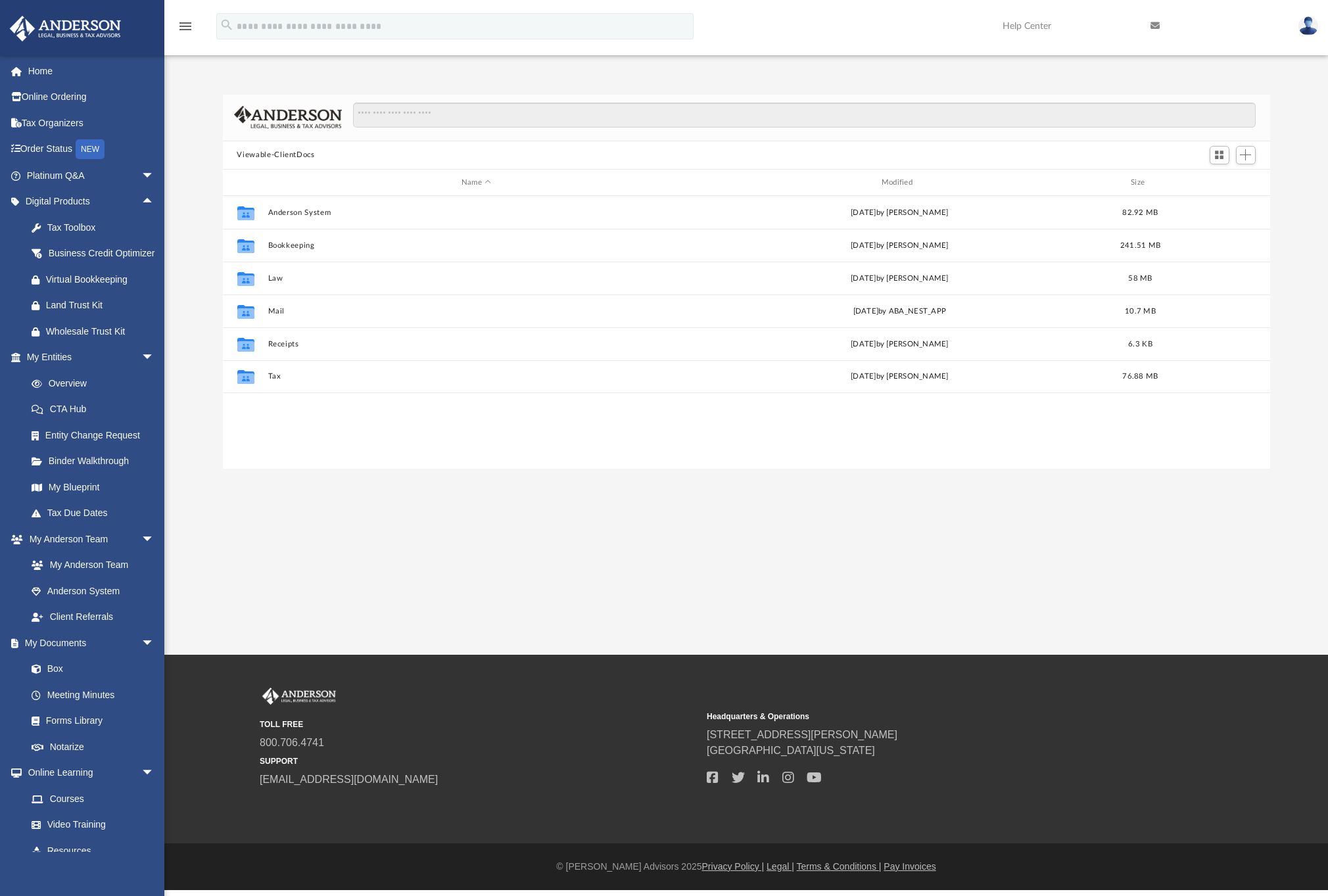
click at [281, 154] on button "Viewable-ClientDocs" at bounding box center [275, 155] width 78 height 12
click at [261, 156] on button "Viewable-ClientDocs" at bounding box center [275, 155] width 78 height 12
click at [314, 213] on button "Anderson System" at bounding box center [476, 212] width 417 height 8
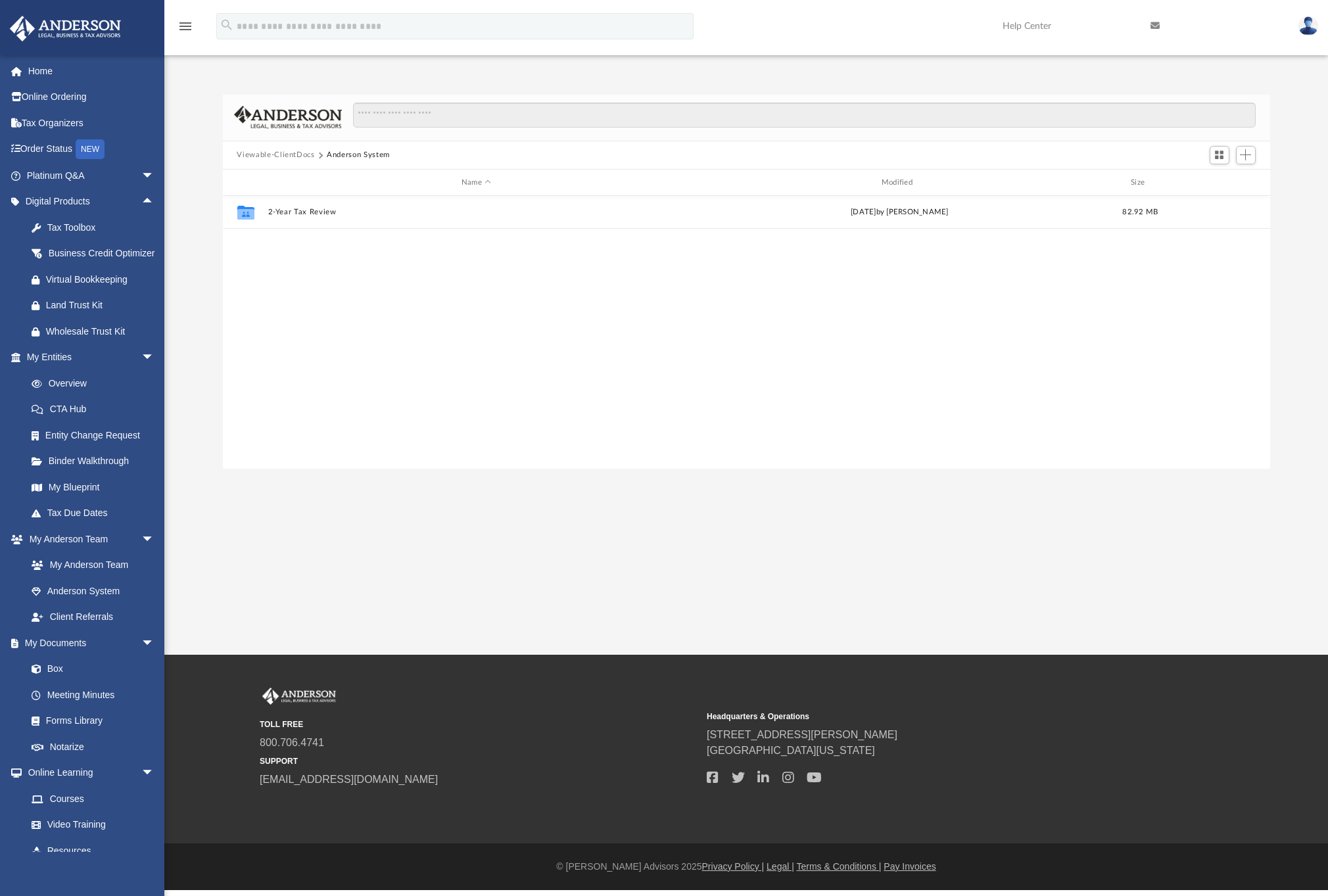
click at [278, 146] on div "Viewable-ClientDocs Anderson System" at bounding box center [746, 156] width 1047 height 29
click at [275, 152] on button "Viewable-ClientDocs" at bounding box center [275, 155] width 78 height 12
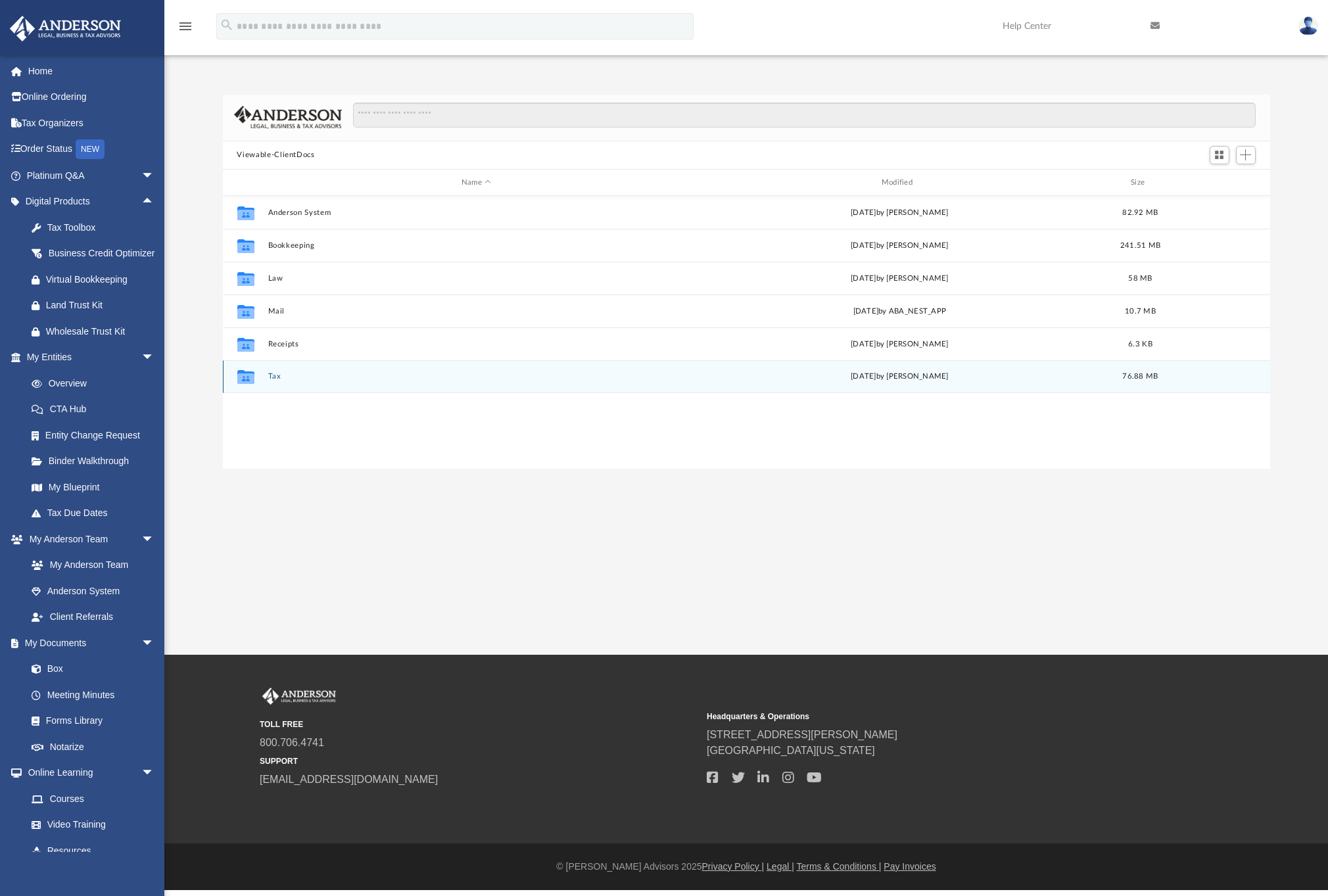
click at [279, 376] on button "Tax" at bounding box center [476, 377] width 417 height 8
click at [282, 384] on div "Collaborated Folder Toland, Brent L. & Cummings, Melanie Sat Aug 2 2025 by Ande…" at bounding box center [746, 376] width 1047 height 33
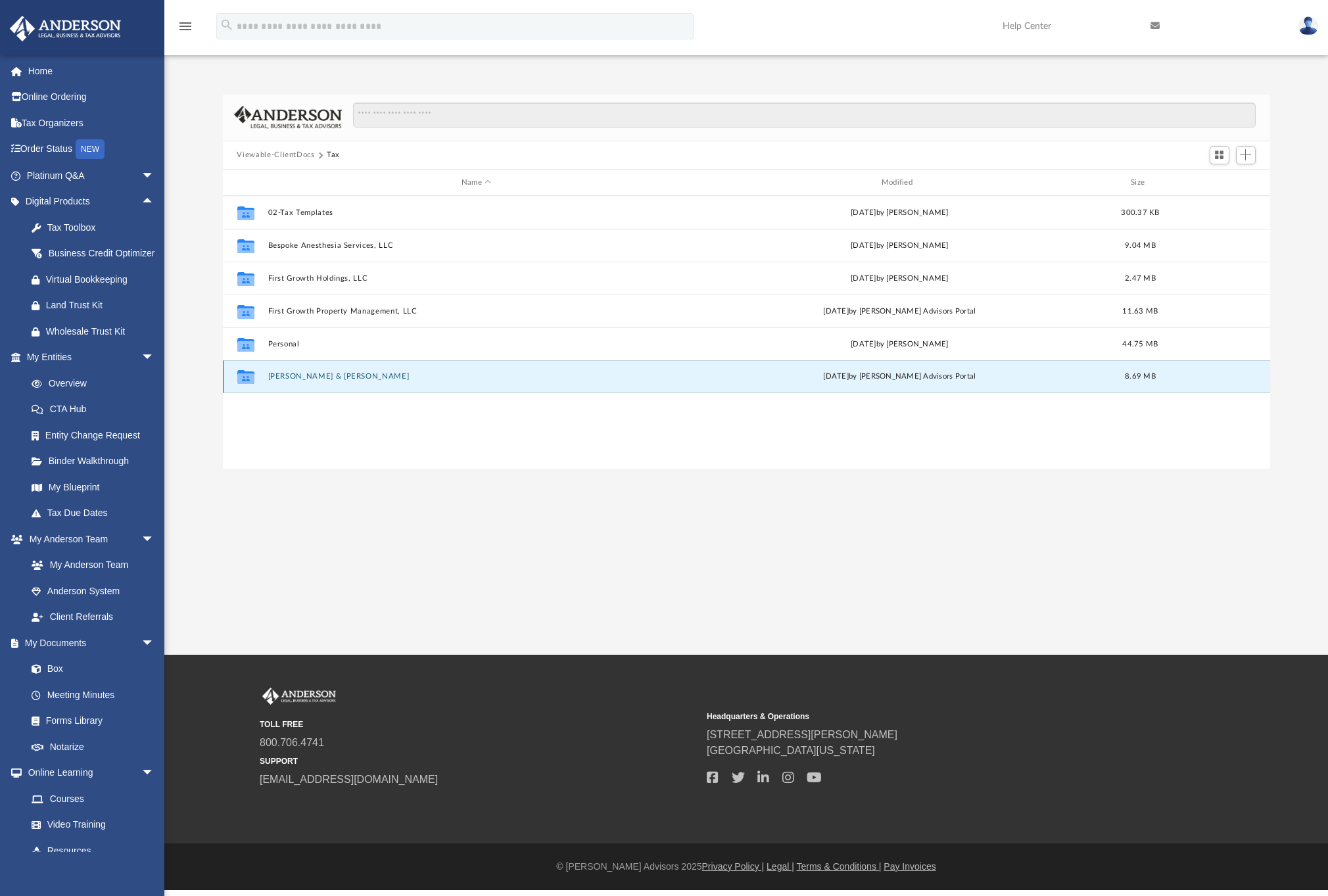
click at [284, 379] on button "Toland, Brent L. & Cummings, Melanie" at bounding box center [476, 377] width 417 height 8
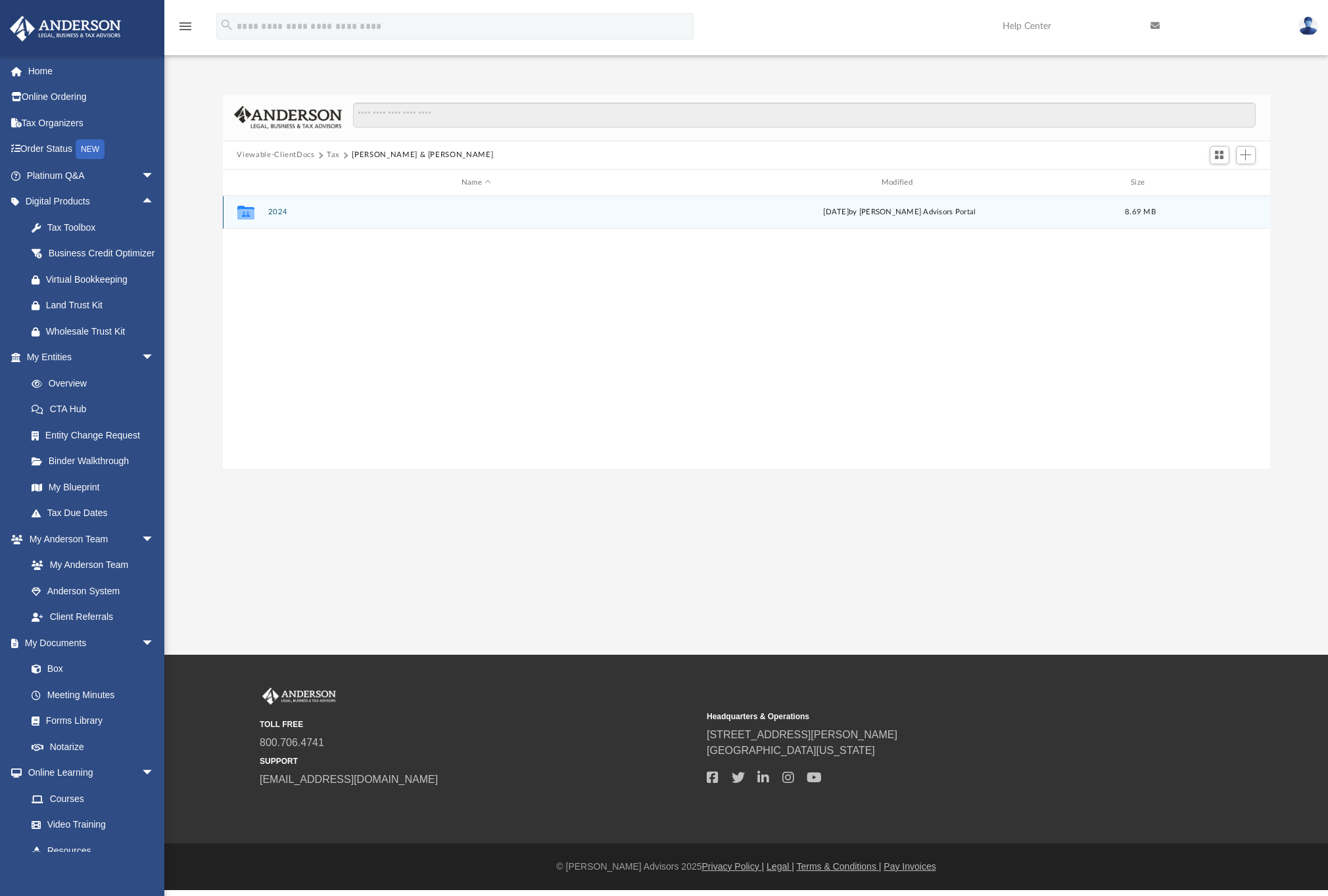
click at [298, 215] on button "2024" at bounding box center [476, 212] width 417 height 8
click at [331, 154] on button "···" at bounding box center [331, 155] width 8 height 12
click at [336, 176] on li "Tax" at bounding box center [340, 179] width 12 height 14
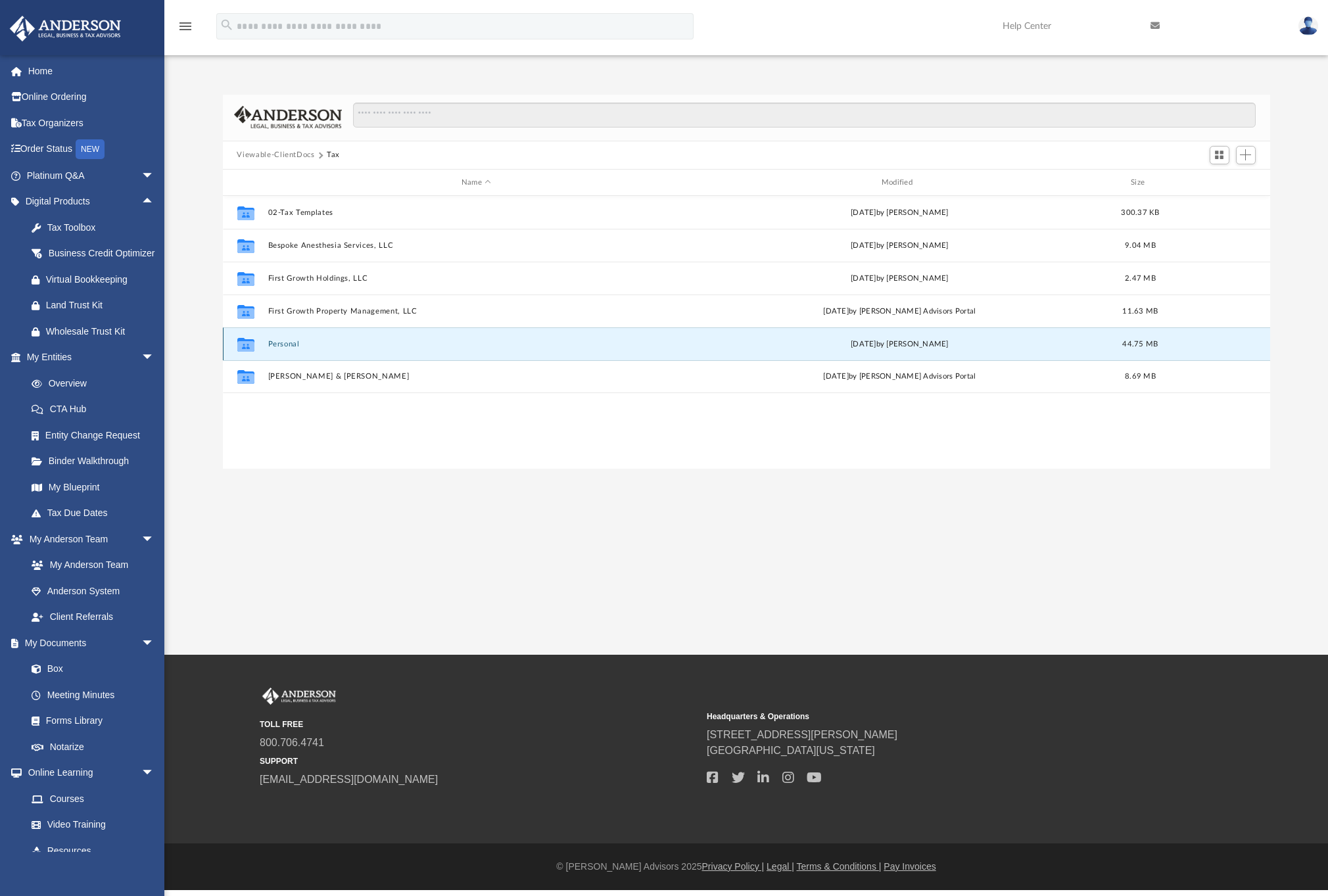
click at [293, 343] on button "Personal" at bounding box center [476, 344] width 417 height 8
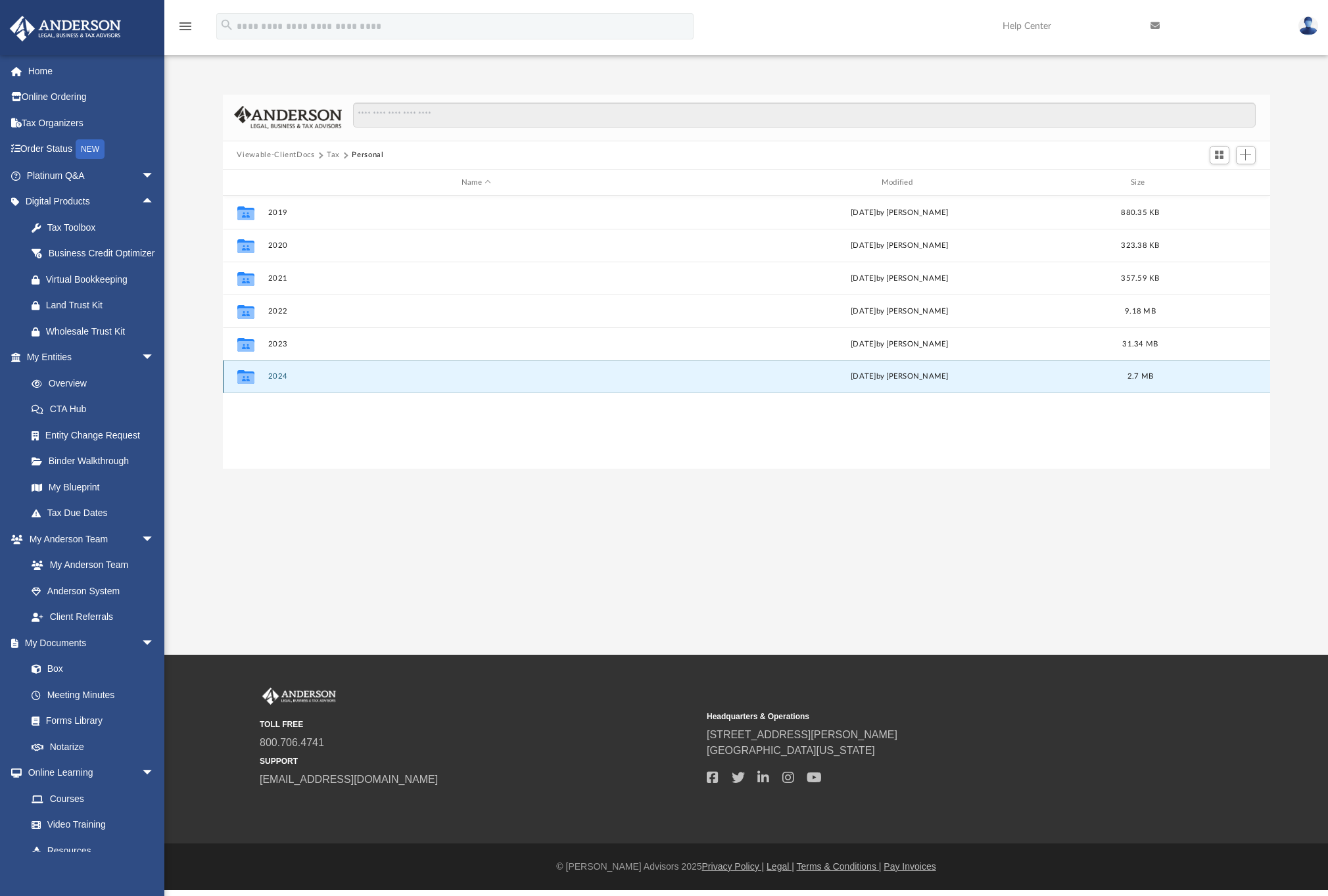
click at [282, 374] on button "2024" at bounding box center [476, 377] width 417 height 8
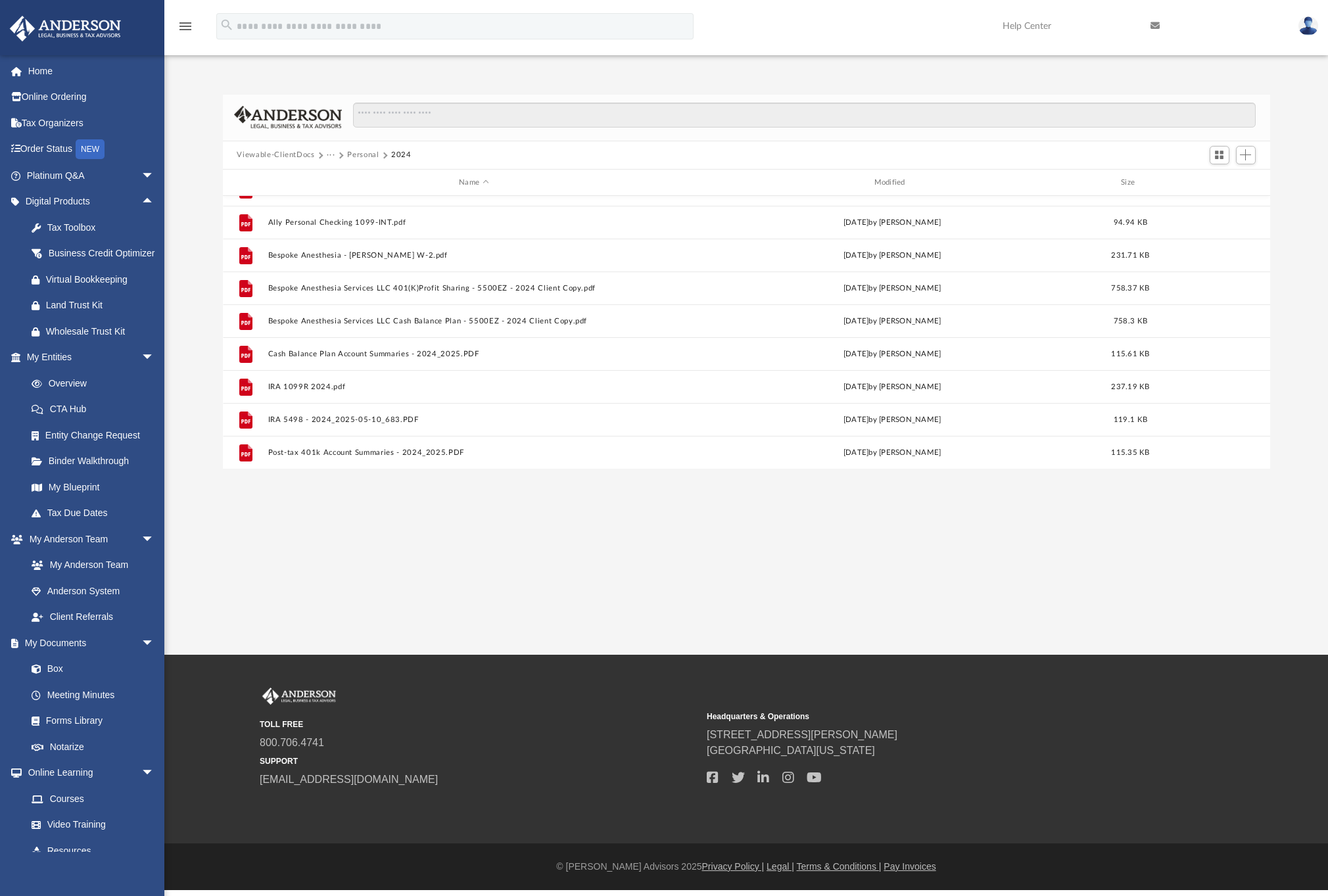
scroll to position [0, 0]
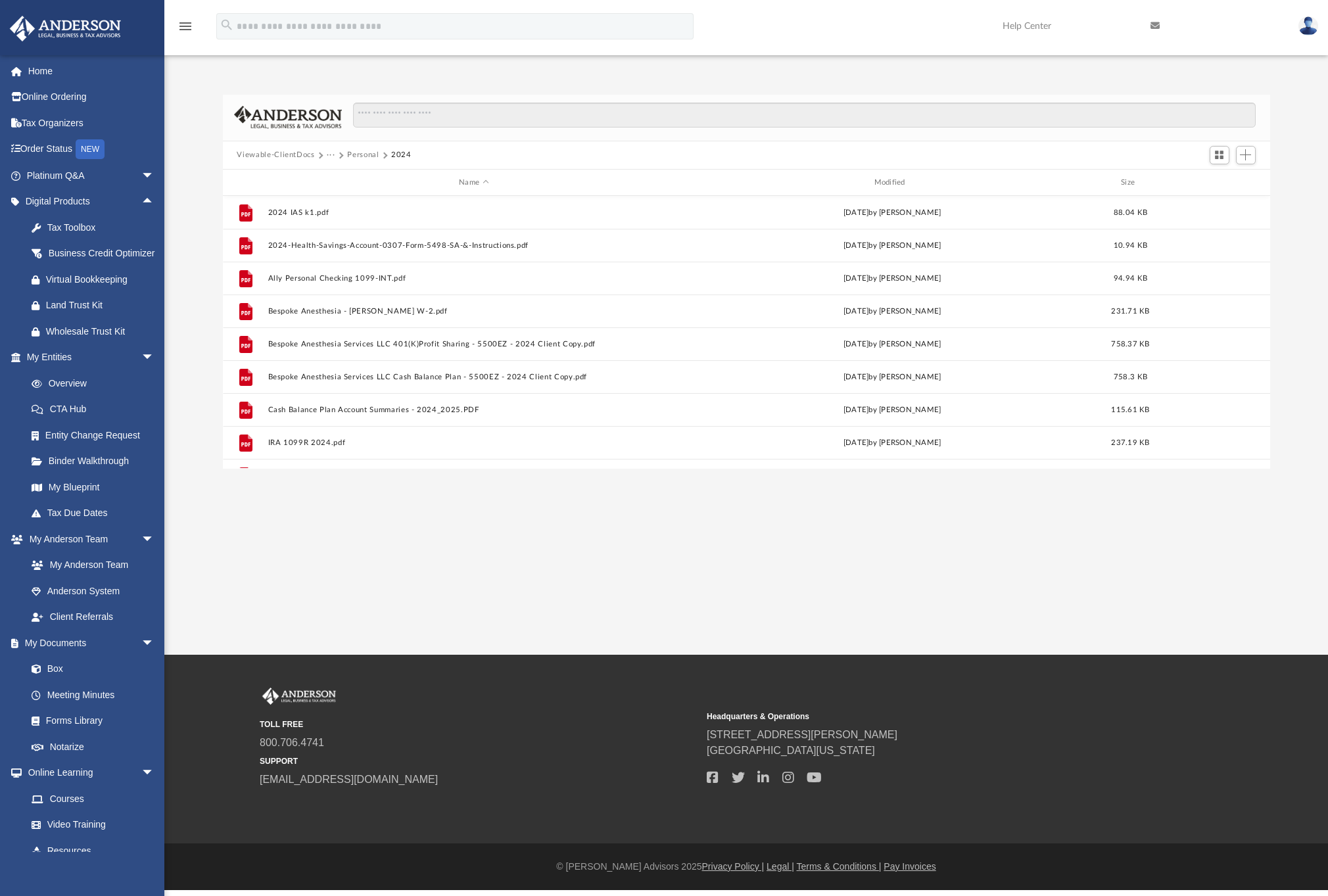
click at [327, 156] on button "···" at bounding box center [331, 155] width 8 height 12
click at [342, 178] on li "Tax" at bounding box center [340, 179] width 12 height 14
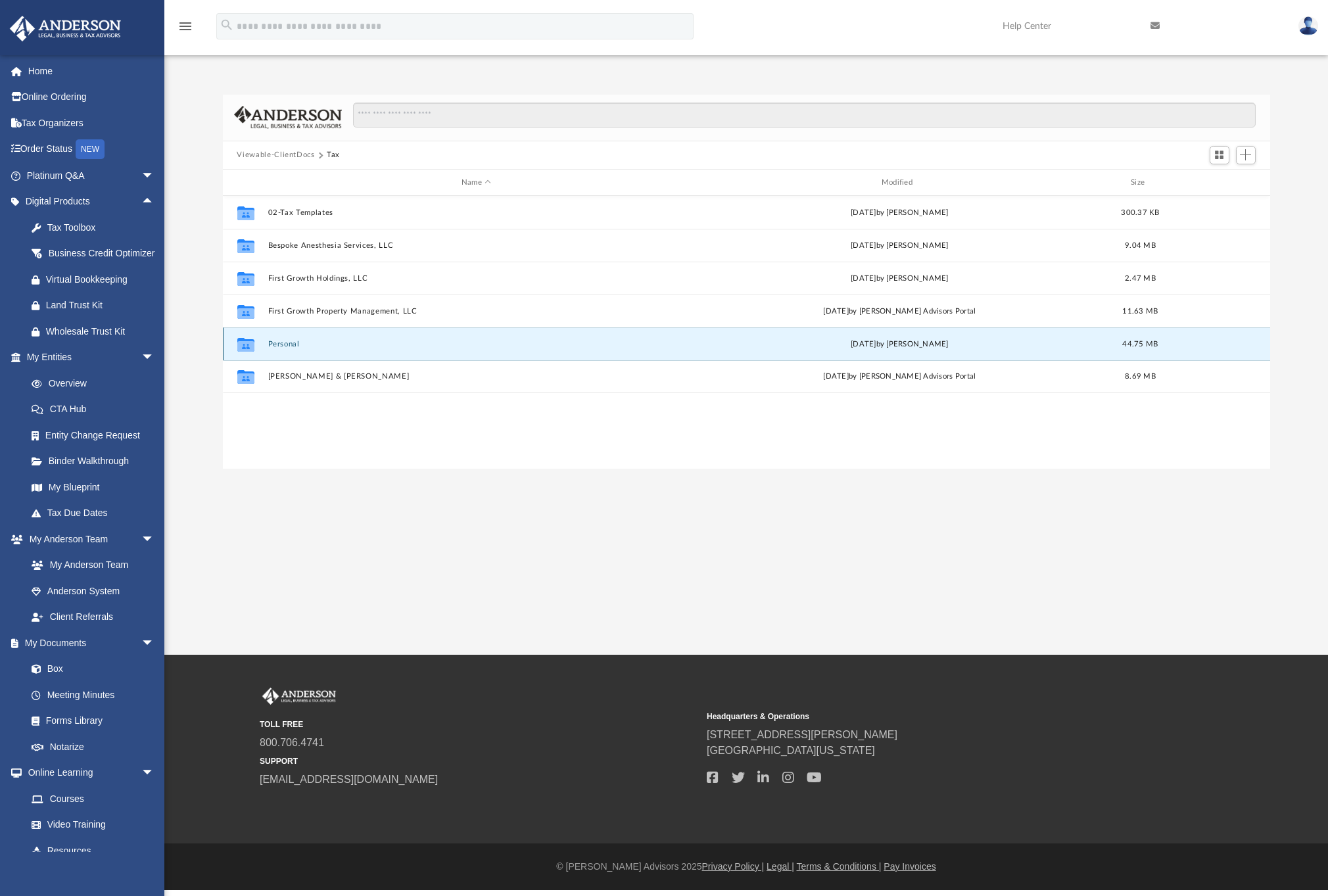
click at [300, 340] on button "Personal" at bounding box center [476, 344] width 417 height 8
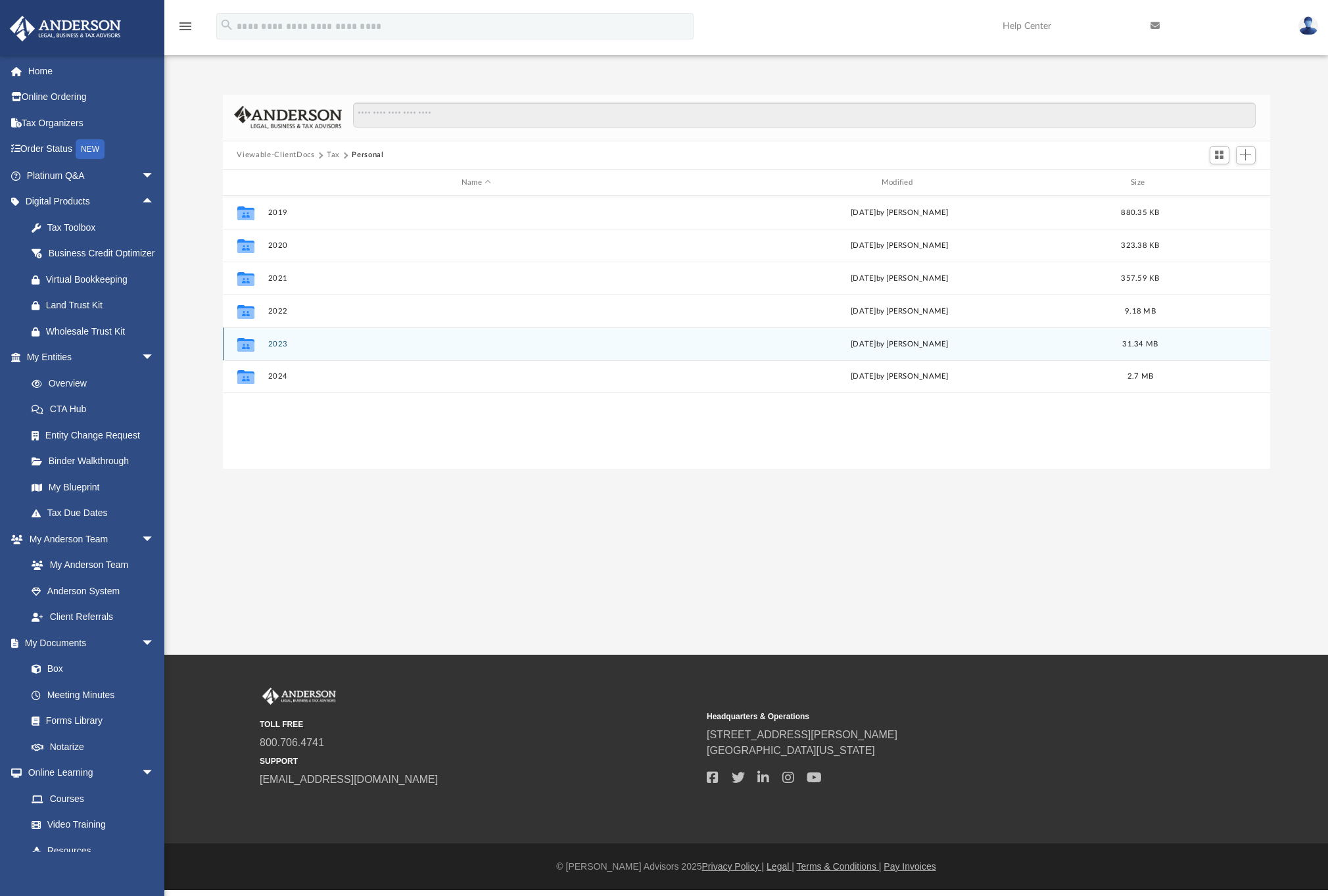
click at [300, 338] on div "Collaborated Folder 2023 Wed Oct 16 2024 by Linda Almanza 31.34 MB" at bounding box center [746, 343] width 1047 height 33
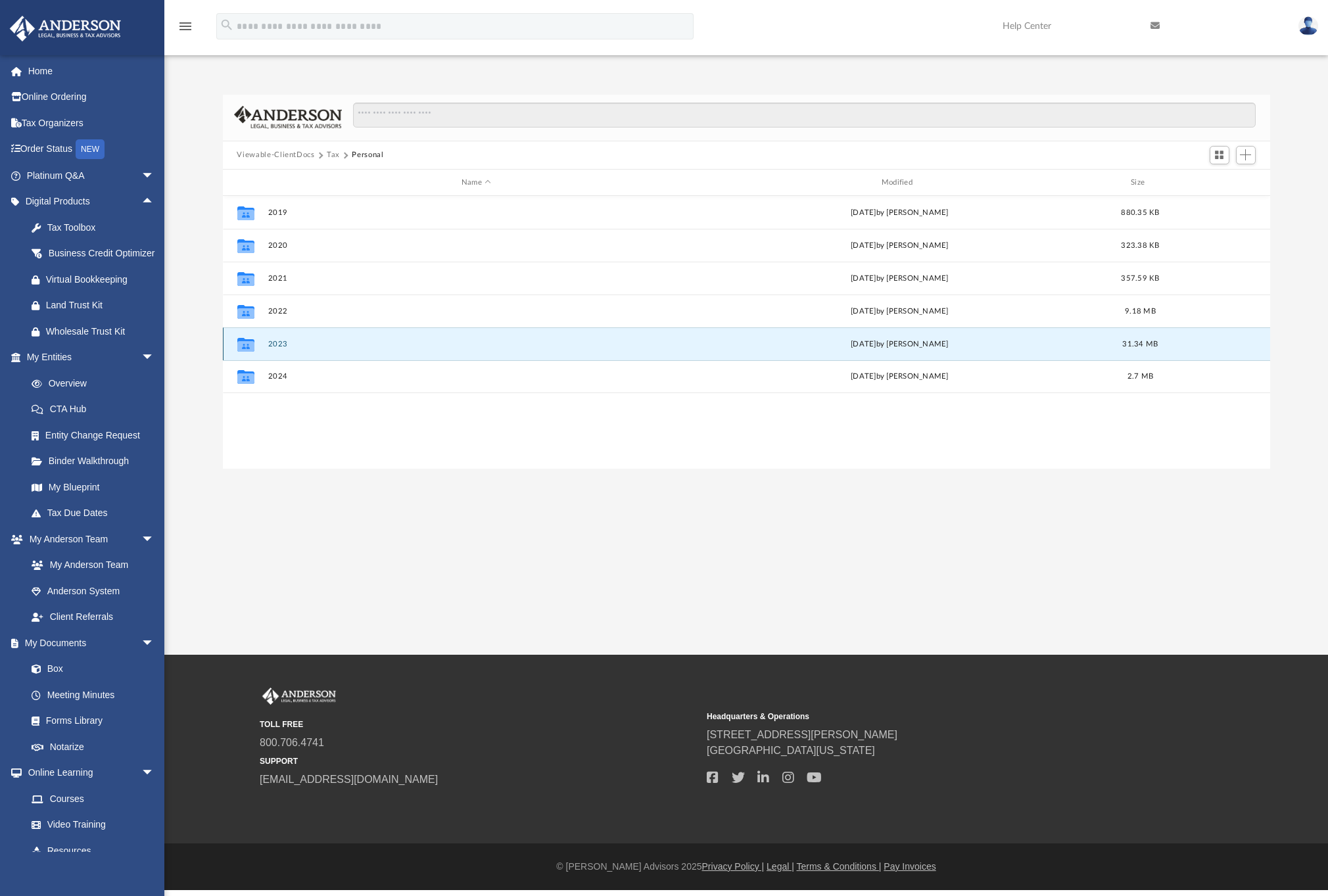
click at [284, 341] on button "2023" at bounding box center [476, 344] width 417 height 8
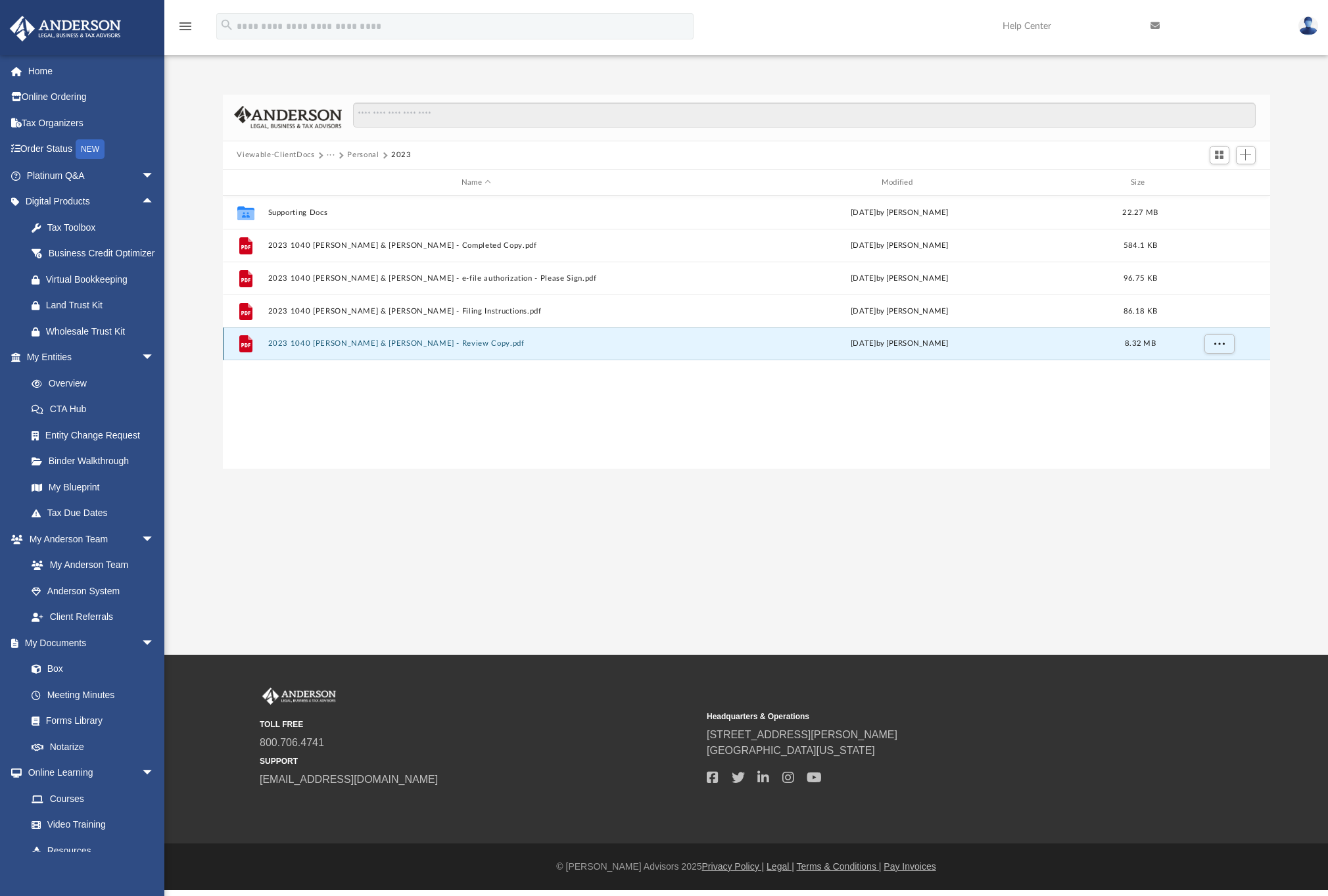
click at [280, 342] on button "2023 1040 Toland, Brent L. & Cummings, Melanie - Review Copy.pdf" at bounding box center [476, 344] width 417 height 8
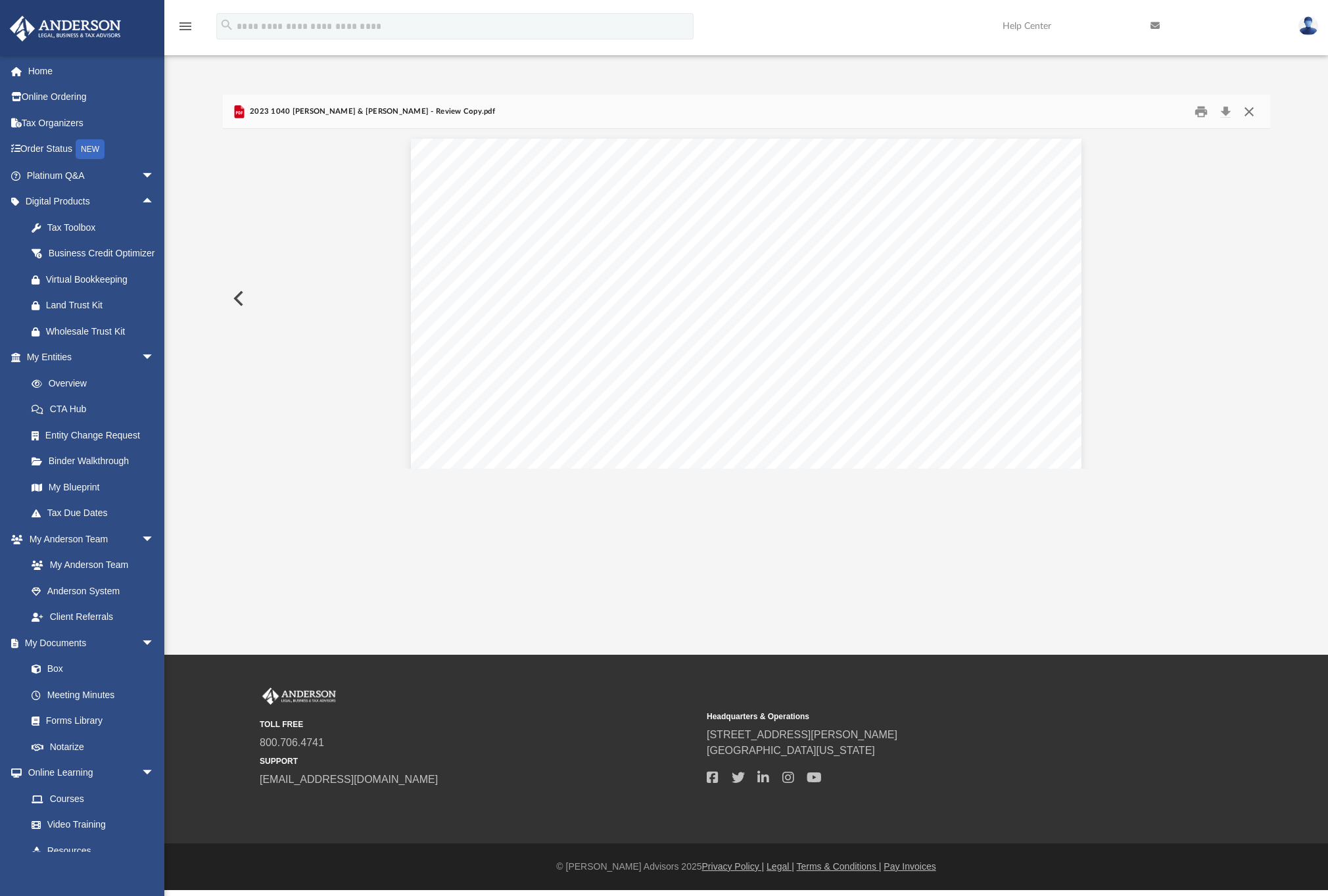
click at [1244, 111] on button "Close" at bounding box center [1248, 111] width 24 height 20
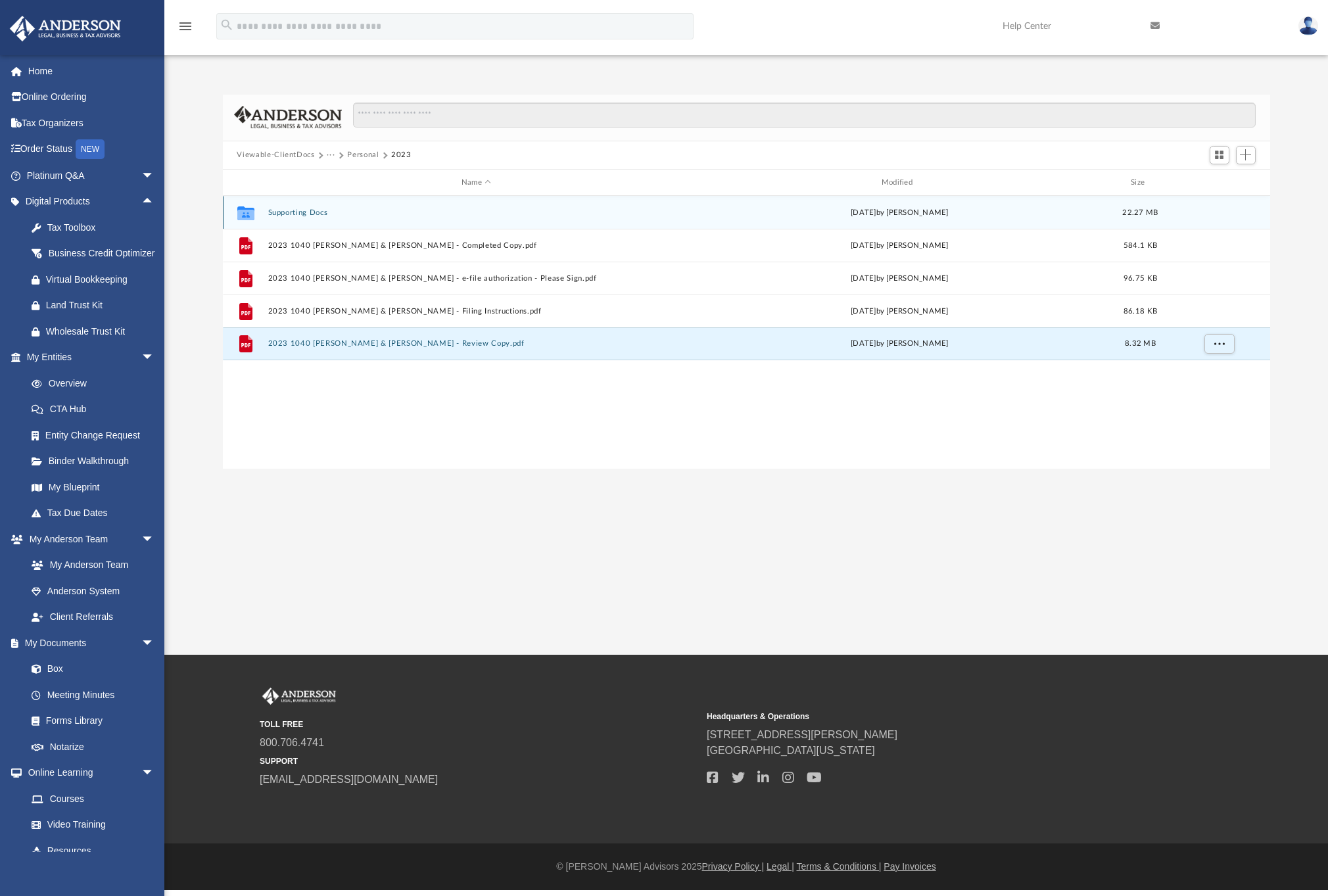
click at [313, 211] on button "Supporting Docs" at bounding box center [476, 212] width 417 height 8
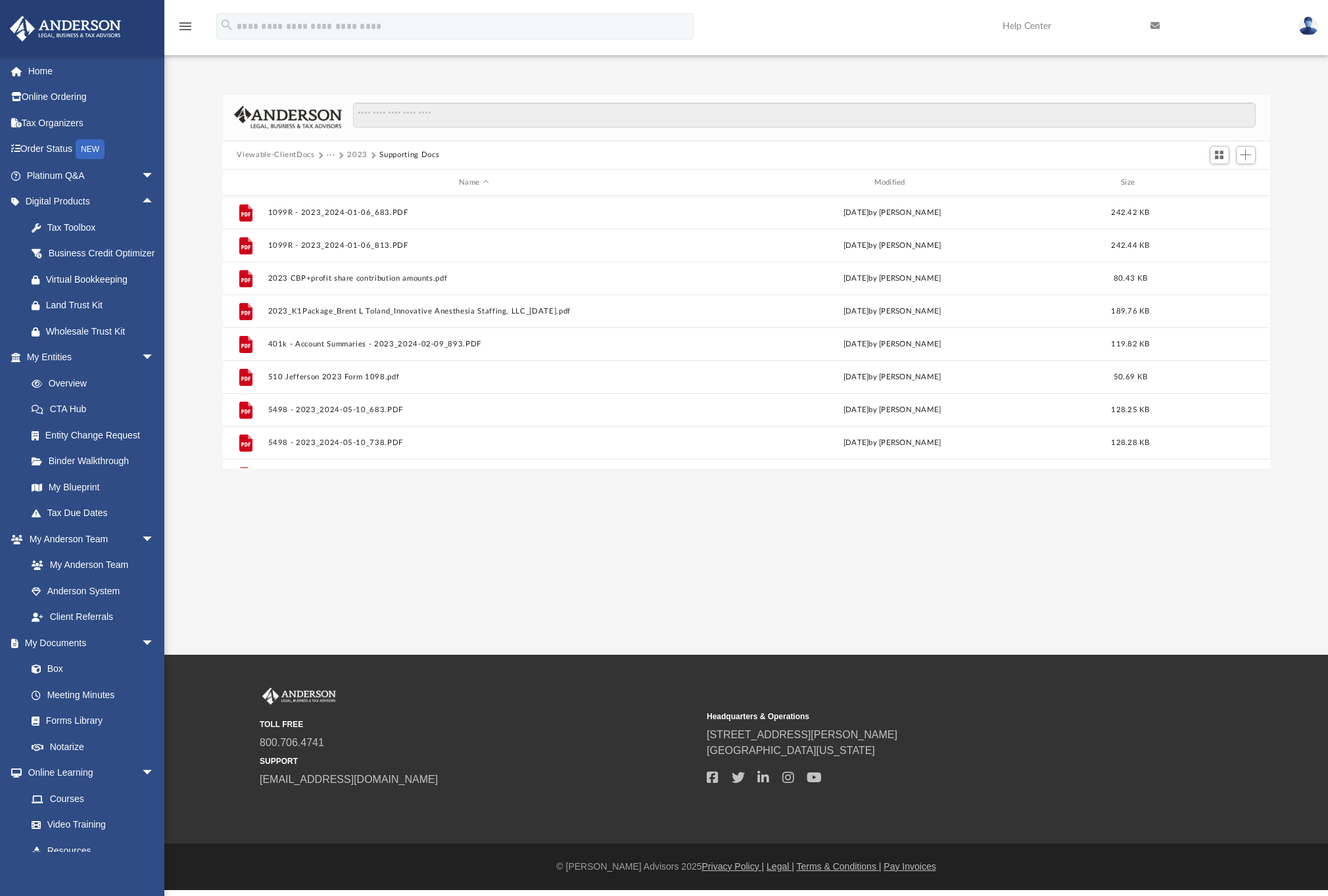
click at [331, 156] on button "···" at bounding box center [331, 155] width 8 height 12
click at [331, 176] on ul "Tax Personal" at bounding box center [349, 192] width 46 height 57
click at [334, 176] on li "Tax" at bounding box center [349, 179] width 31 height 14
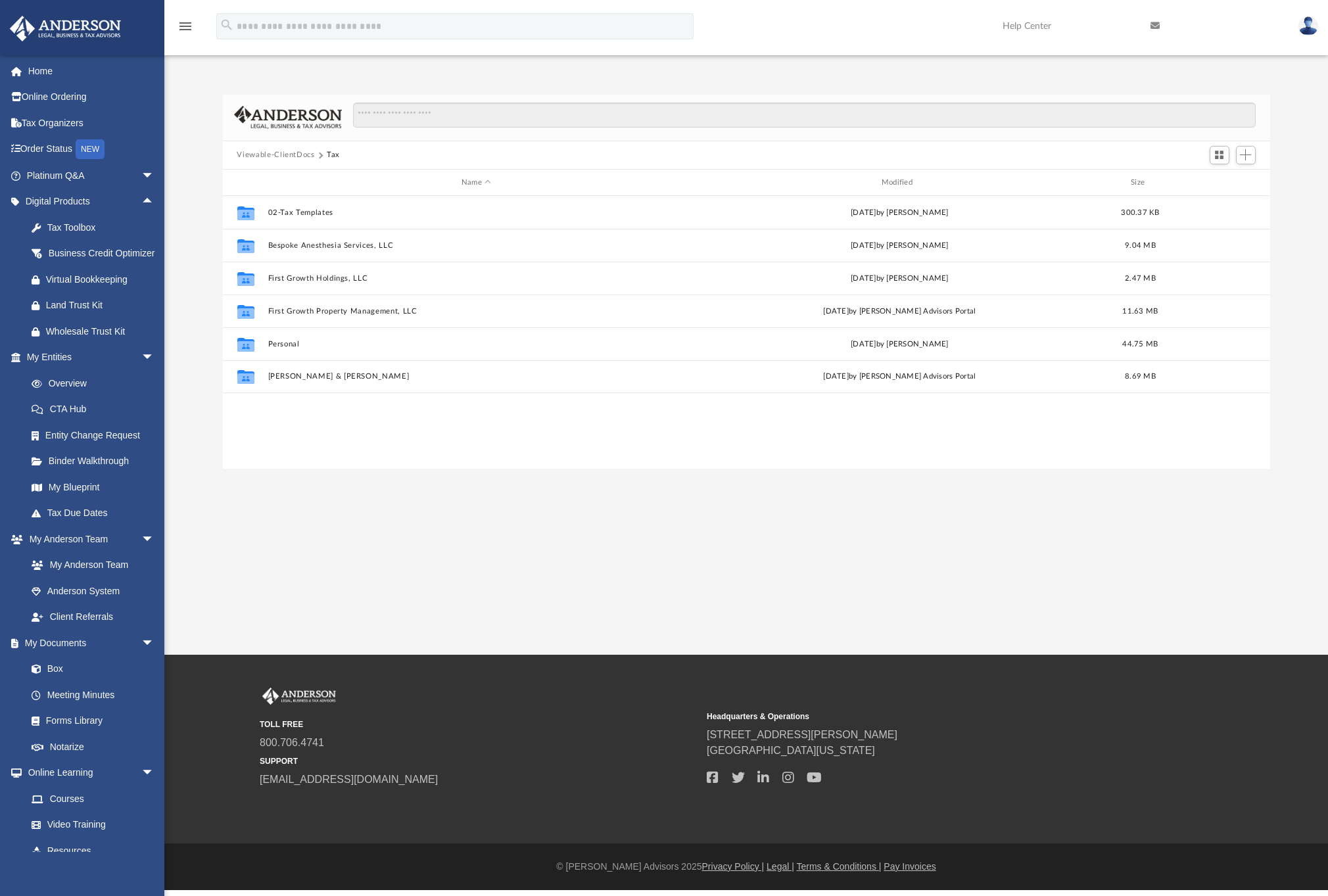
click at [298, 158] on button "Viewable-ClientDocs" at bounding box center [275, 155] width 78 height 12
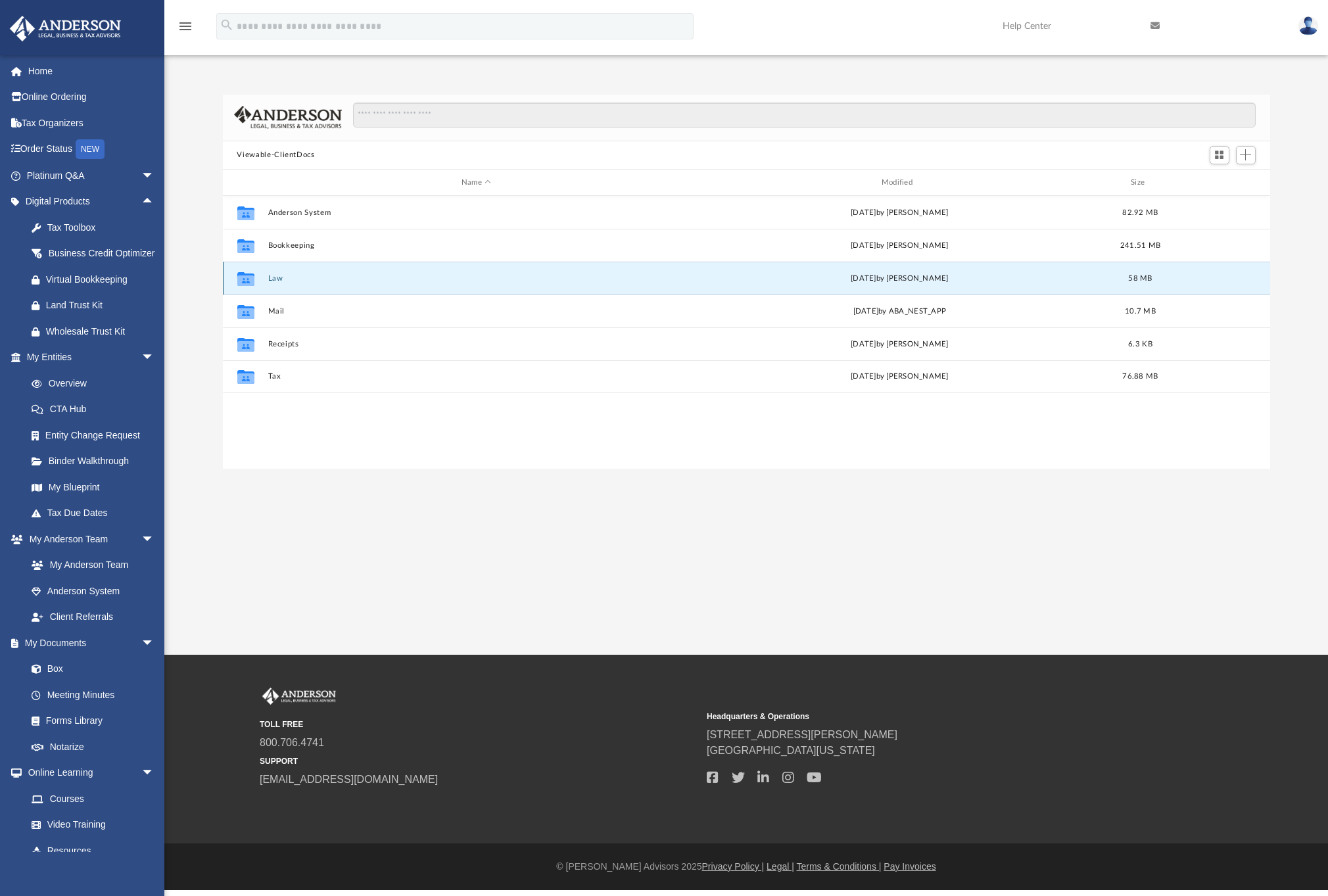
click at [277, 277] on button "Law" at bounding box center [476, 278] width 417 height 8
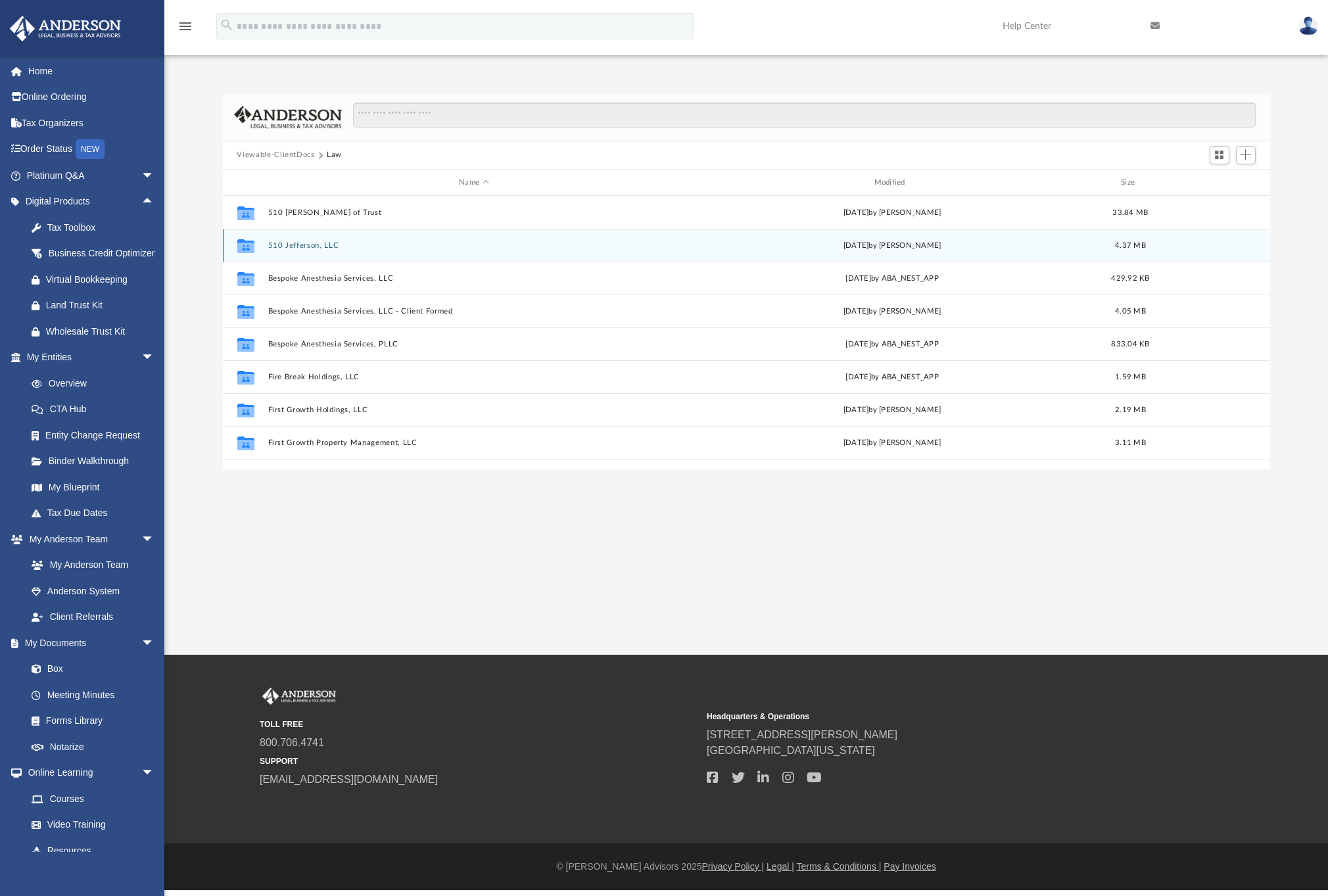
click at [295, 247] on button "510 Jefferson, LLC" at bounding box center [473, 246] width 412 height 8
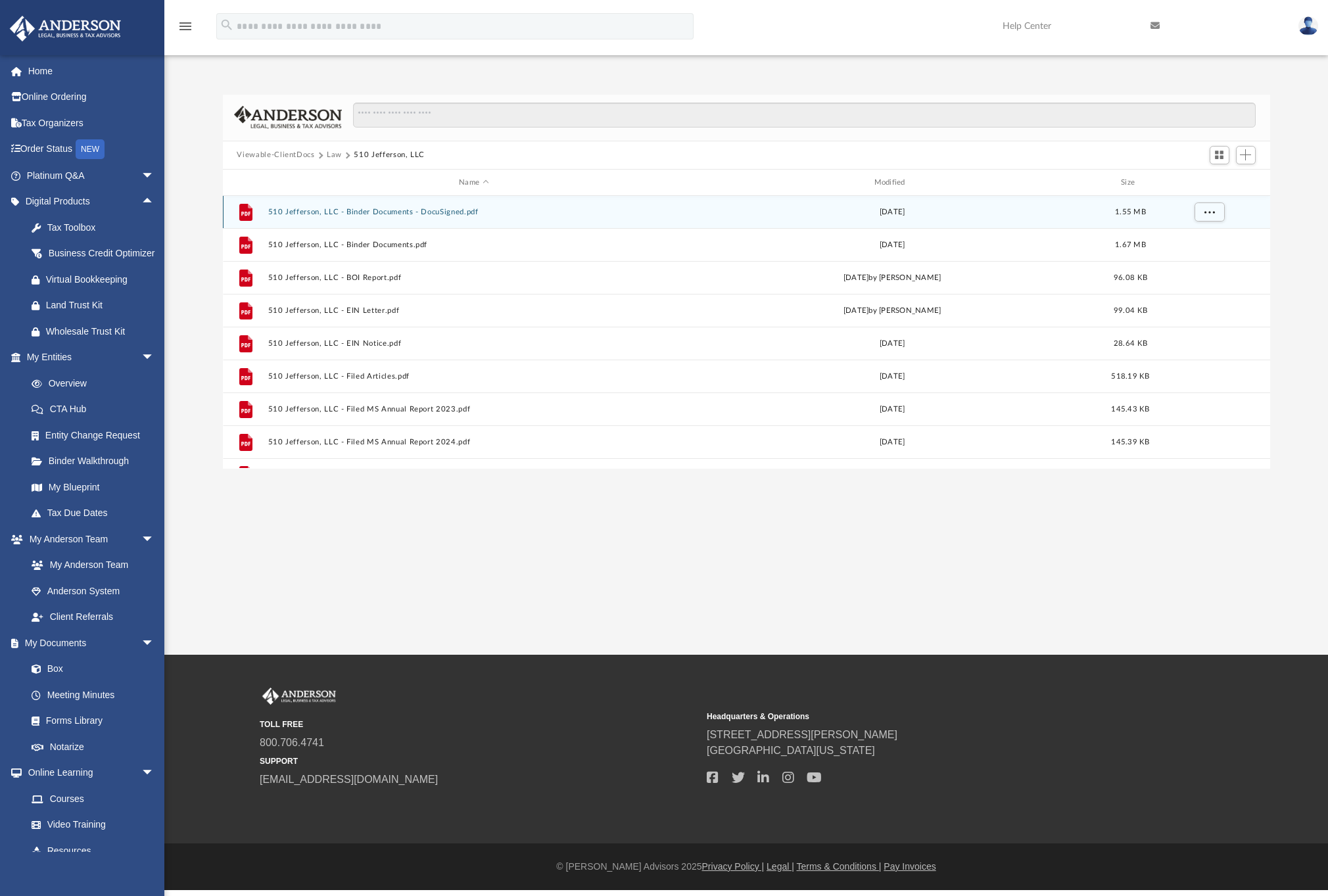
scroll to position [0, 0]
click at [338, 154] on button "Law" at bounding box center [334, 155] width 15 height 12
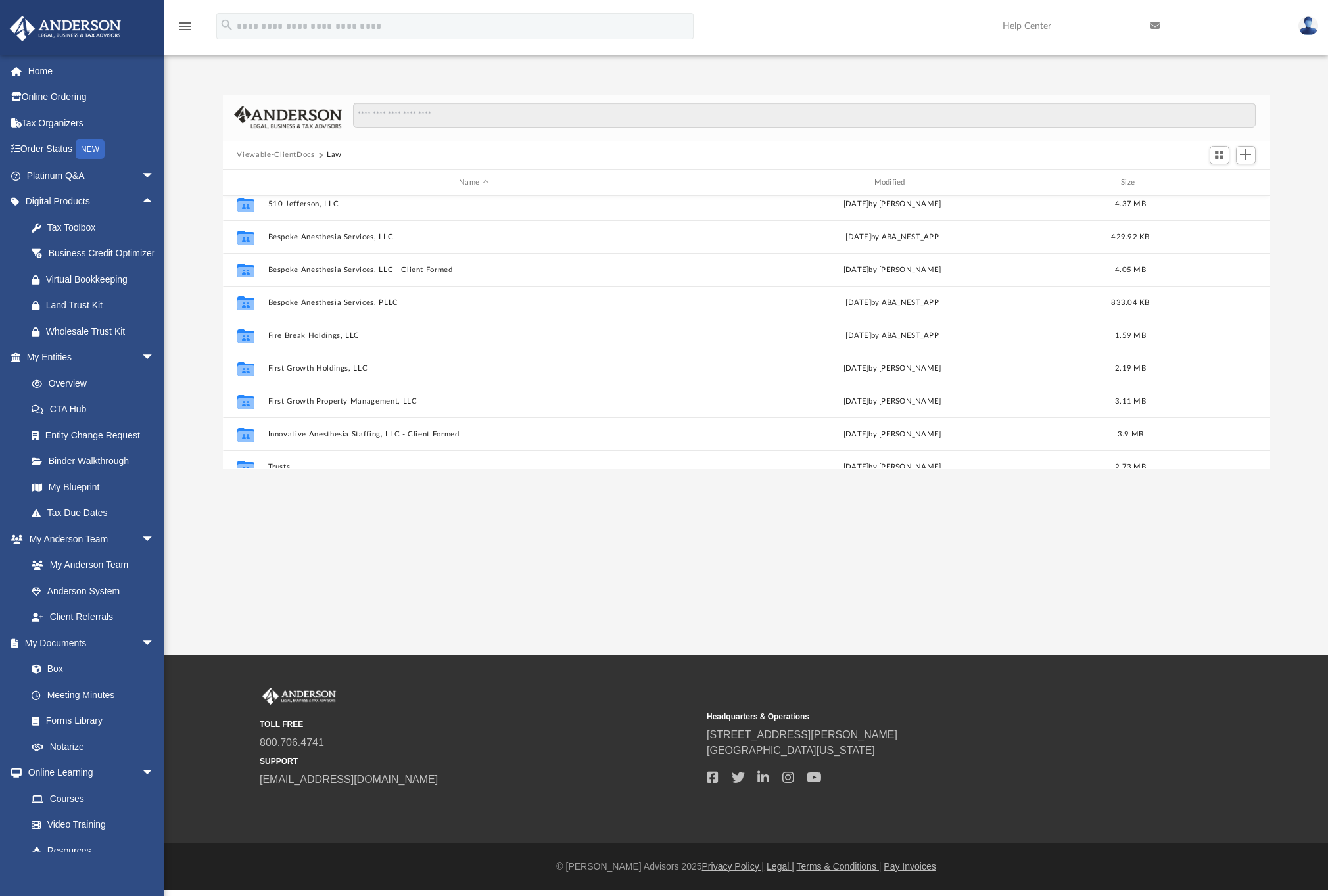
scroll to position [89, 0]
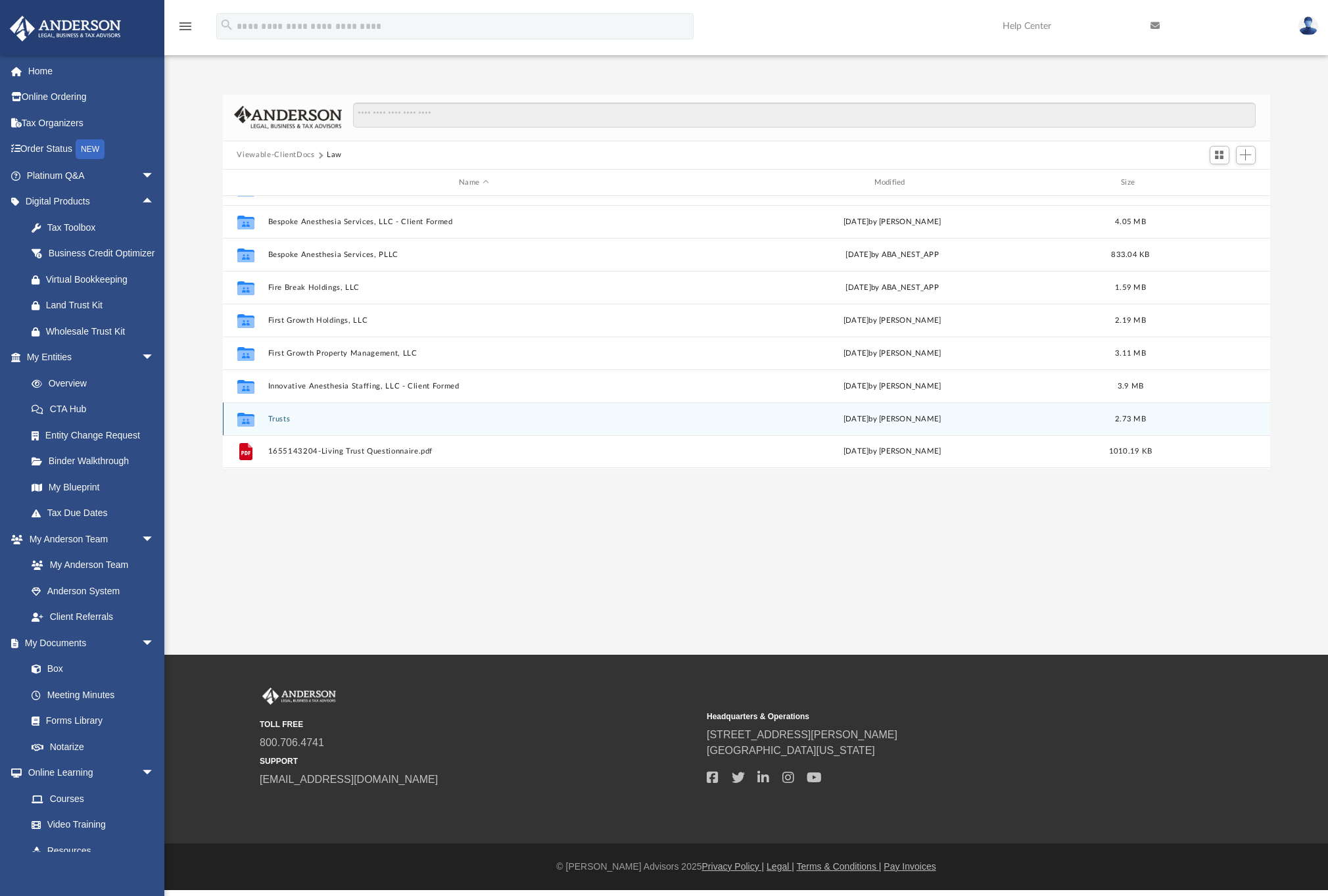
click at [284, 419] on button "Trusts" at bounding box center [473, 419] width 412 height 8
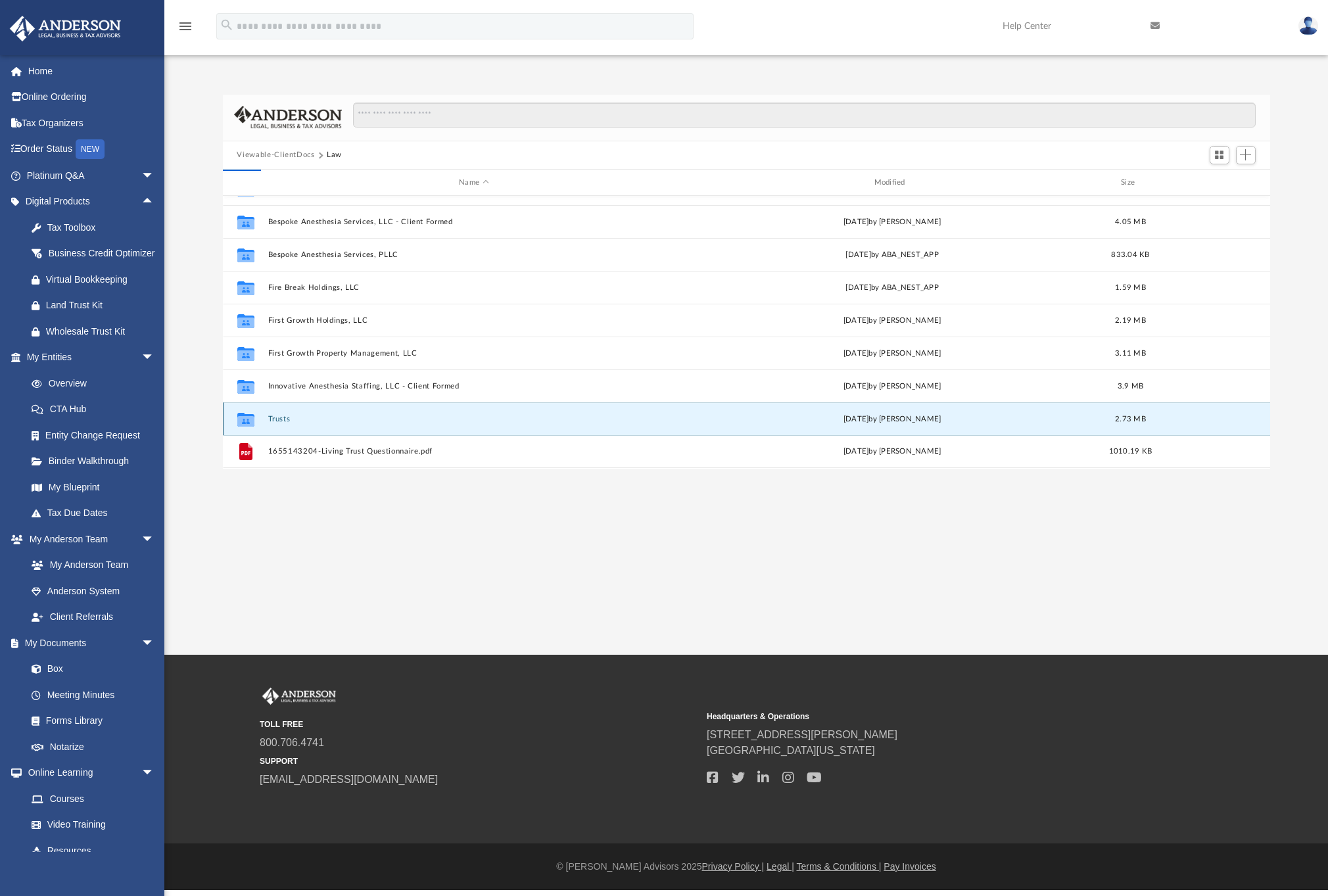
scroll to position [0, 0]
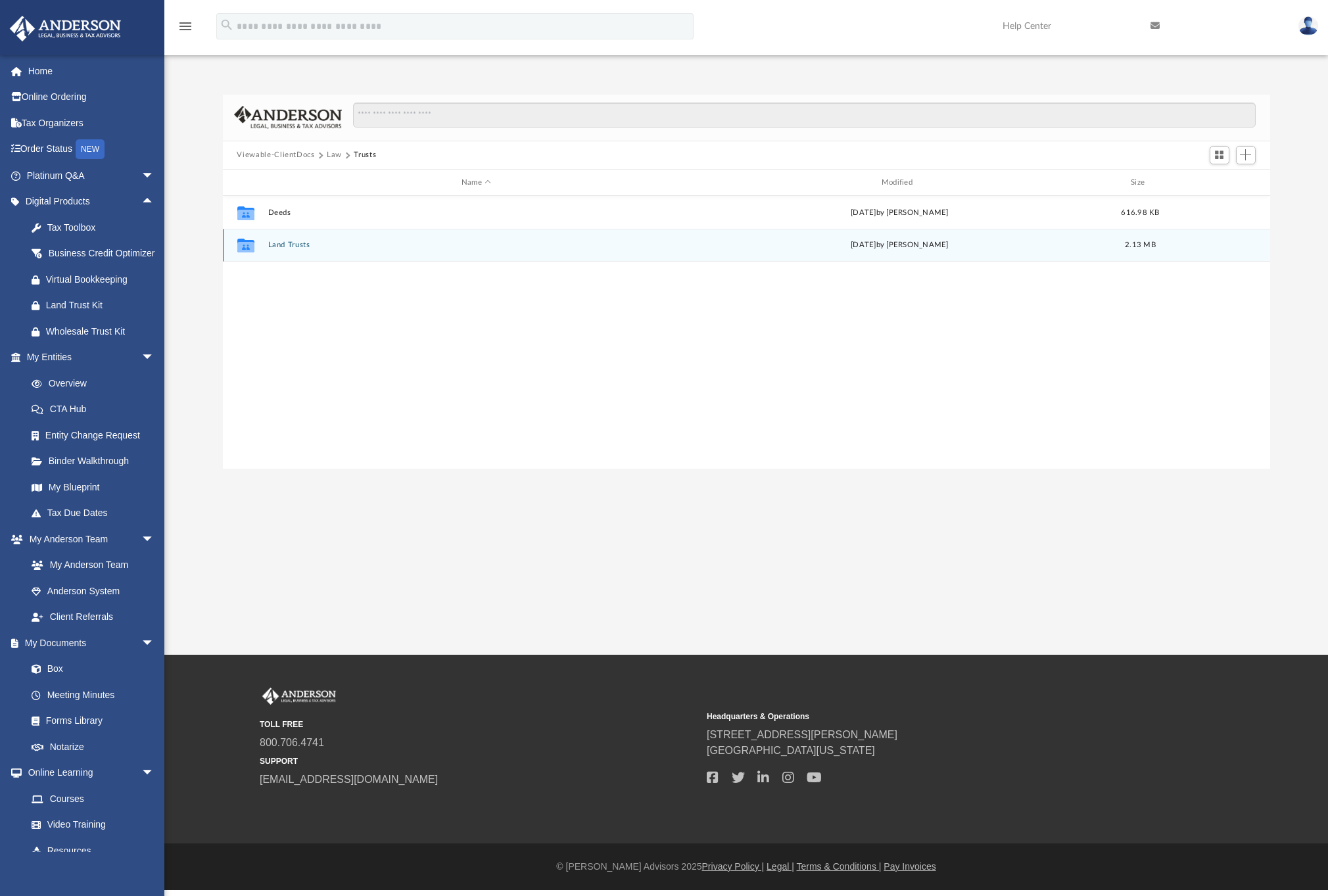
click at [297, 242] on button "Land Trusts" at bounding box center [476, 246] width 417 height 8
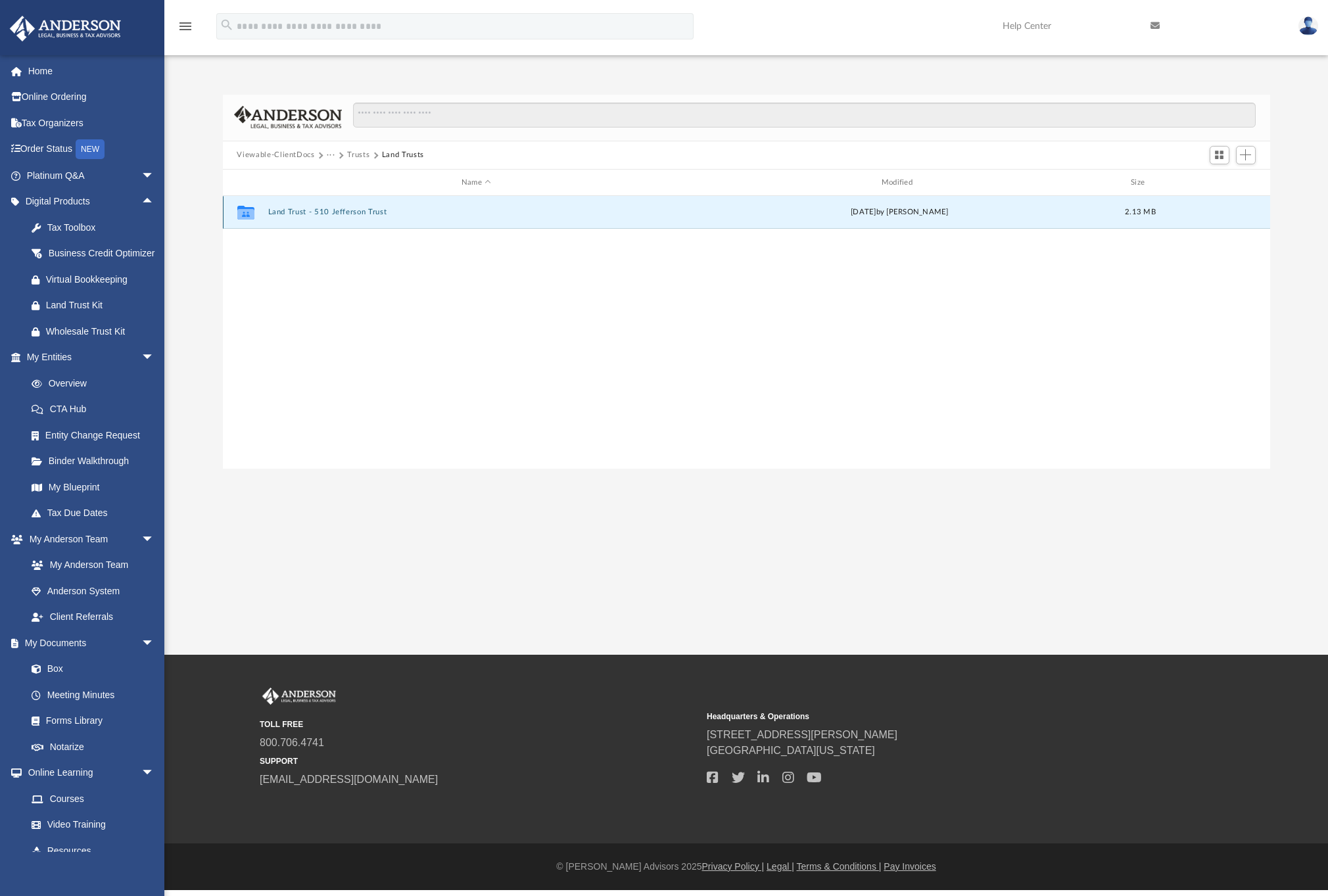
click at [313, 212] on button "Land Trust - 510 Jefferson Trust" at bounding box center [476, 212] width 417 height 8
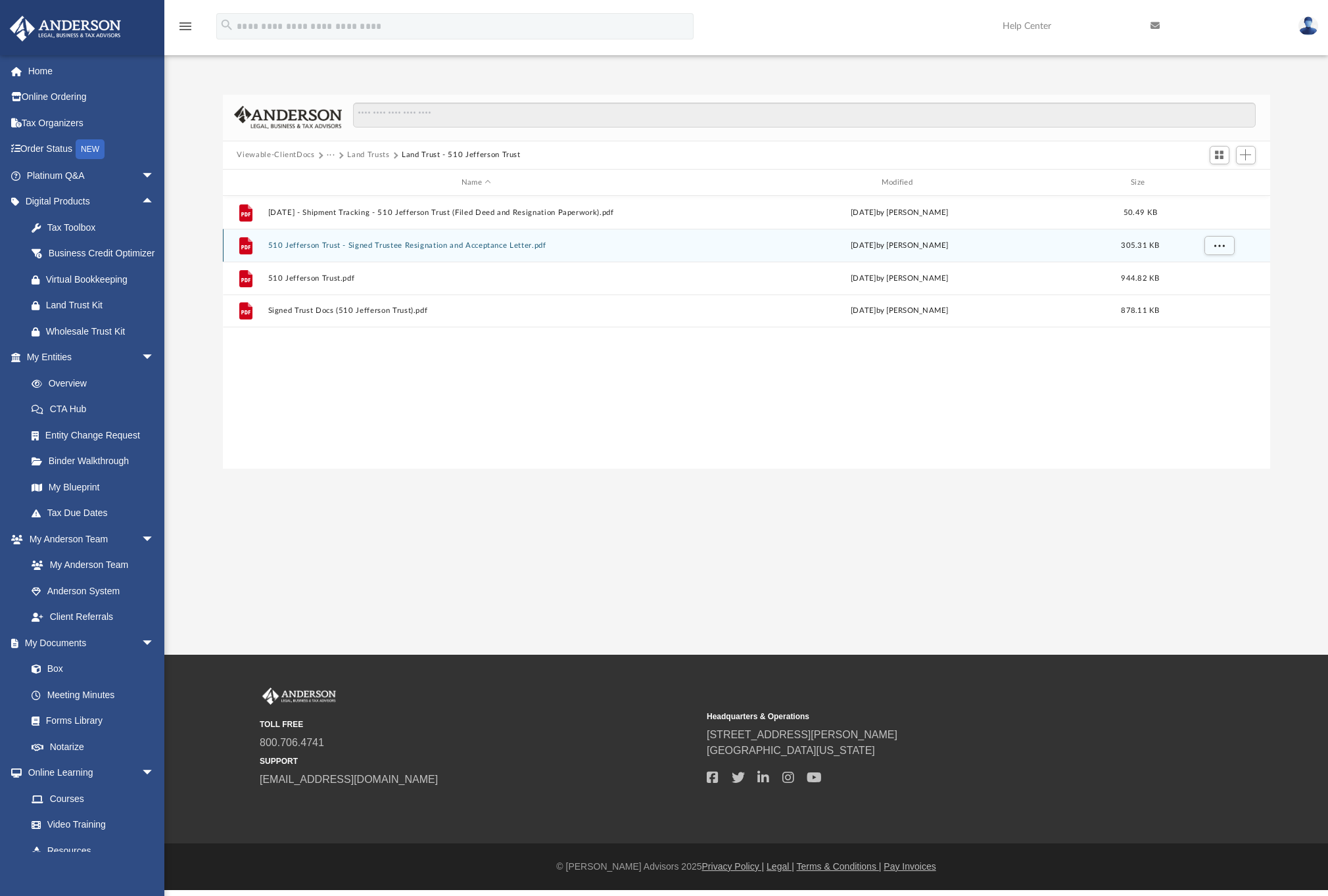
click at [373, 244] on button "510 Jefferson Trust - Signed Trustee Resignation and Acceptance Letter.pdf" at bounding box center [476, 246] width 417 height 8
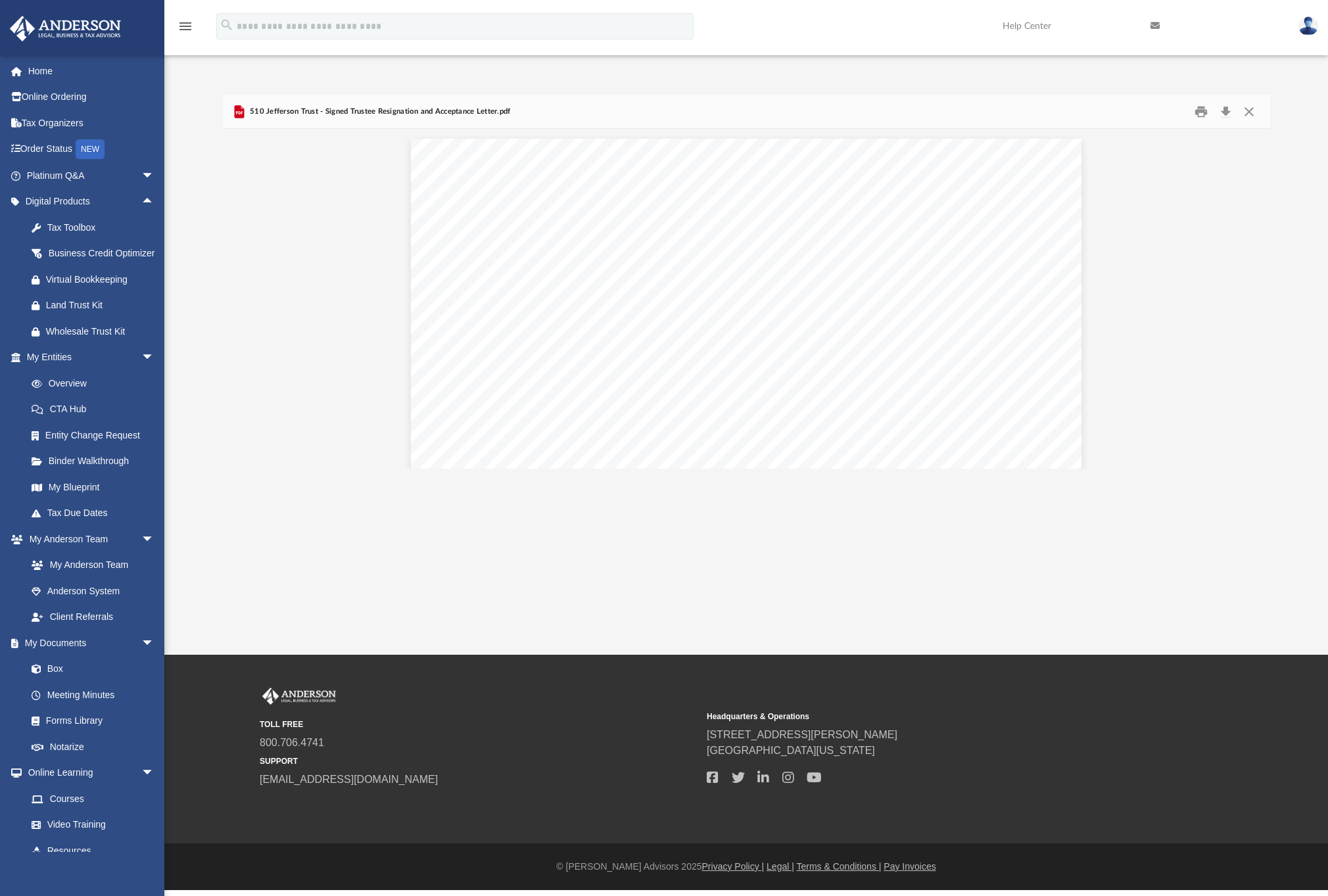
scroll to position [411, 0]
click at [1246, 110] on button "Close" at bounding box center [1248, 111] width 24 height 20
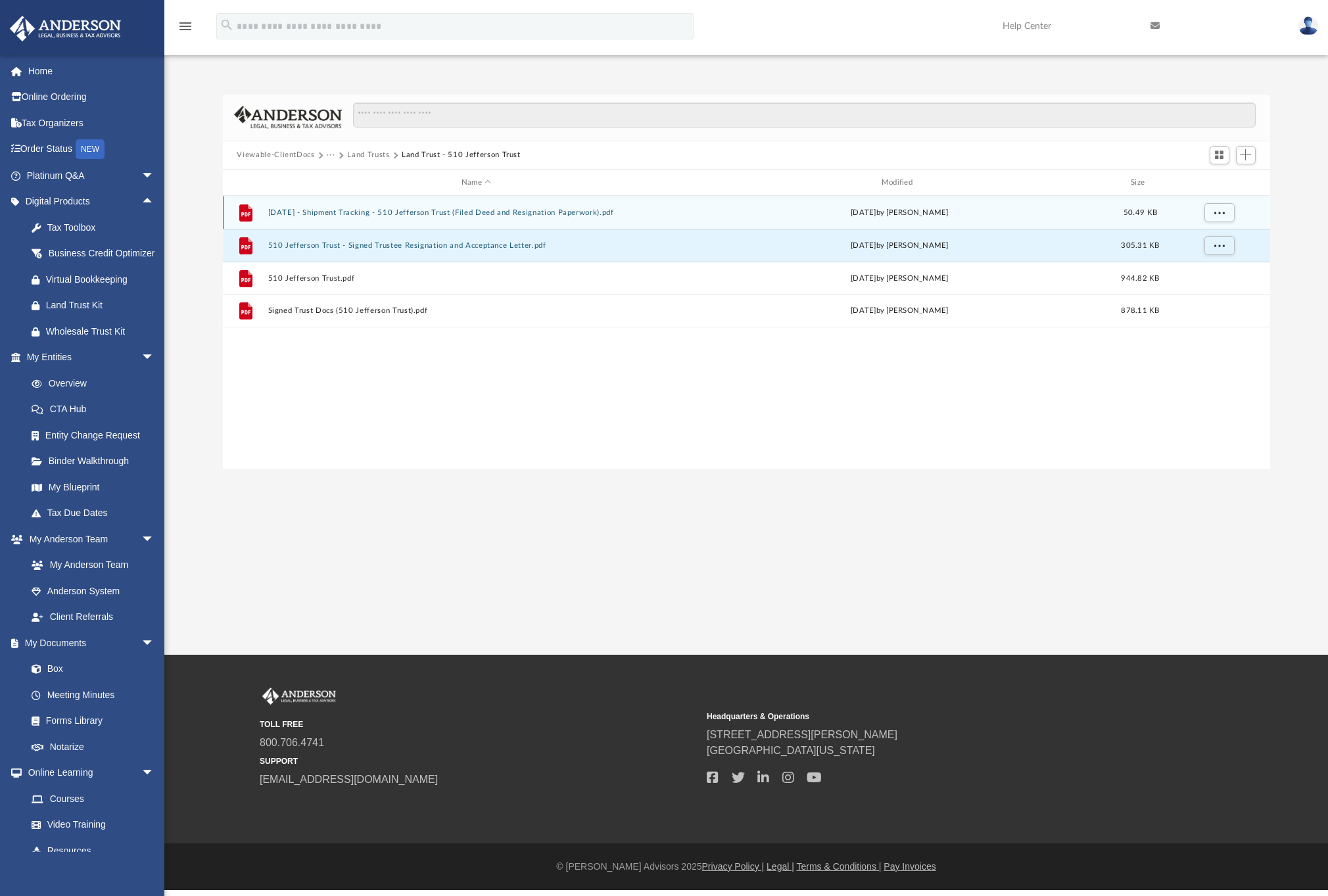
click at [377, 217] on div "File 2024.04.25 - Shipment Tracking - 510 Jefferson Trust (Filed Deed and Resig…" at bounding box center [746, 212] width 1047 height 33
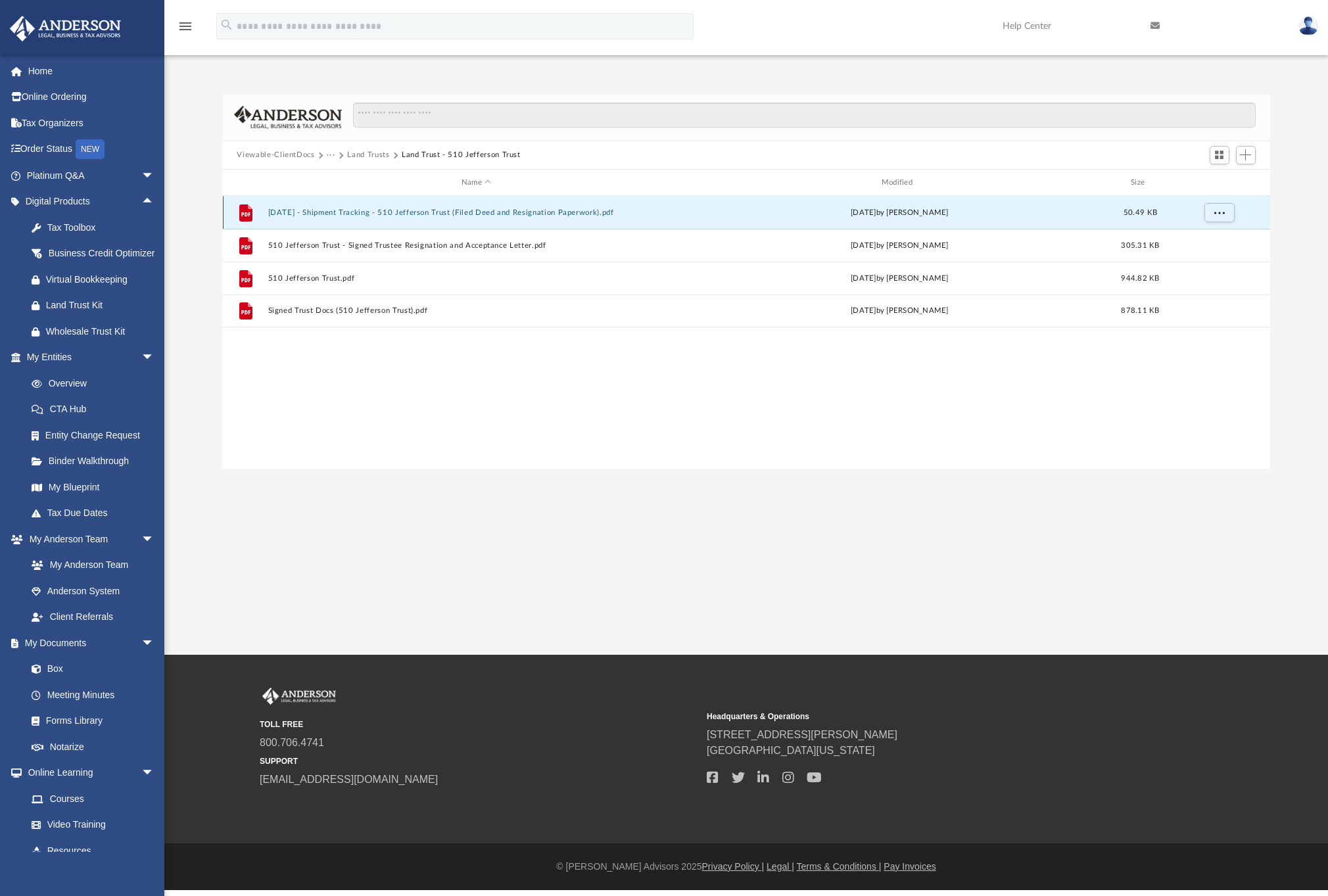
click at [381, 215] on button "2024.04.25 - Shipment Tracking - 510 Jefferson Trust (Filed Deed and Resignatio…" at bounding box center [476, 212] width 417 height 8
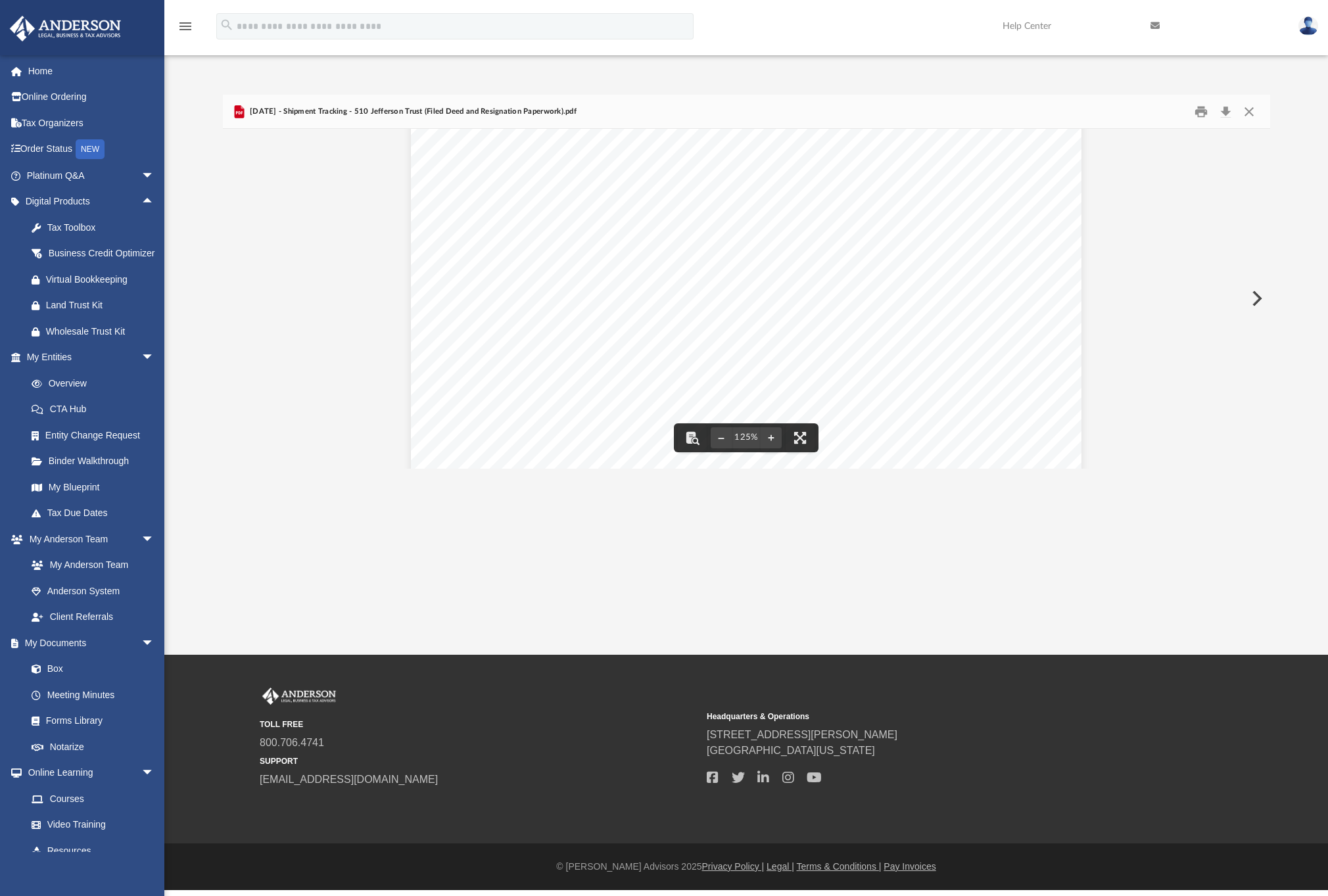
scroll to position [178, 0]
click at [1240, 112] on button "Close" at bounding box center [1248, 111] width 24 height 20
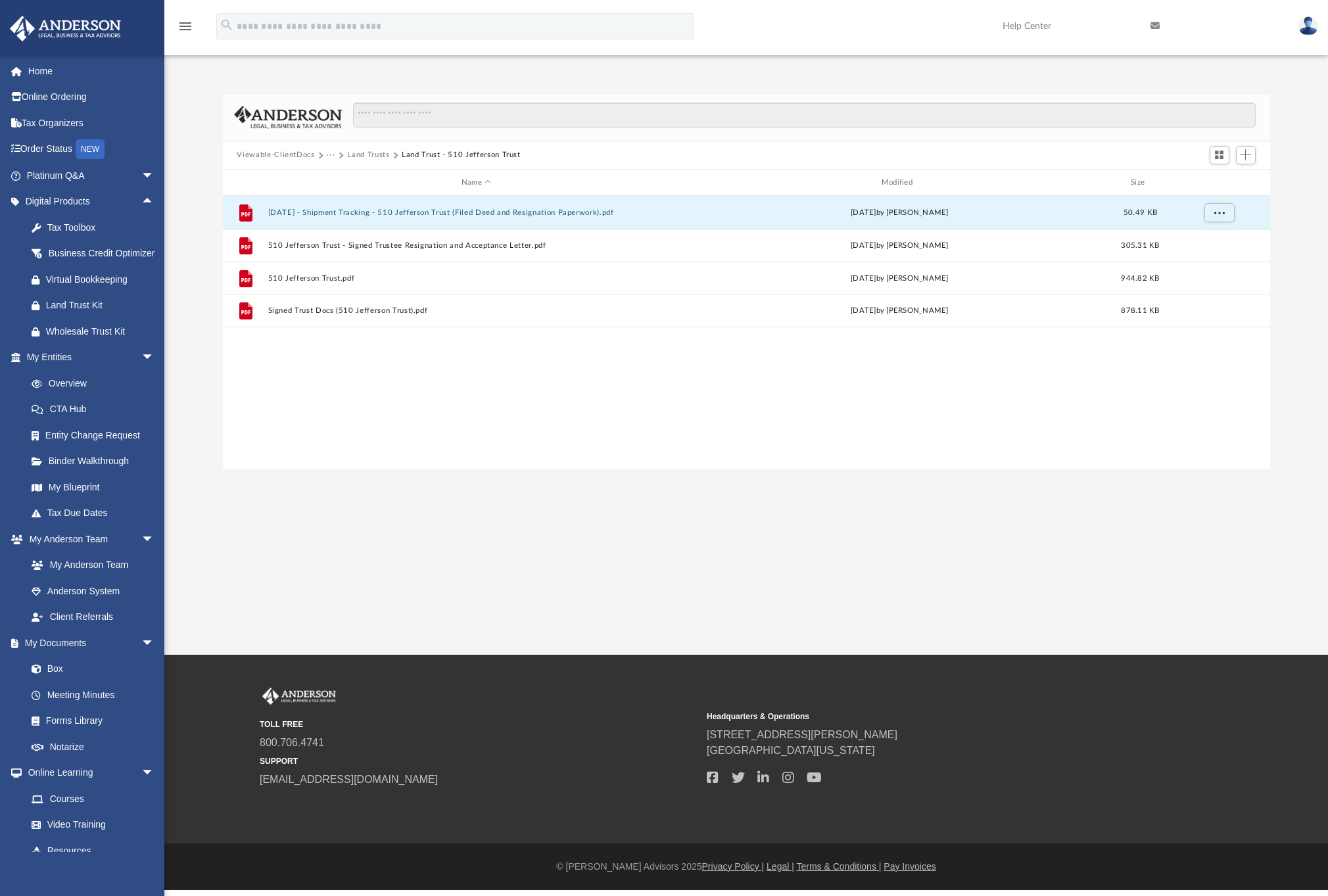
click at [381, 156] on button "Land Trusts" at bounding box center [367, 155] width 42 height 12
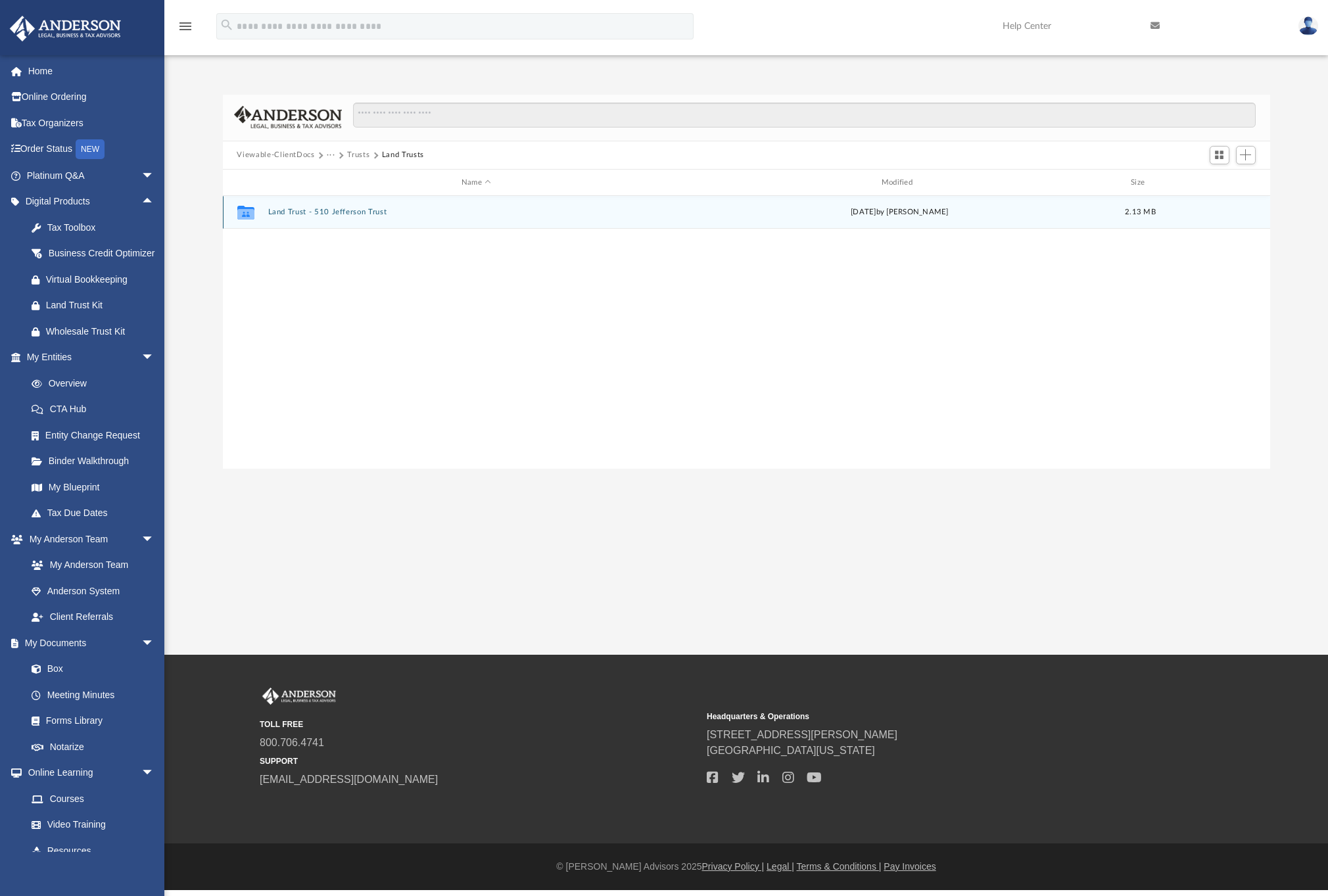
click at [339, 215] on button "Land Trust - 510 Jefferson Trust" at bounding box center [476, 212] width 417 height 8
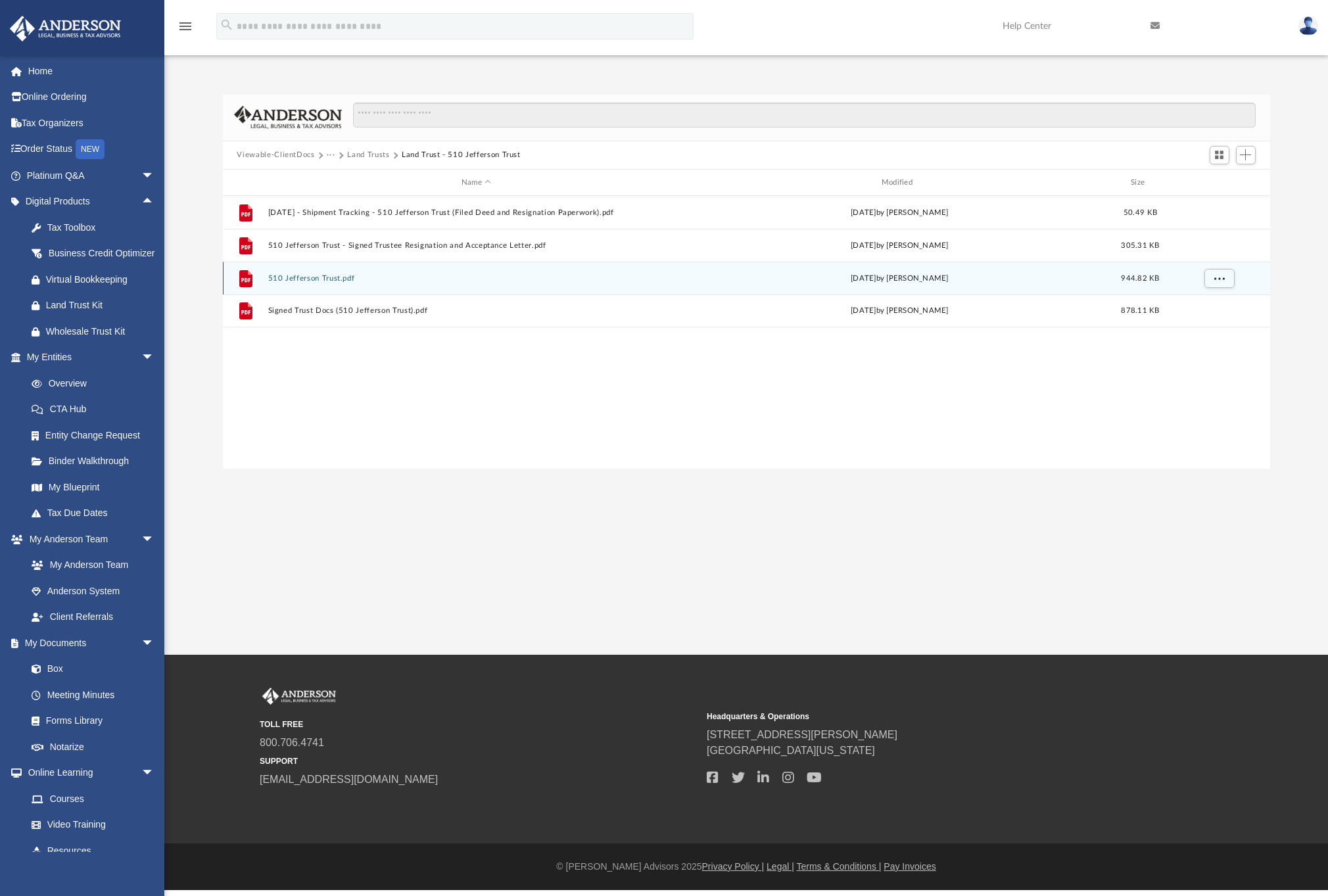
click at [332, 279] on button "510 Jefferson Trust.pdf" at bounding box center [476, 278] width 417 height 8
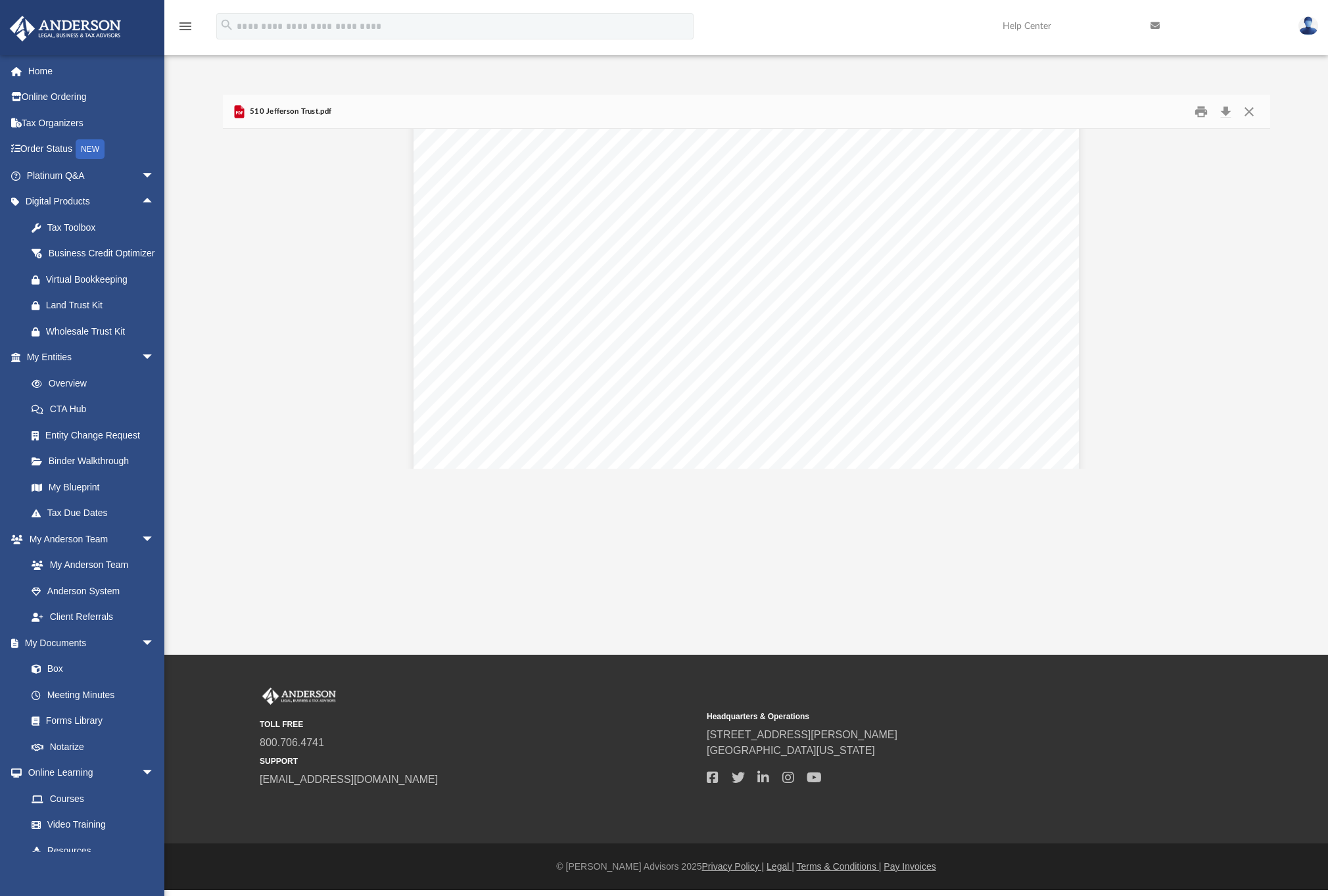
scroll to position [453, 0]
click at [83, 177] on link "Platinum Q&A arrow_drop_down" at bounding box center [91, 176] width 165 height 26
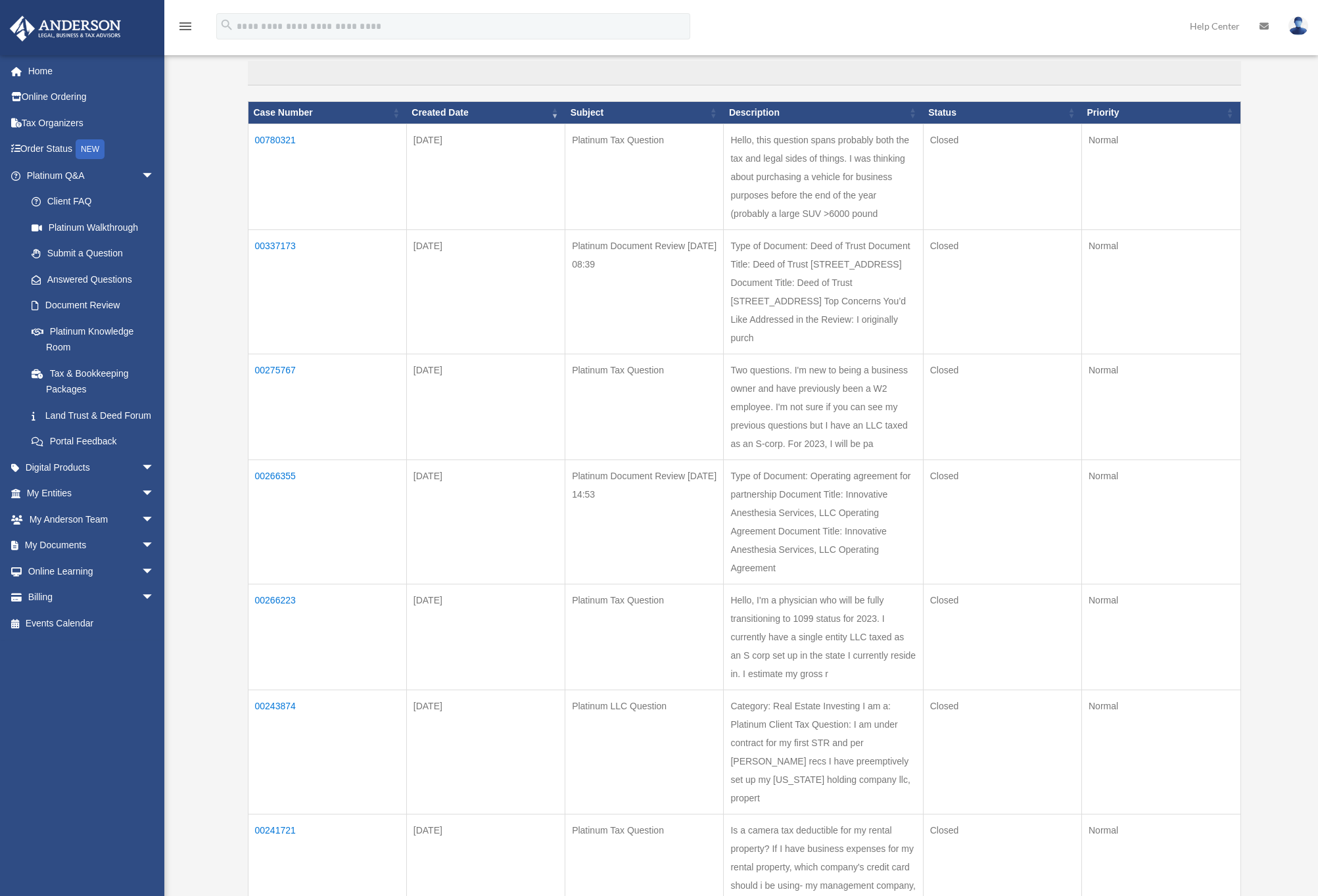
scroll to position [180, 0]
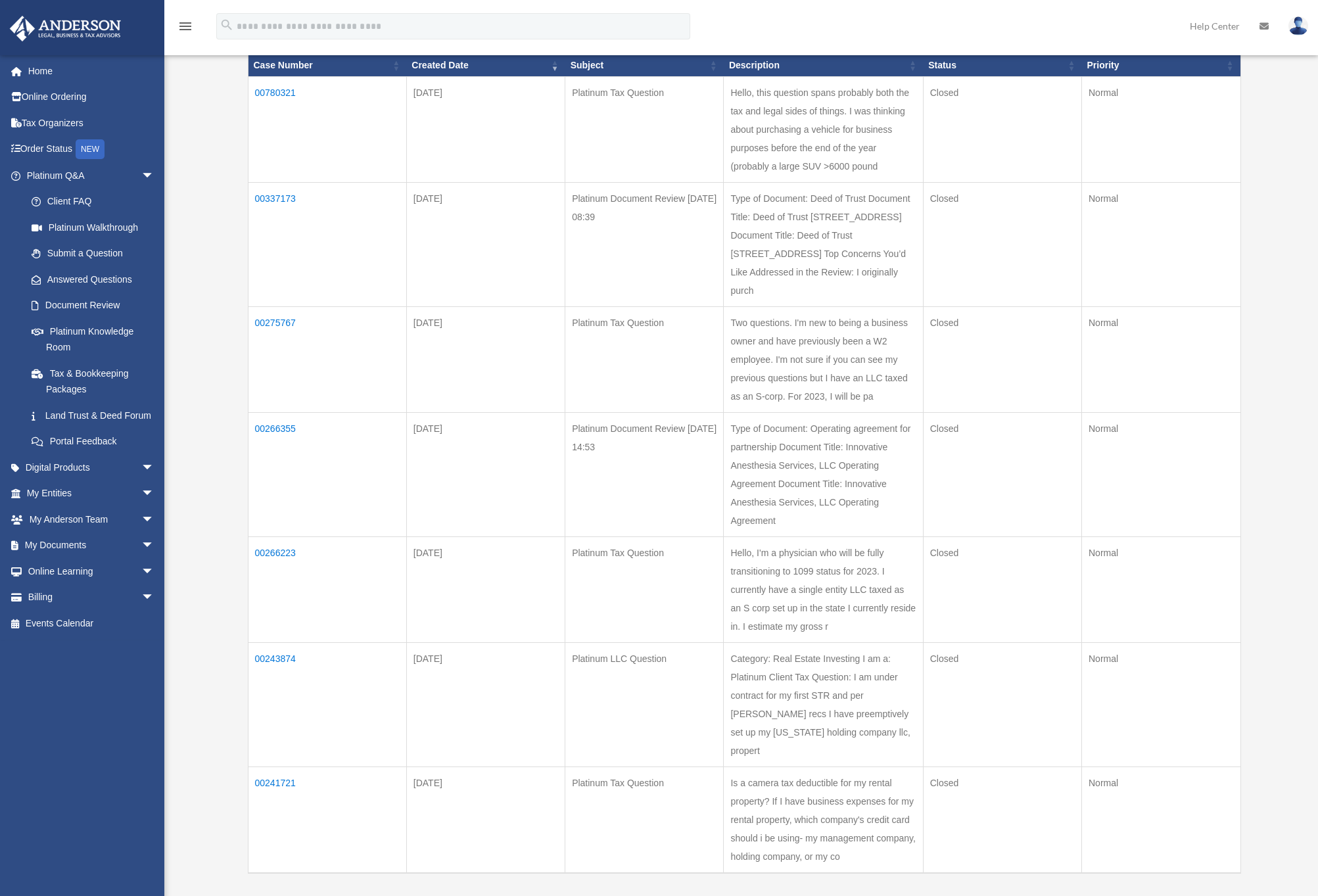
click at [286, 217] on td "00337173" at bounding box center [327, 244] width 159 height 125
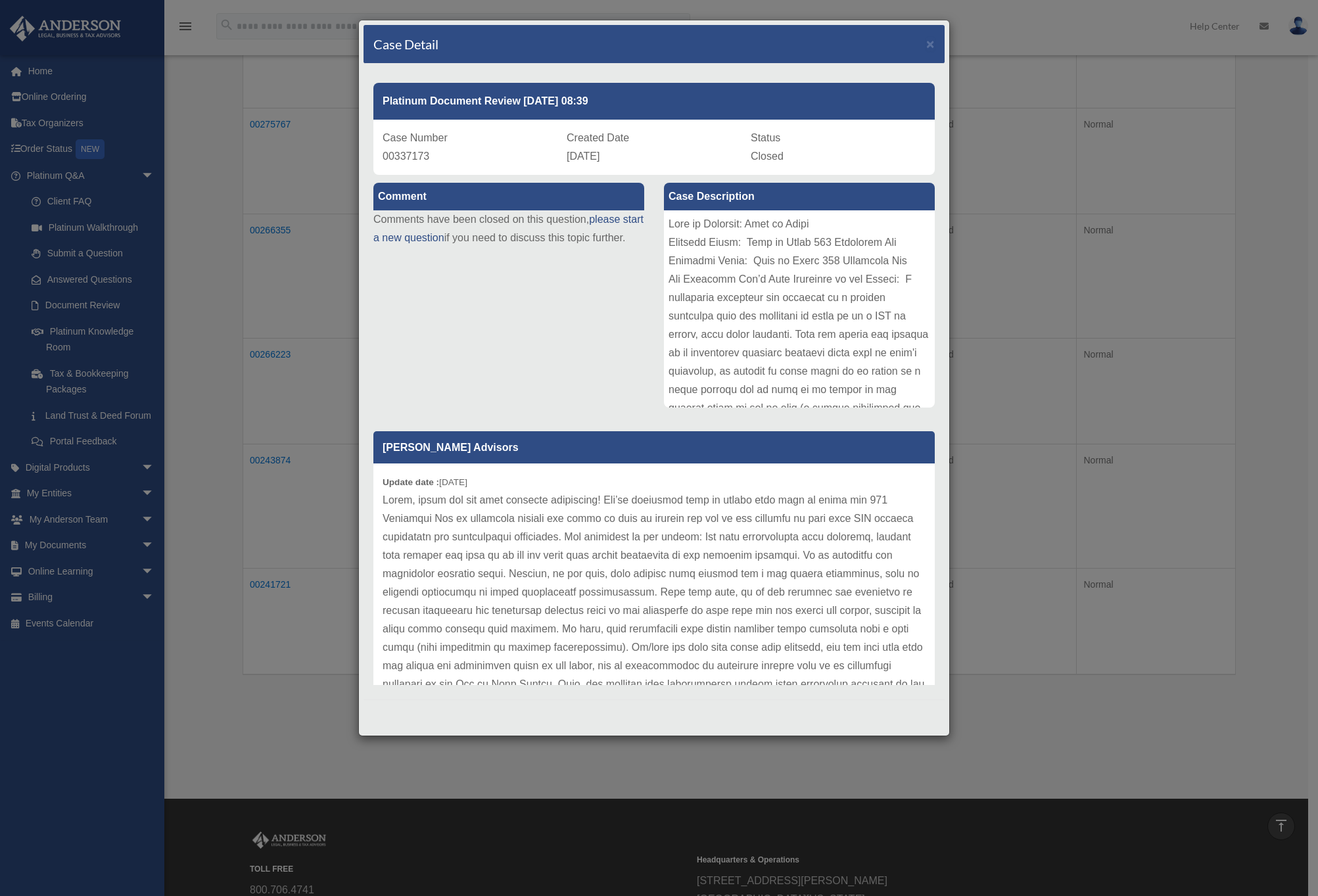
scroll to position [380, 0]
click at [588, 465] on div "Update date : [DATE]" at bounding box center [653, 693] width 561 height 460
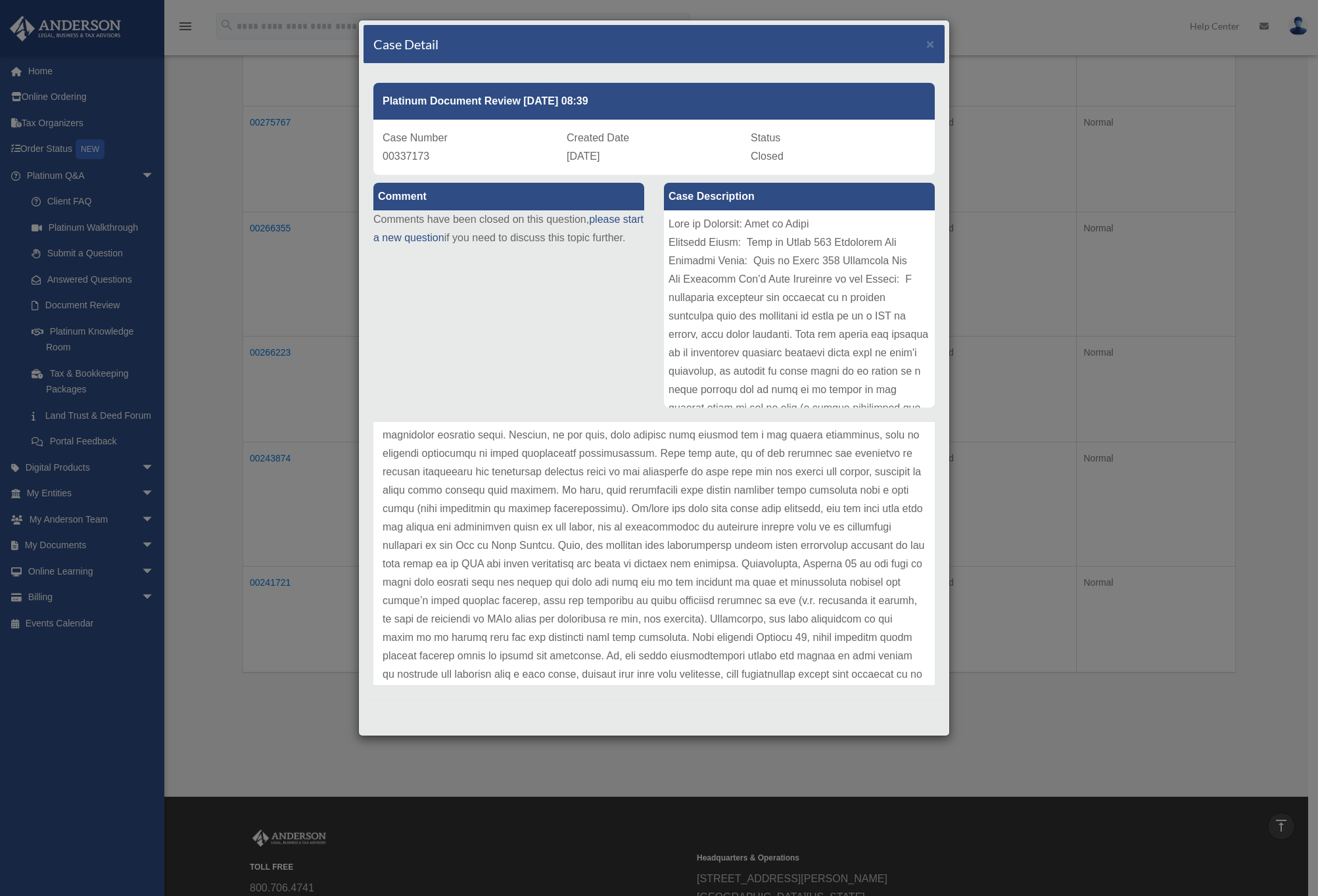
scroll to position [0, 0]
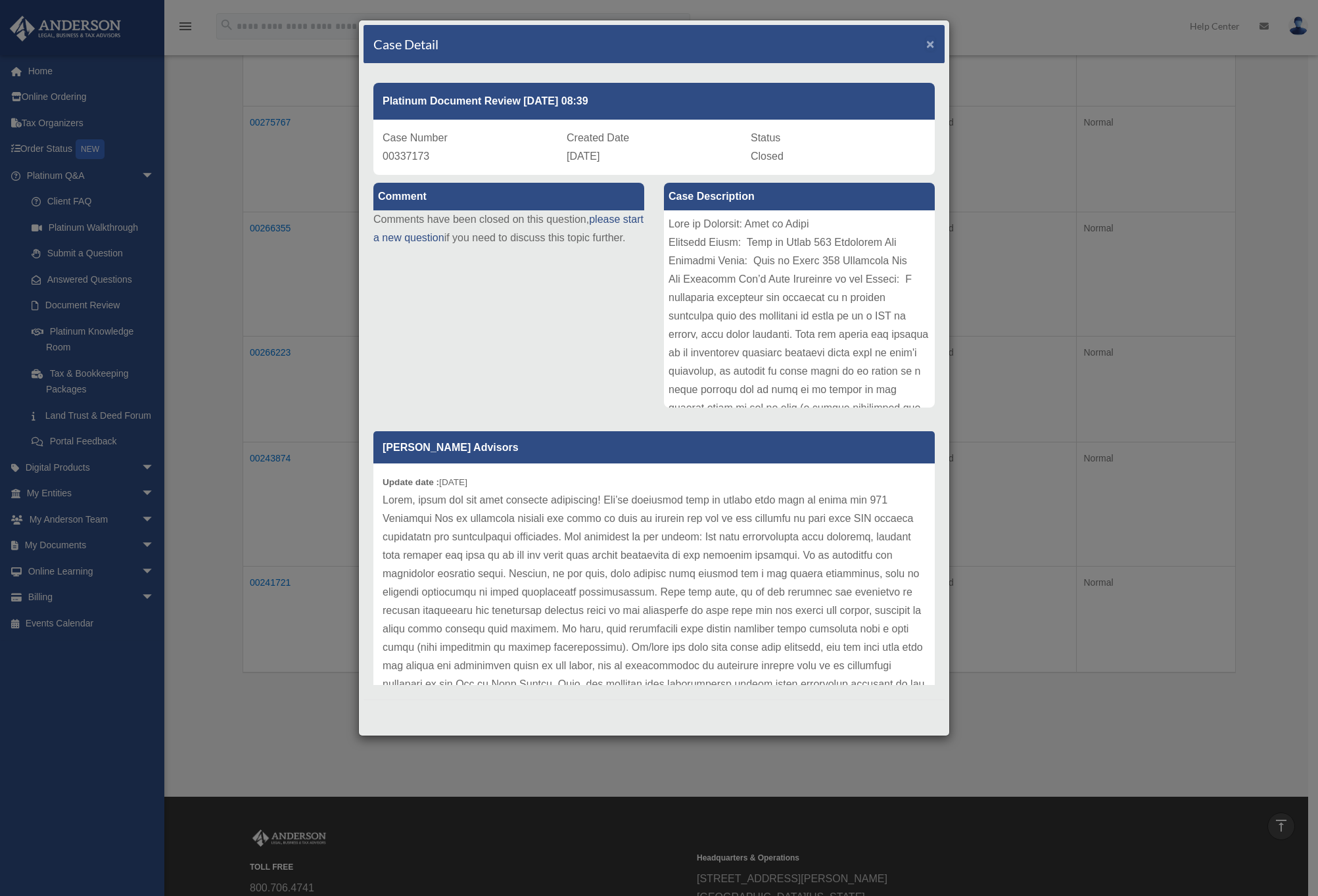
click at [932, 44] on span "×" at bounding box center [930, 44] width 8 height 15
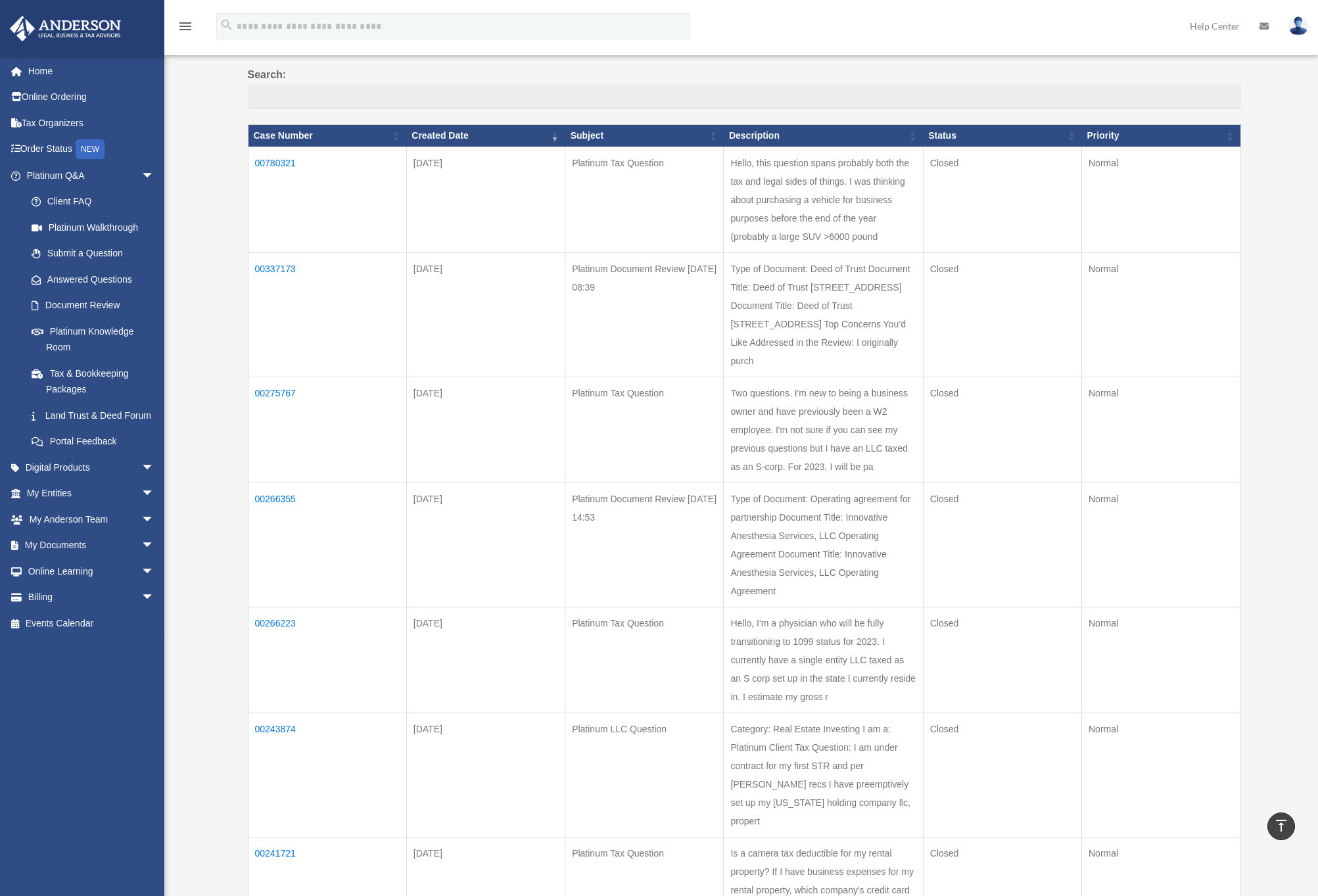
scroll to position [112, 0]
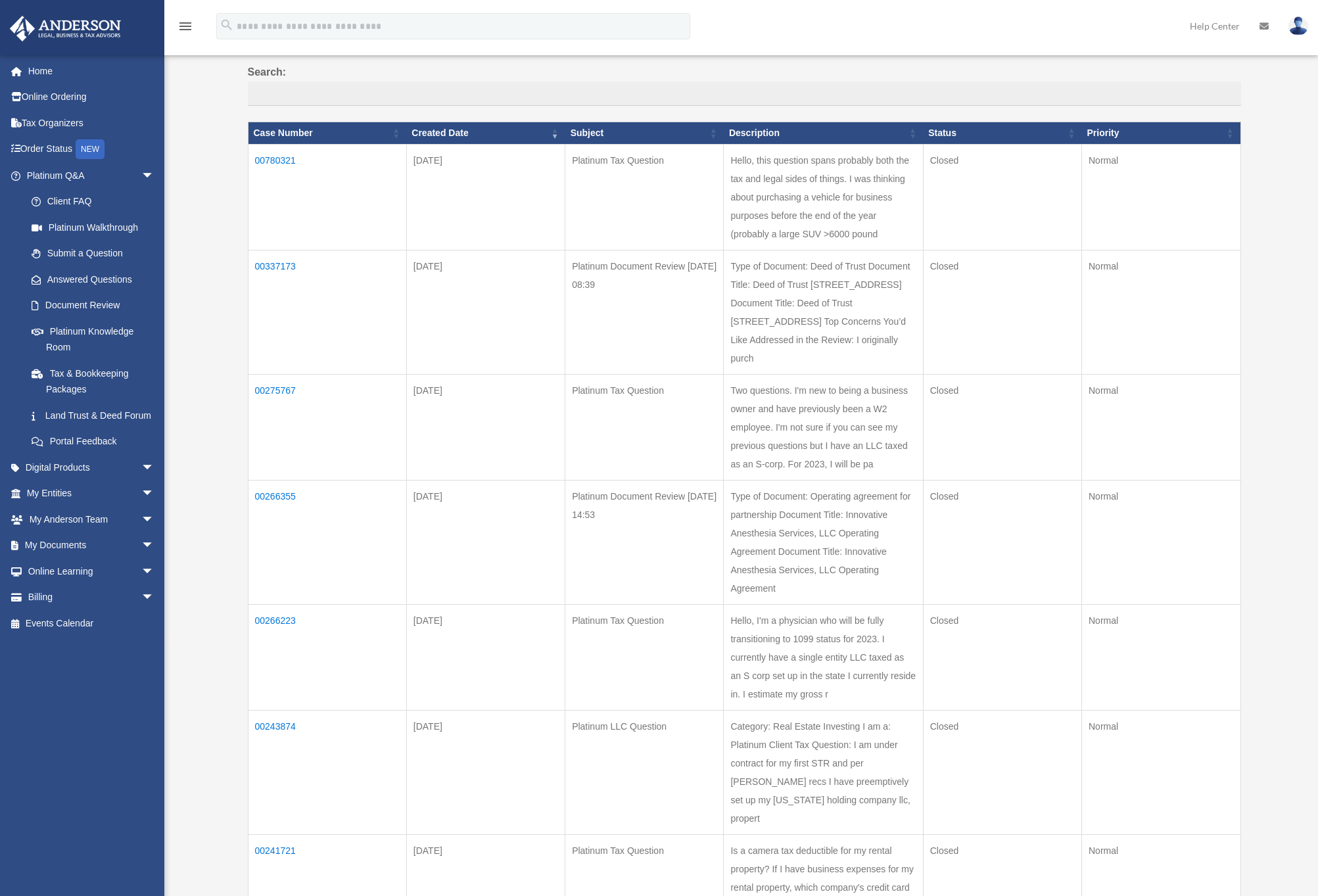
click at [291, 283] on td "00337173" at bounding box center [327, 312] width 159 height 125
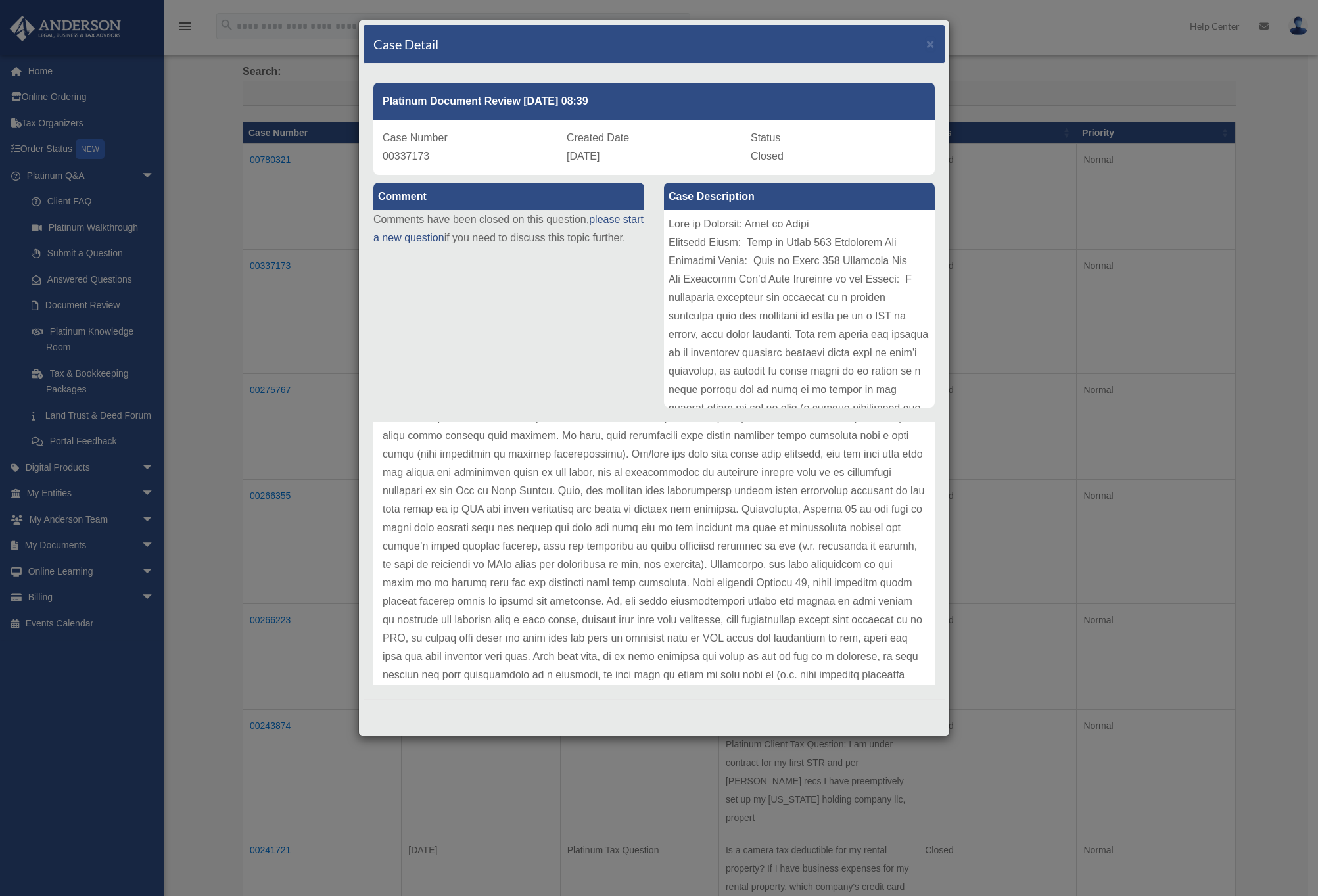
scroll to position [192, 0]
click at [316, 355] on div "Case Detail × Platinum Document Review 05/02/2023 08:39 Case Number 00337173 Cr…" at bounding box center [659, 448] width 1318 height 896
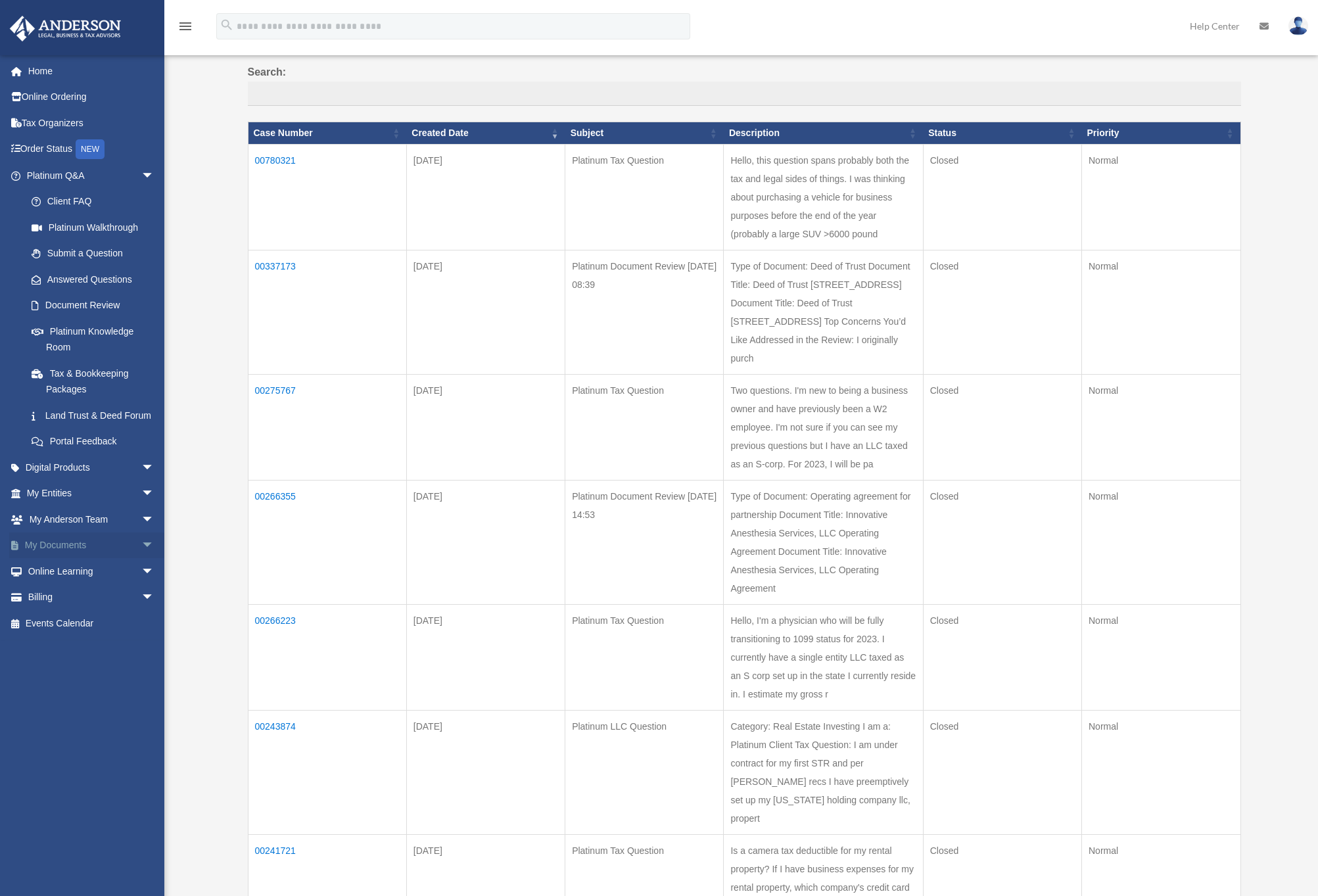
click at [73, 558] on link "My Documents arrow_drop_down" at bounding box center [91, 545] width 165 height 26
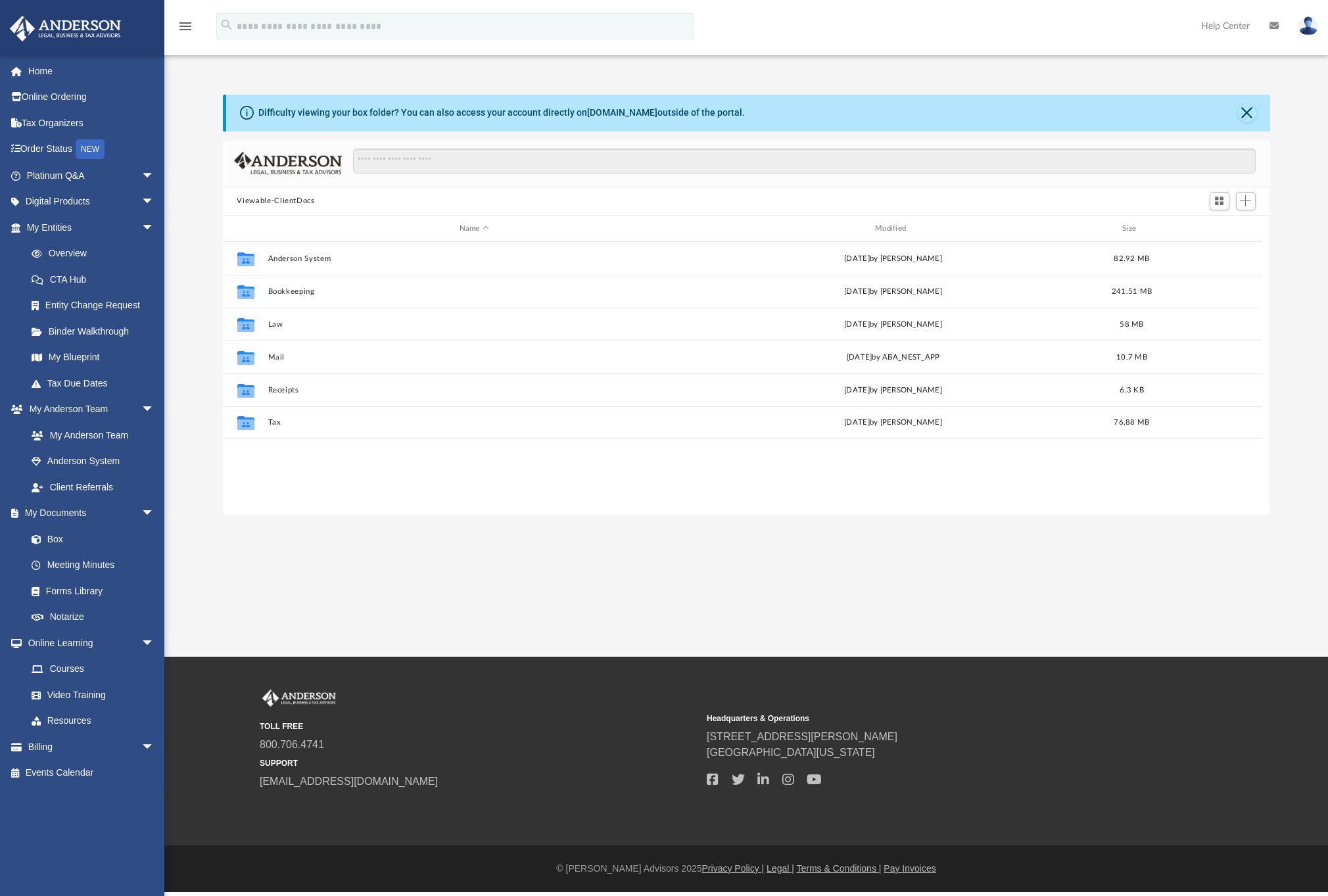
scroll to position [289, 1037]
click at [81, 589] on link "Forms Library" at bounding box center [96, 591] width 156 height 26
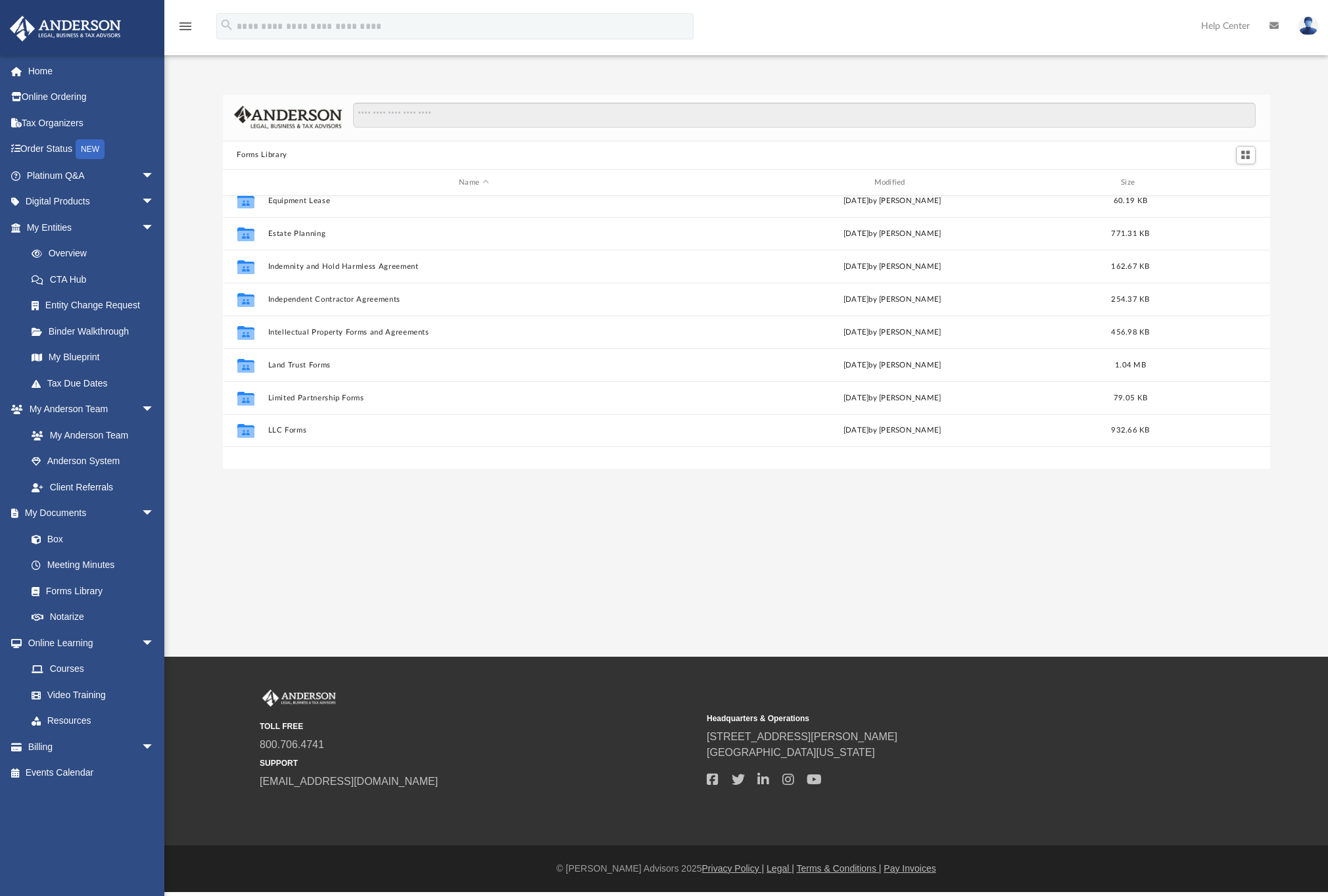
scroll to position [343, 0]
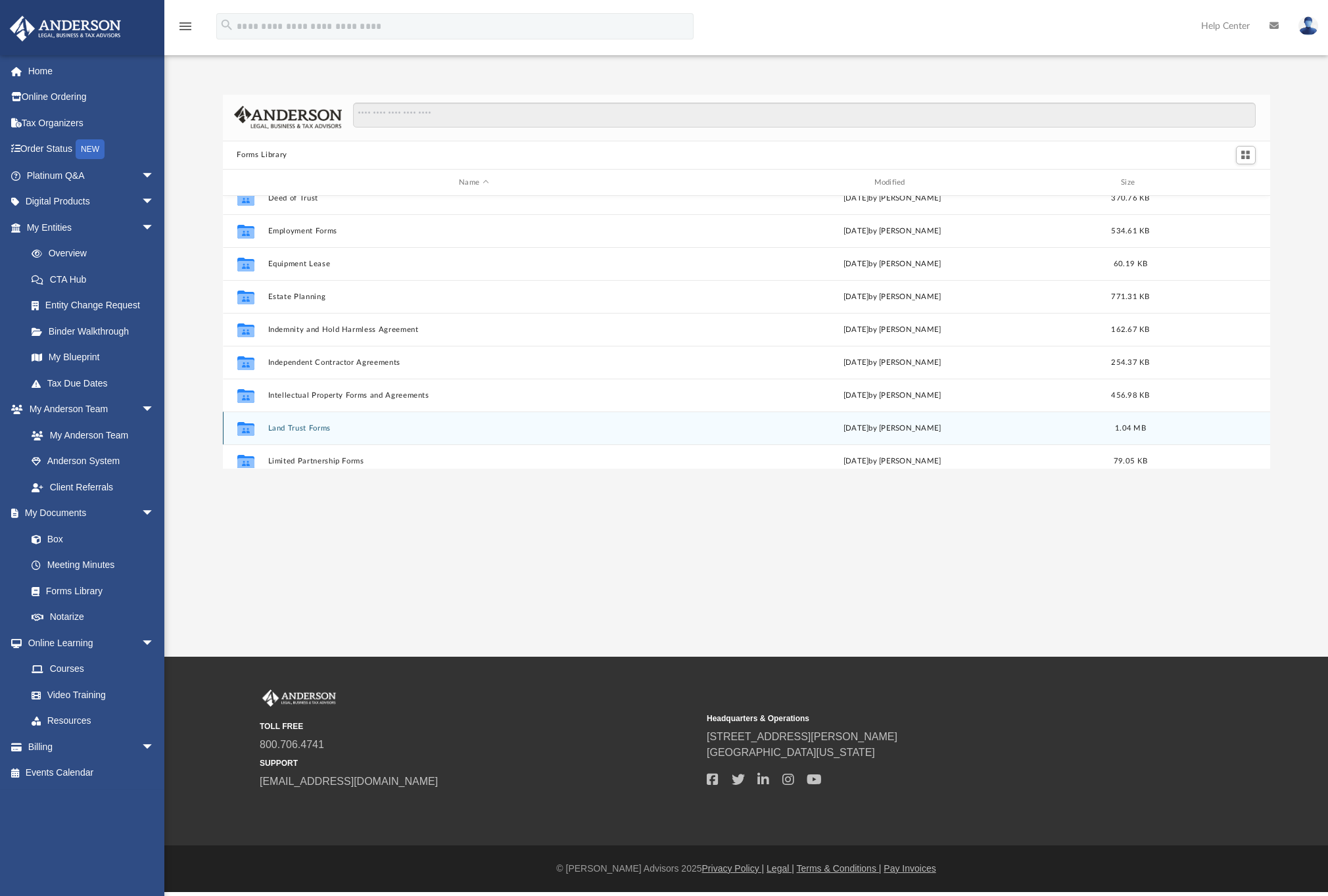
click at [307, 428] on button "Land Trust Forms" at bounding box center [473, 428] width 412 height 8
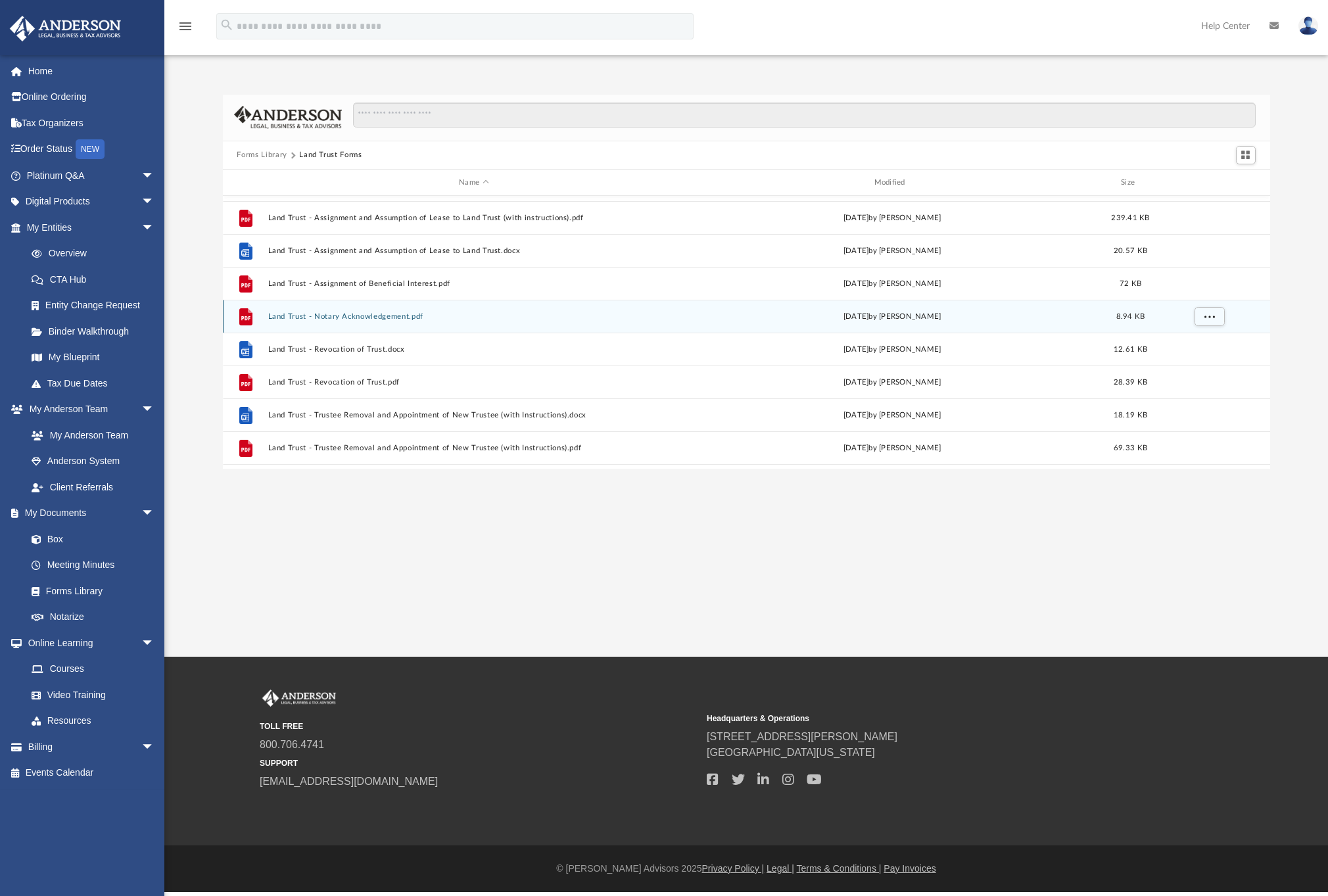
scroll to position [127, 0]
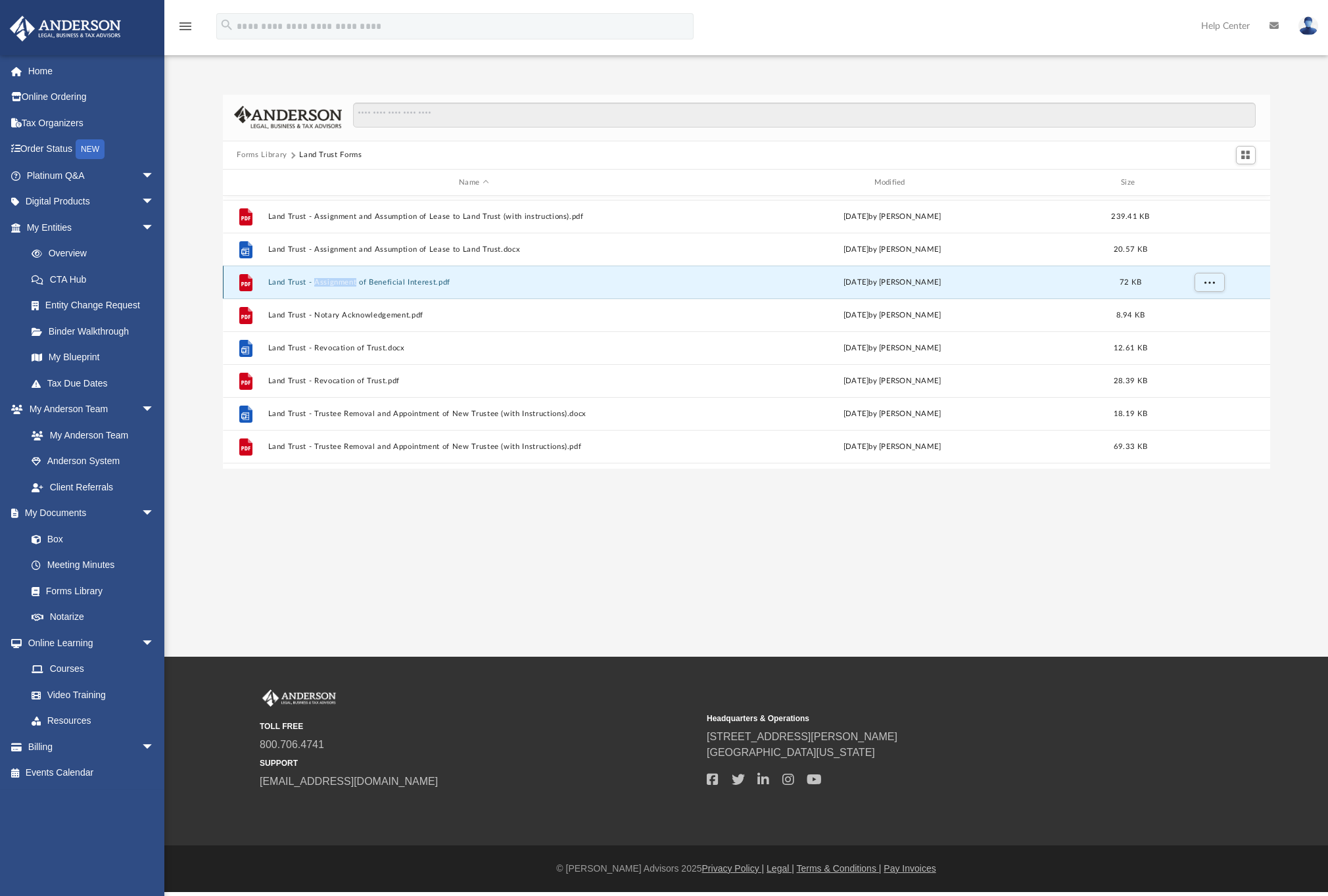
click at [322, 284] on button "Land Trust - Assignment of Beneficial Interest.pdf" at bounding box center [473, 282] width 412 height 8
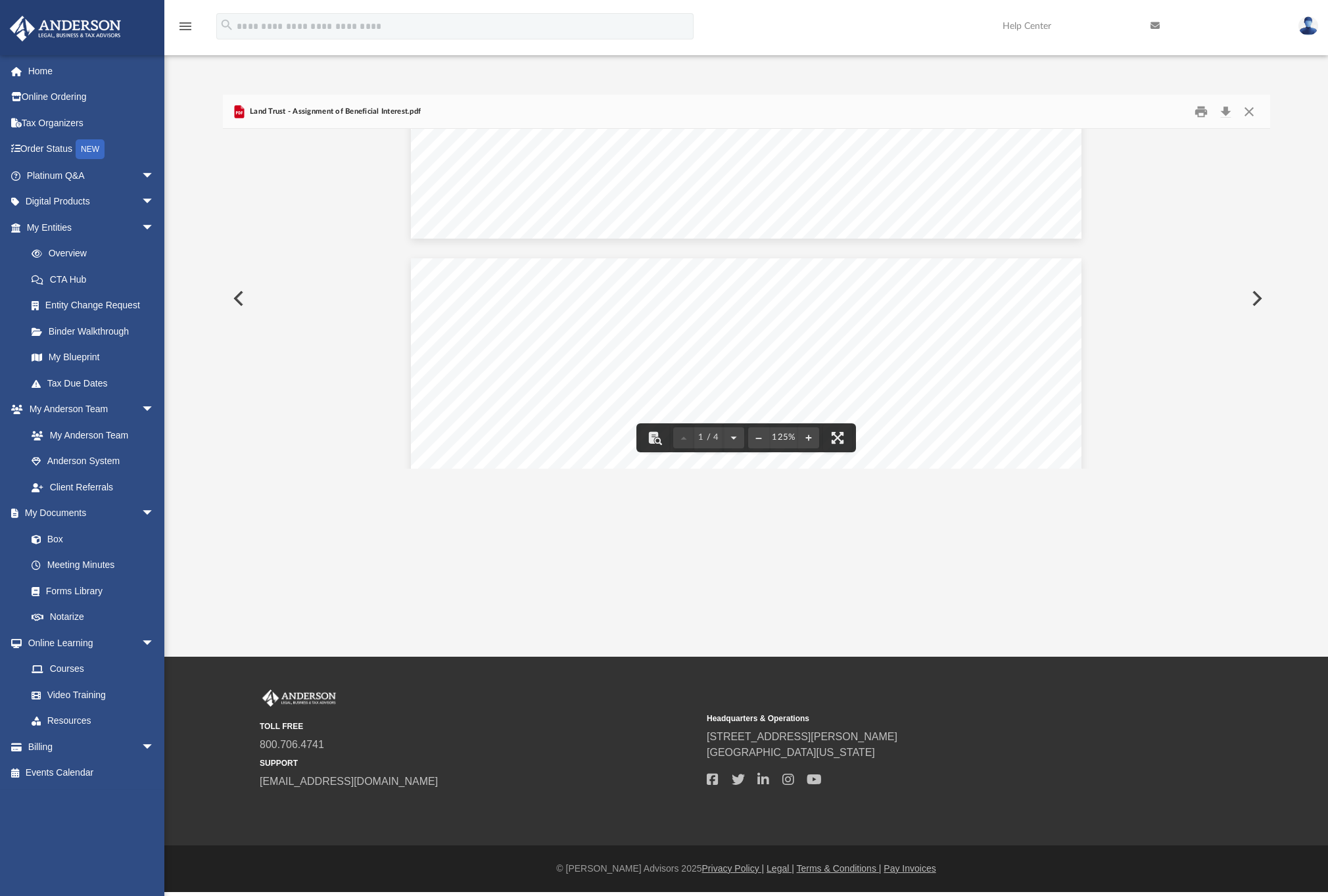
scroll to position [0, 0]
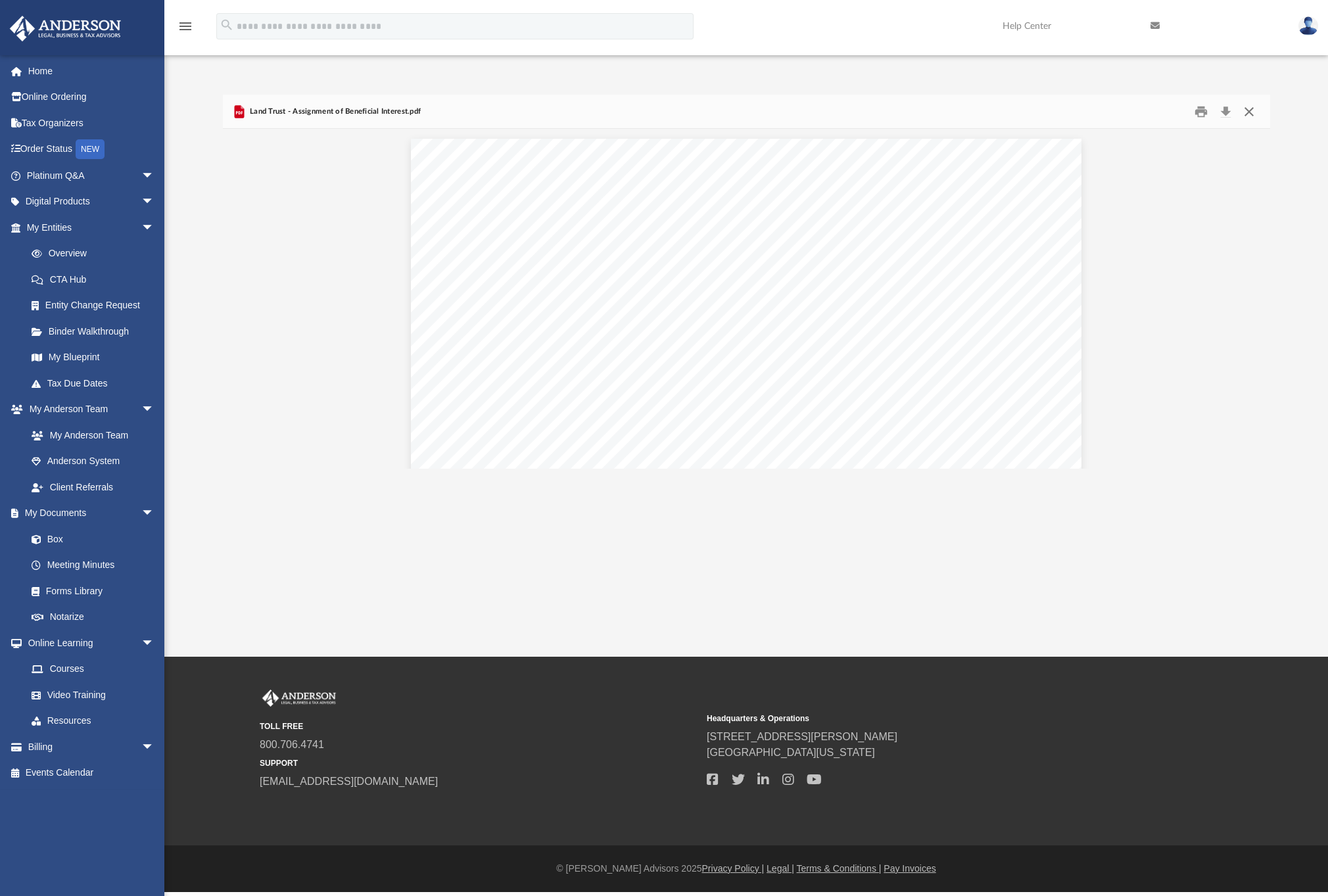
click at [1245, 114] on button "Close" at bounding box center [1248, 111] width 24 height 20
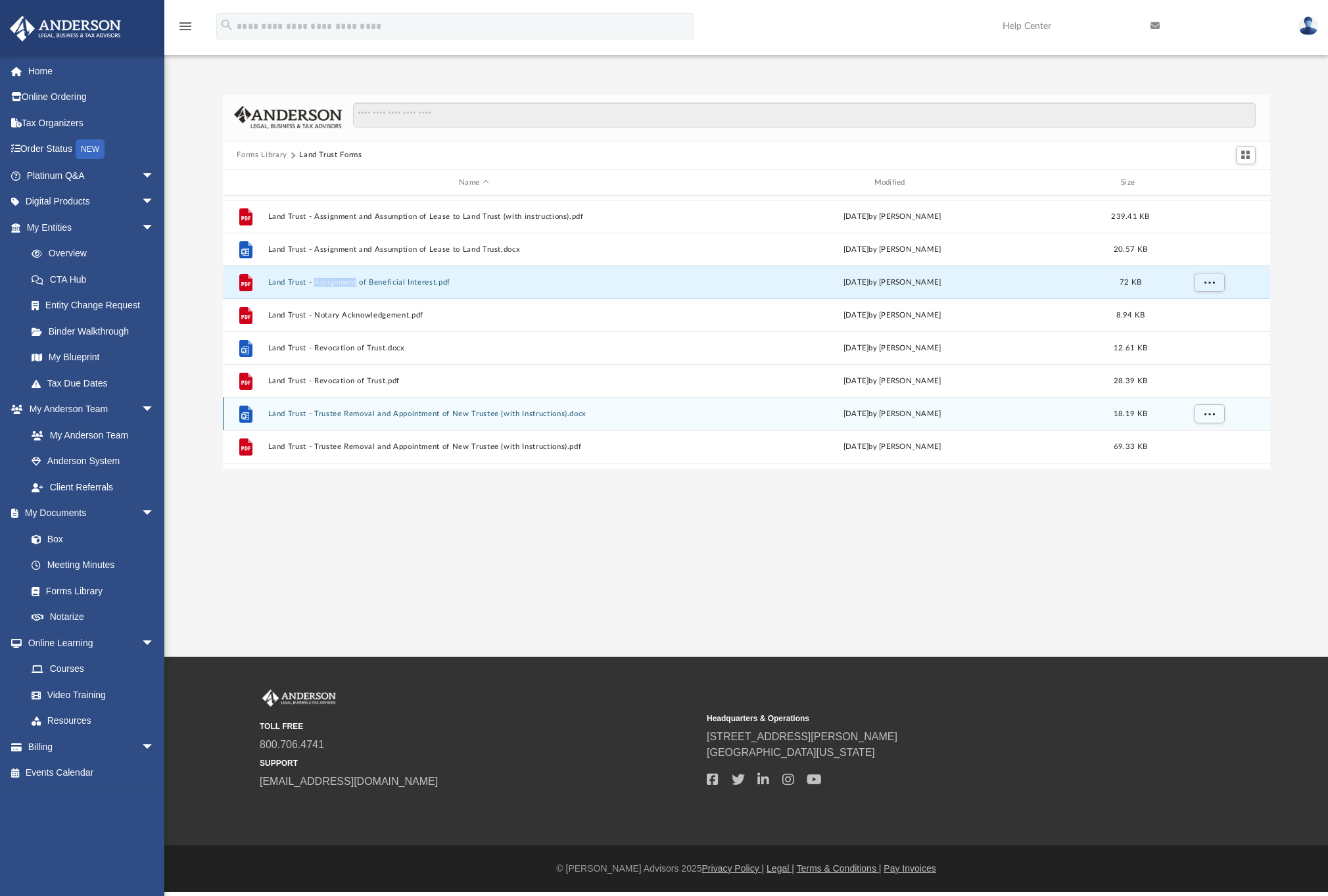
click at [464, 415] on button "Land Trust - Trustee Removal and Appointment of New Trustee (with Instructions)…" at bounding box center [473, 414] width 412 height 8
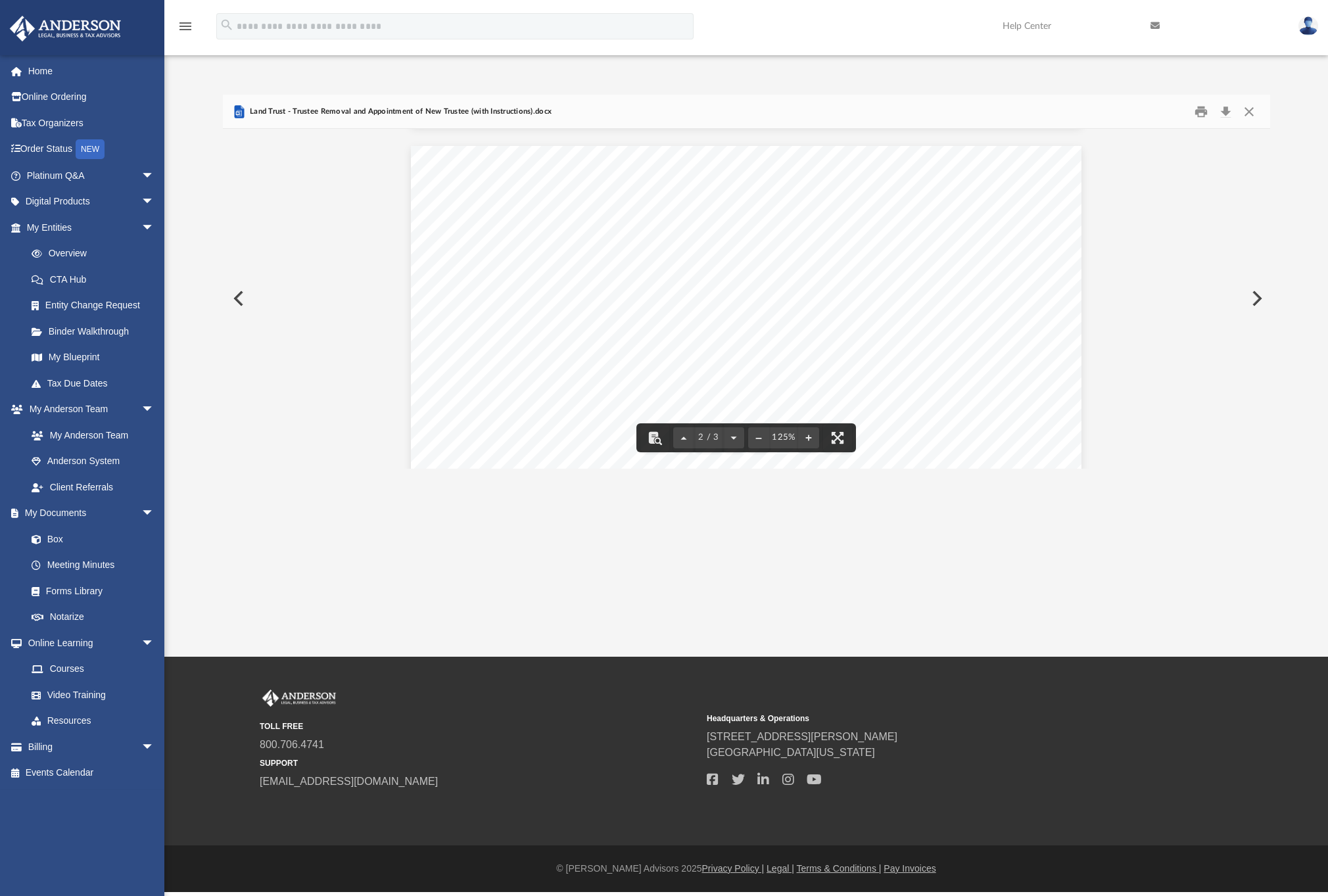
scroll to position [877, 0]
